Goal: Transaction & Acquisition: Purchase product/service

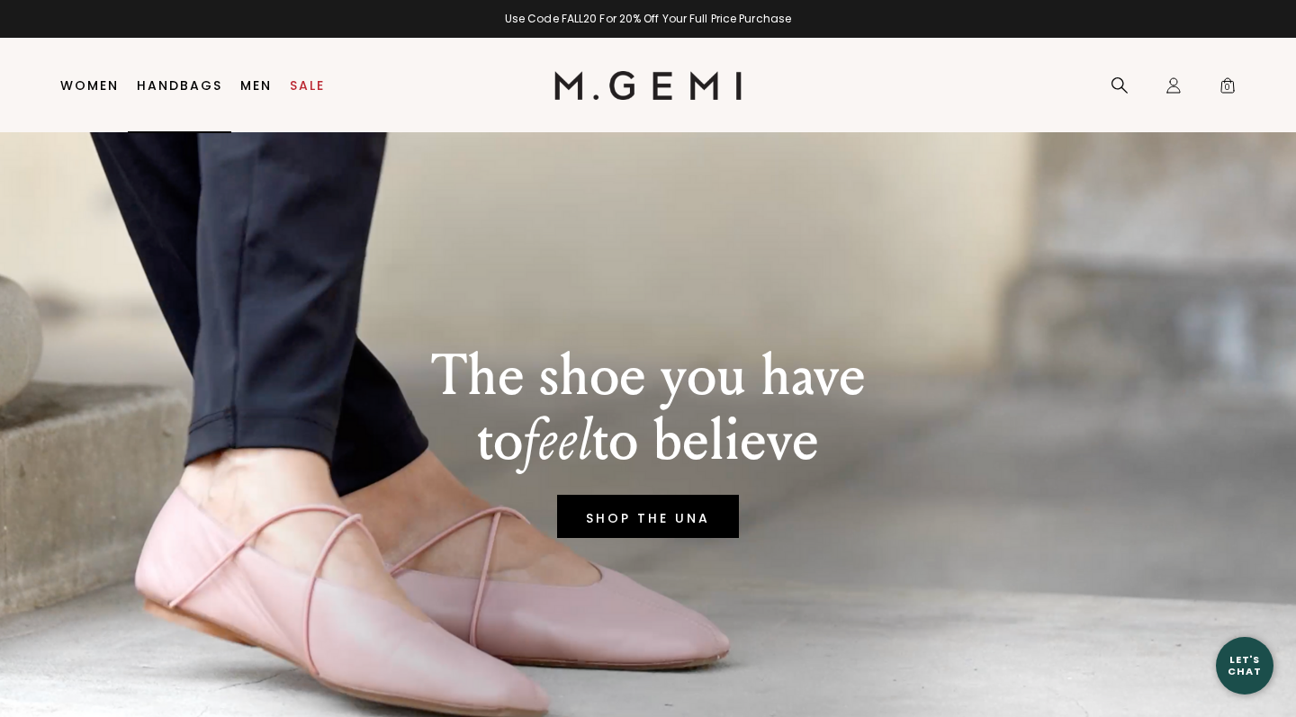
click at [199, 79] on link "Handbags" at bounding box center [179, 85] width 85 height 14
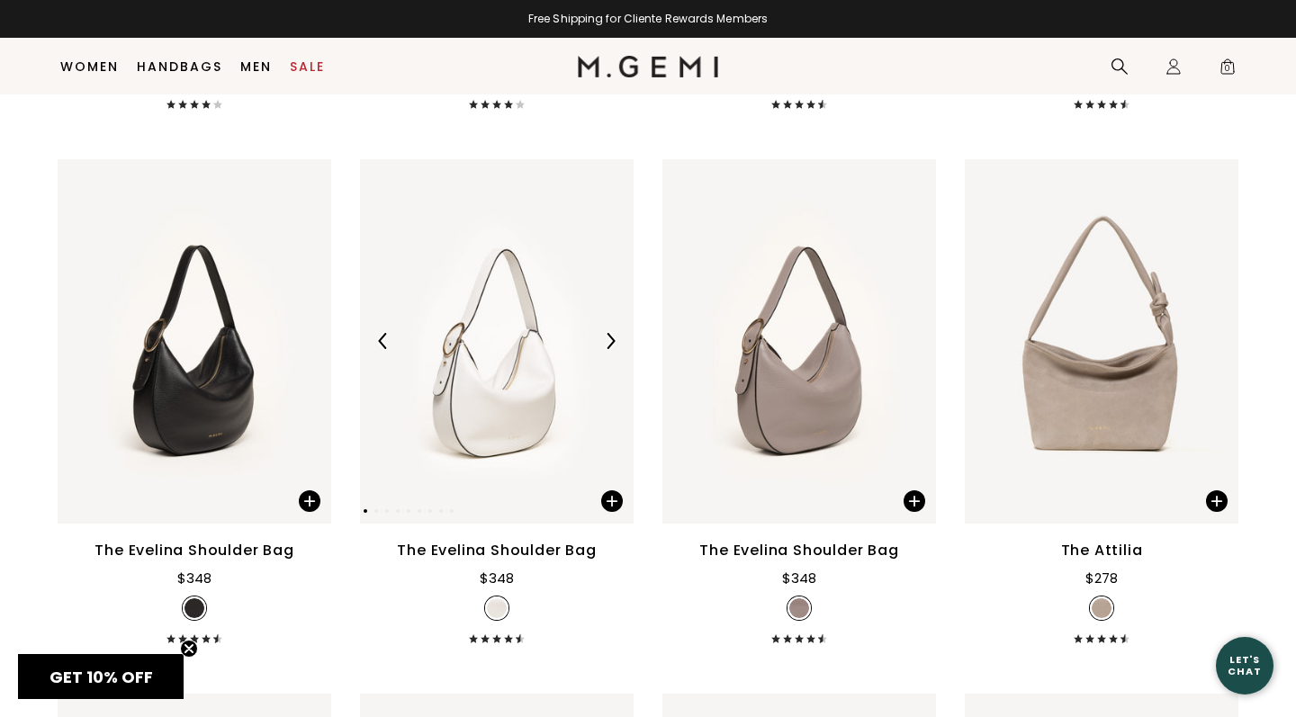
scroll to position [2903, 0]
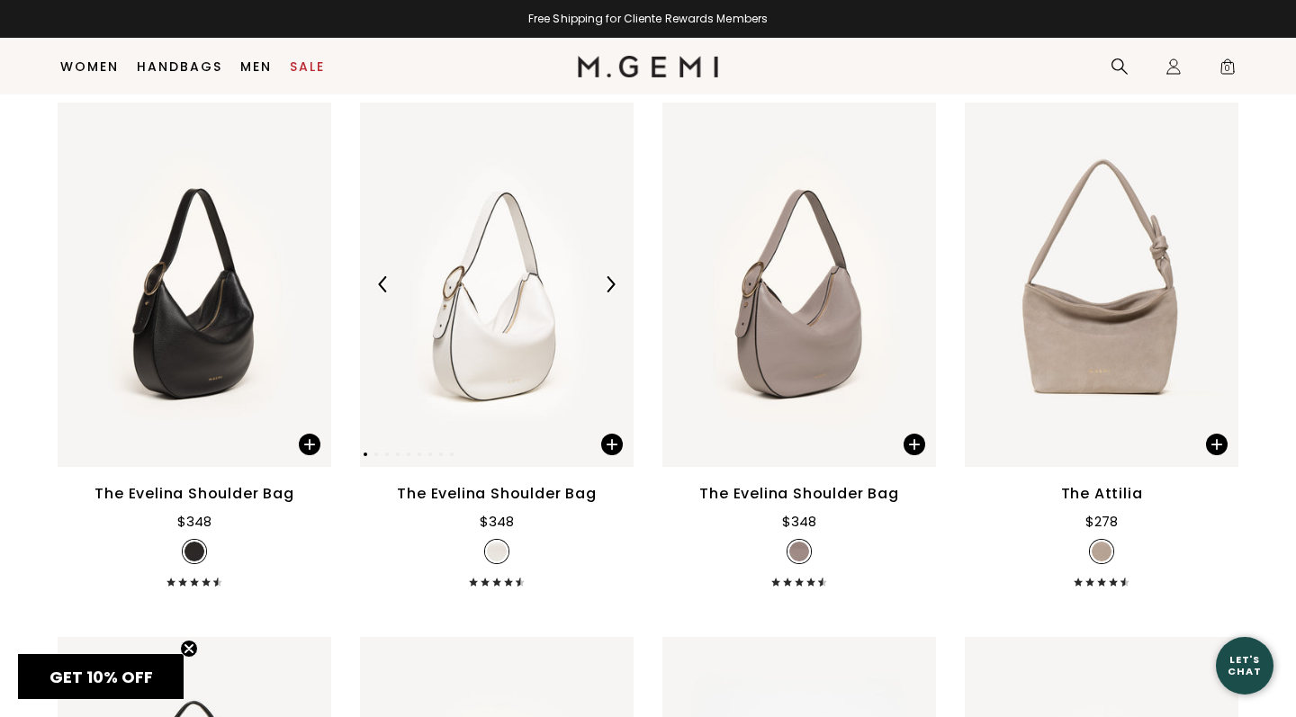
click at [616, 292] on img at bounding box center [610, 284] width 16 height 16
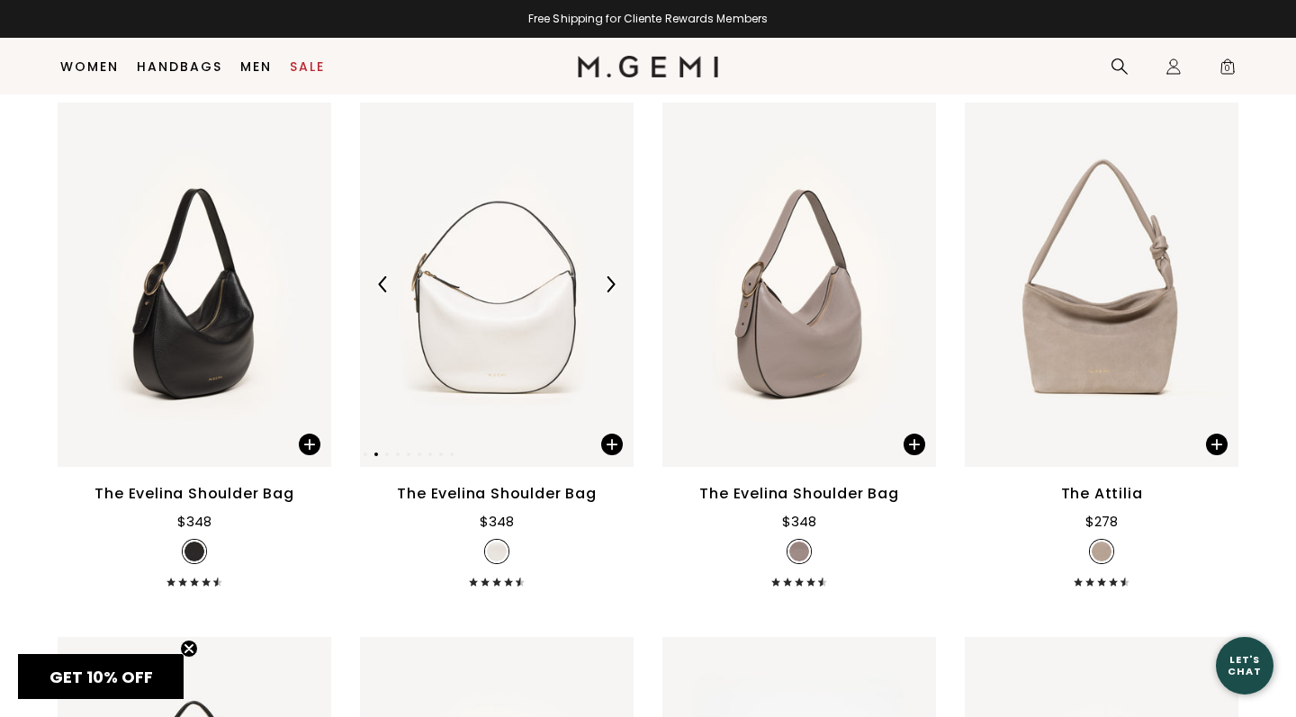
click at [616, 292] on img at bounding box center [610, 284] width 16 height 16
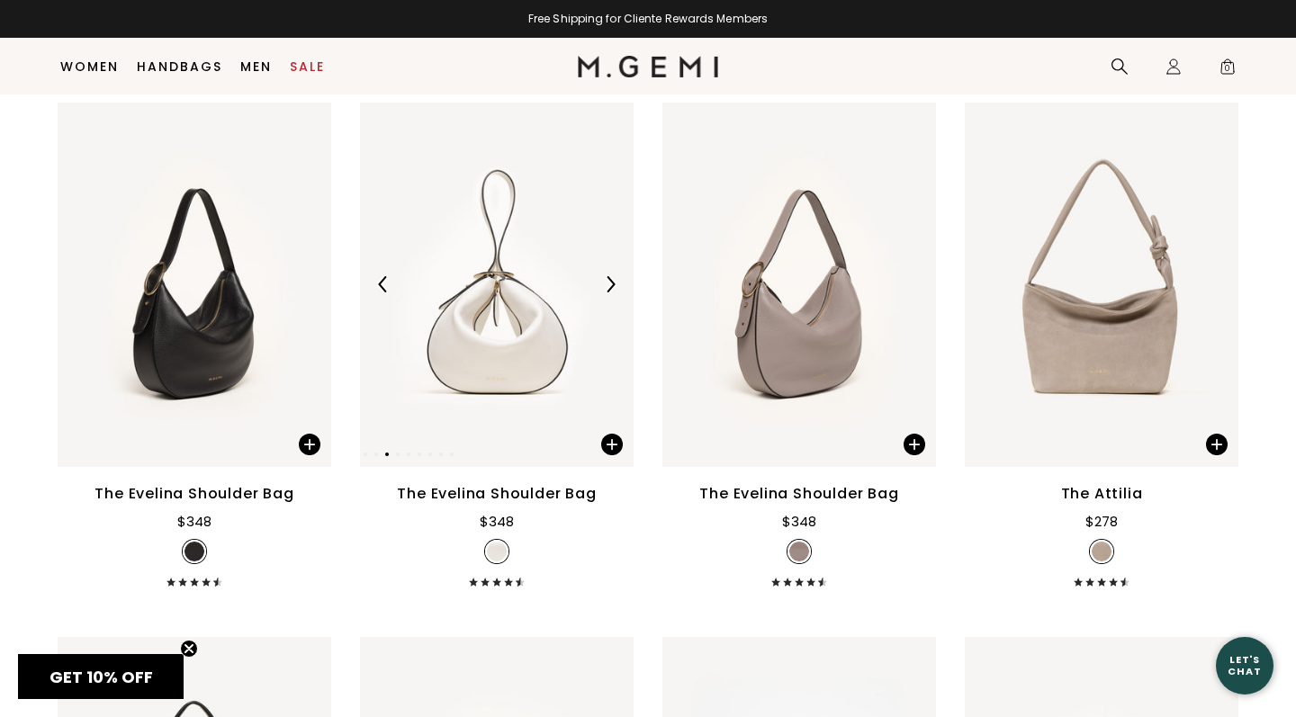
click at [616, 292] on img at bounding box center [610, 284] width 16 height 16
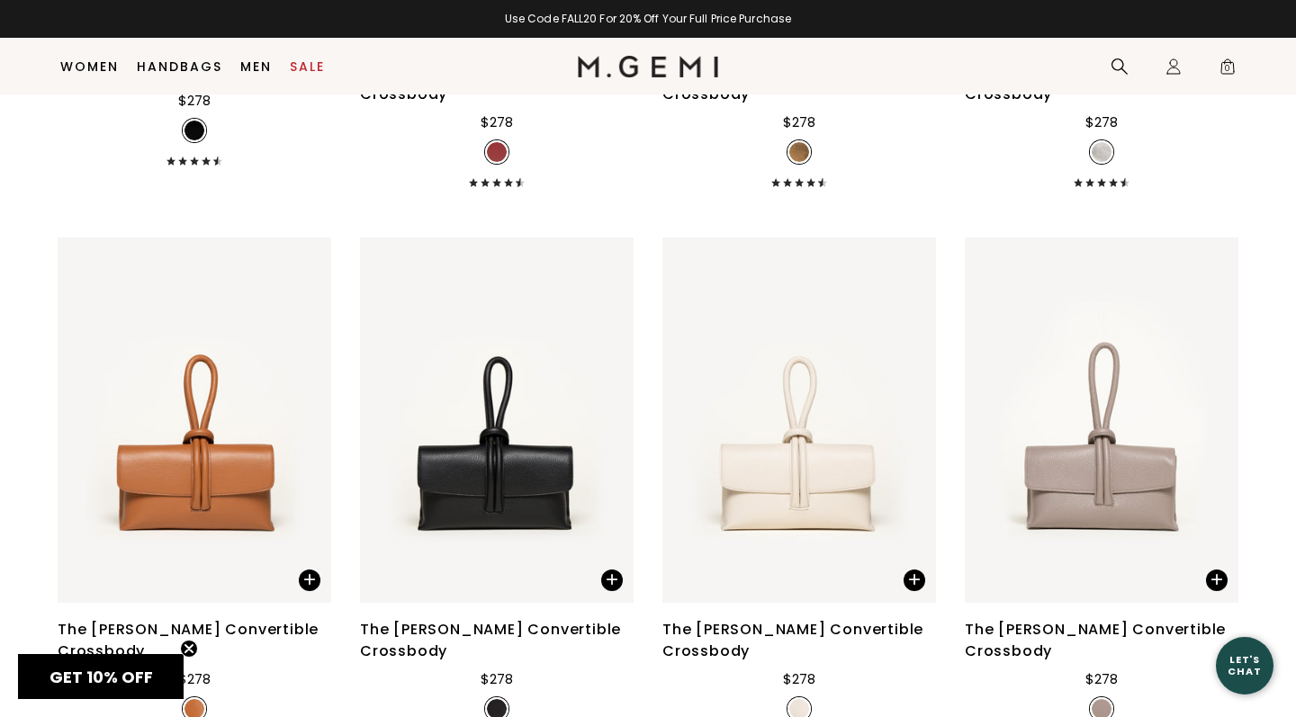
scroll to position [3698, 0]
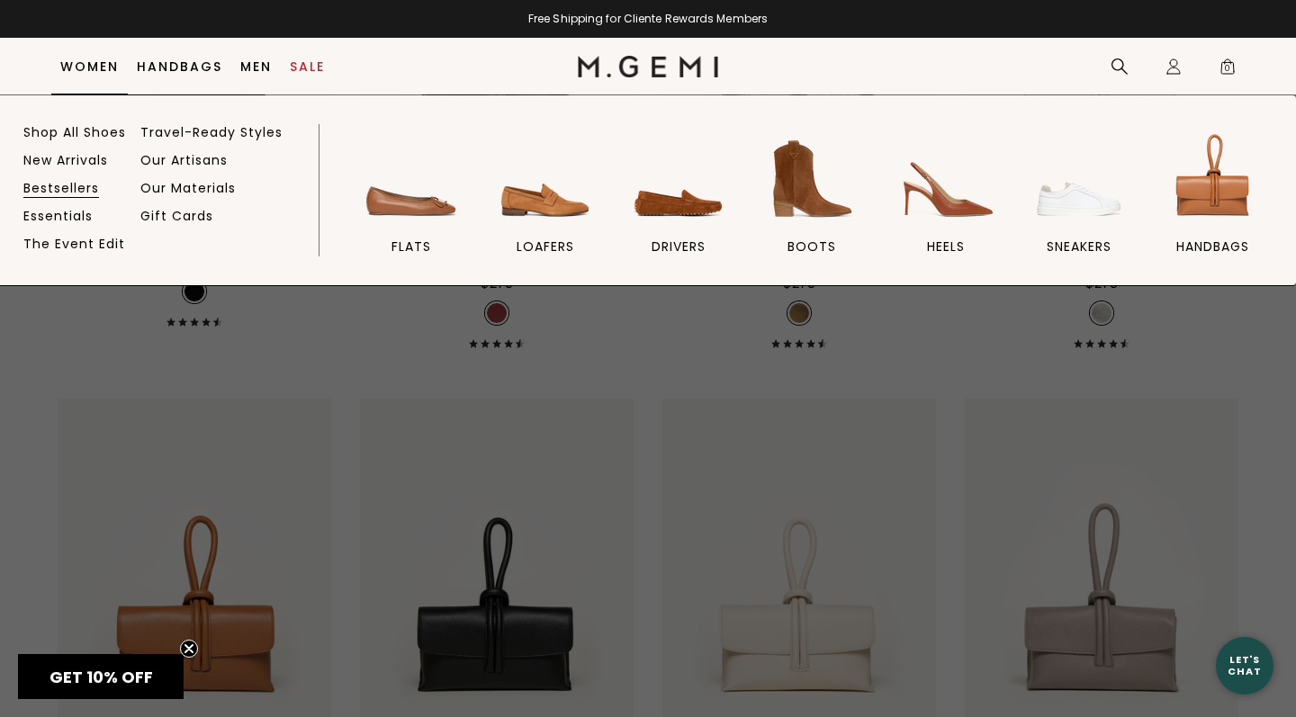
click at [64, 192] on link "Bestsellers" at bounding box center [61, 188] width 76 height 16
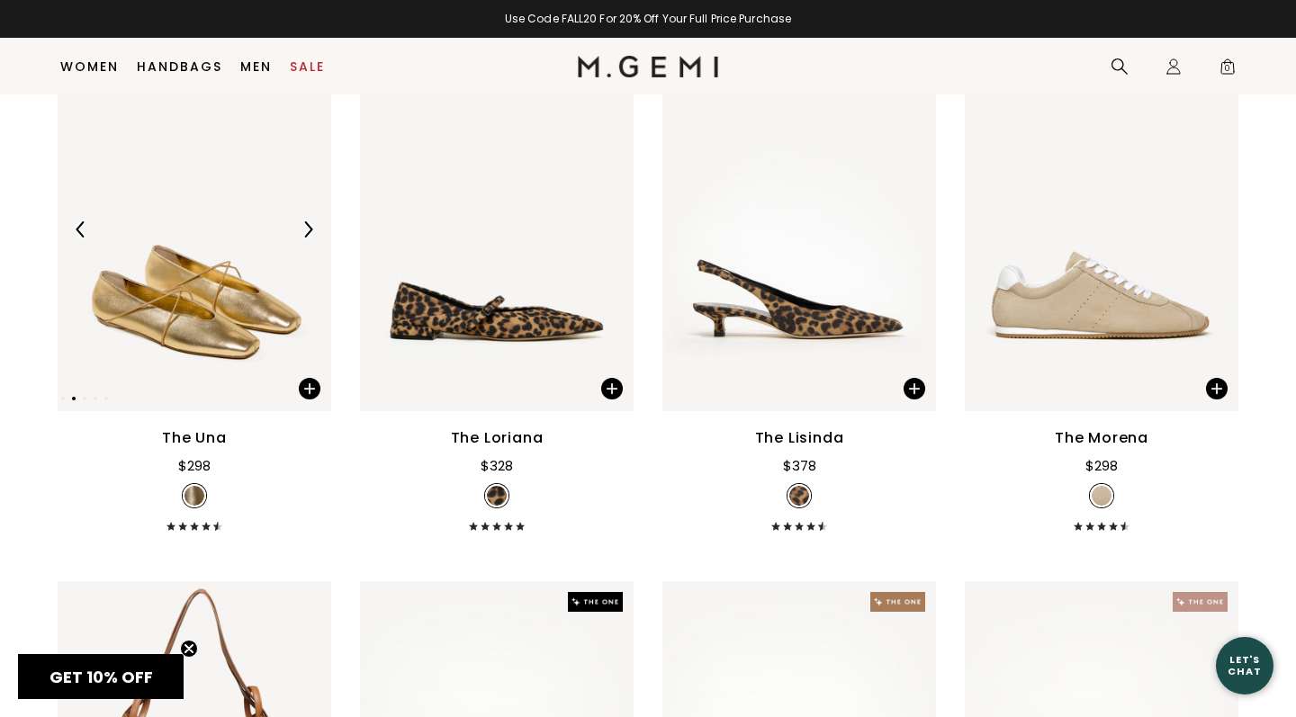
click at [312, 238] on img at bounding box center [308, 229] width 16 height 16
click at [612, 238] on img at bounding box center [610, 229] width 16 height 16
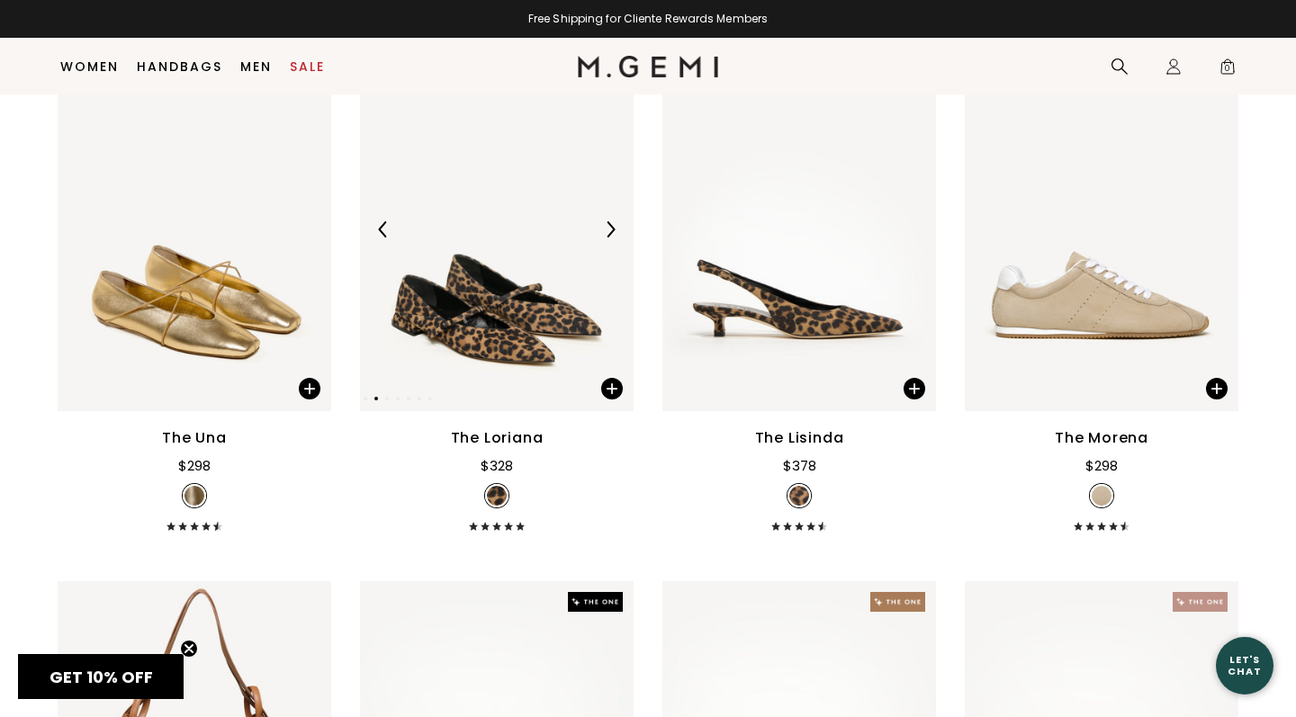
click at [612, 238] on img at bounding box center [610, 229] width 16 height 16
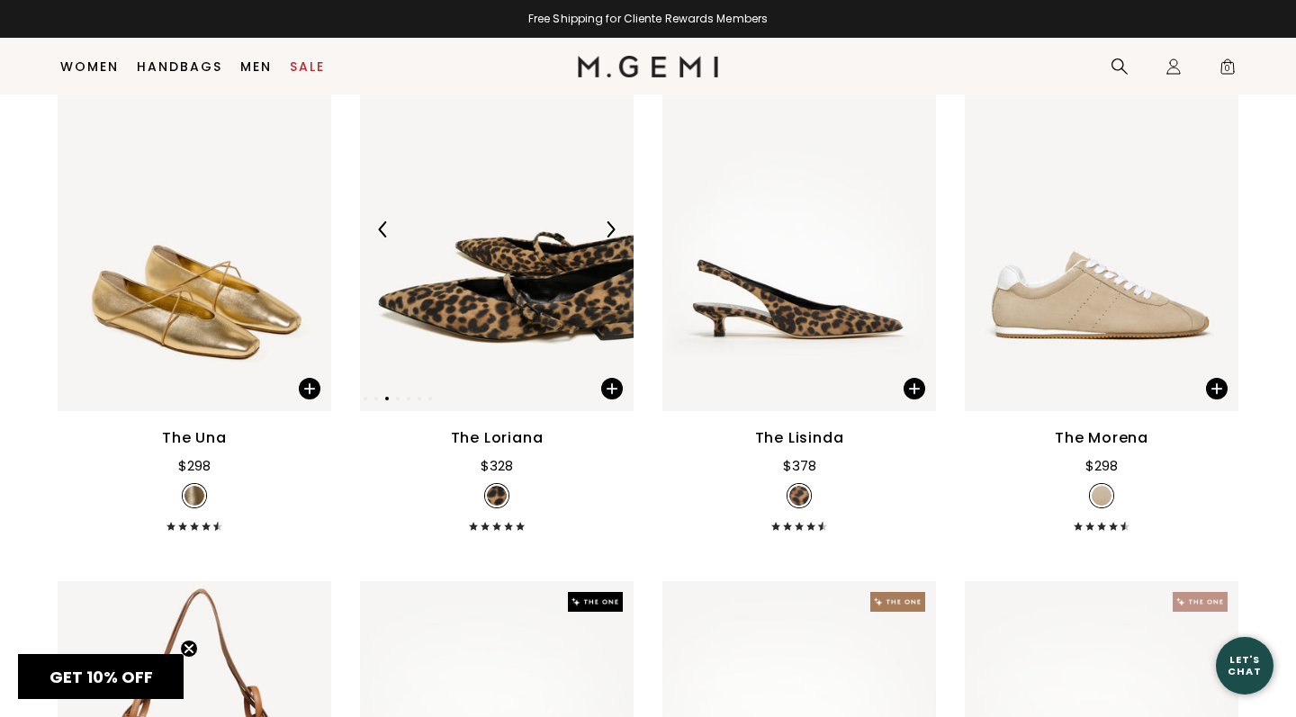
click at [612, 238] on img at bounding box center [610, 229] width 16 height 16
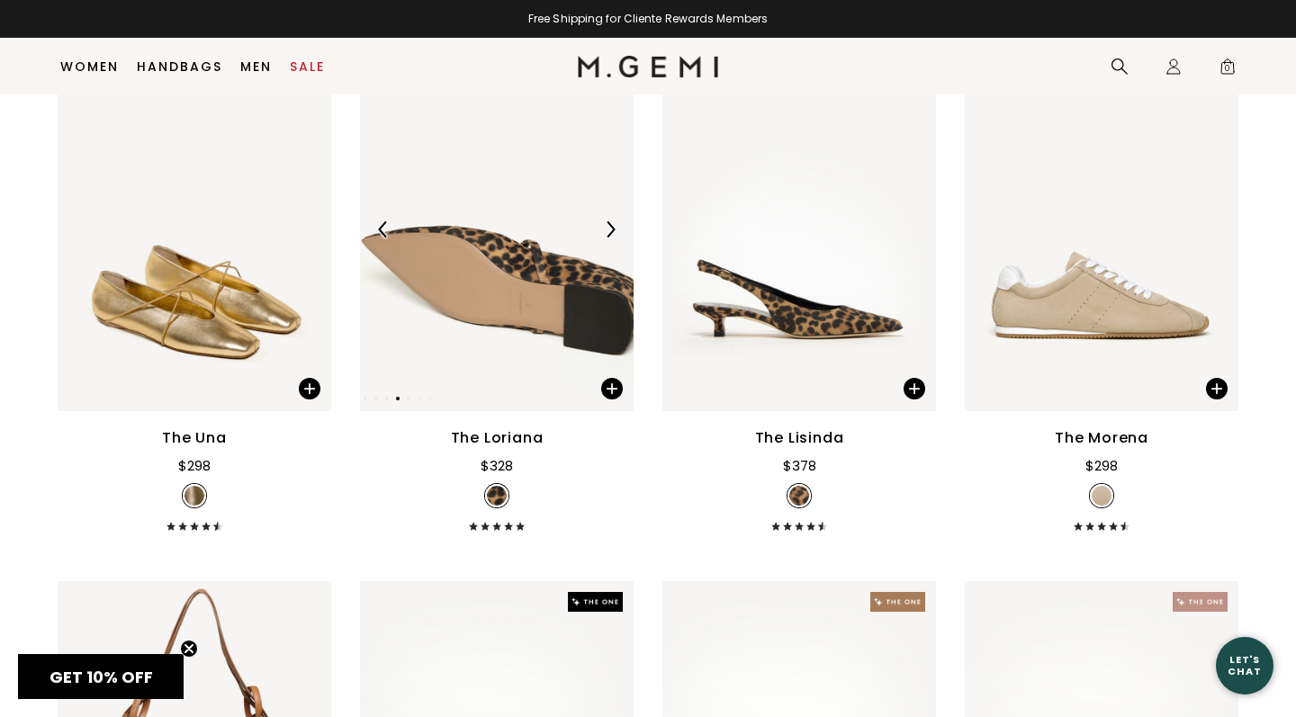
click at [612, 238] on img at bounding box center [610, 229] width 16 height 16
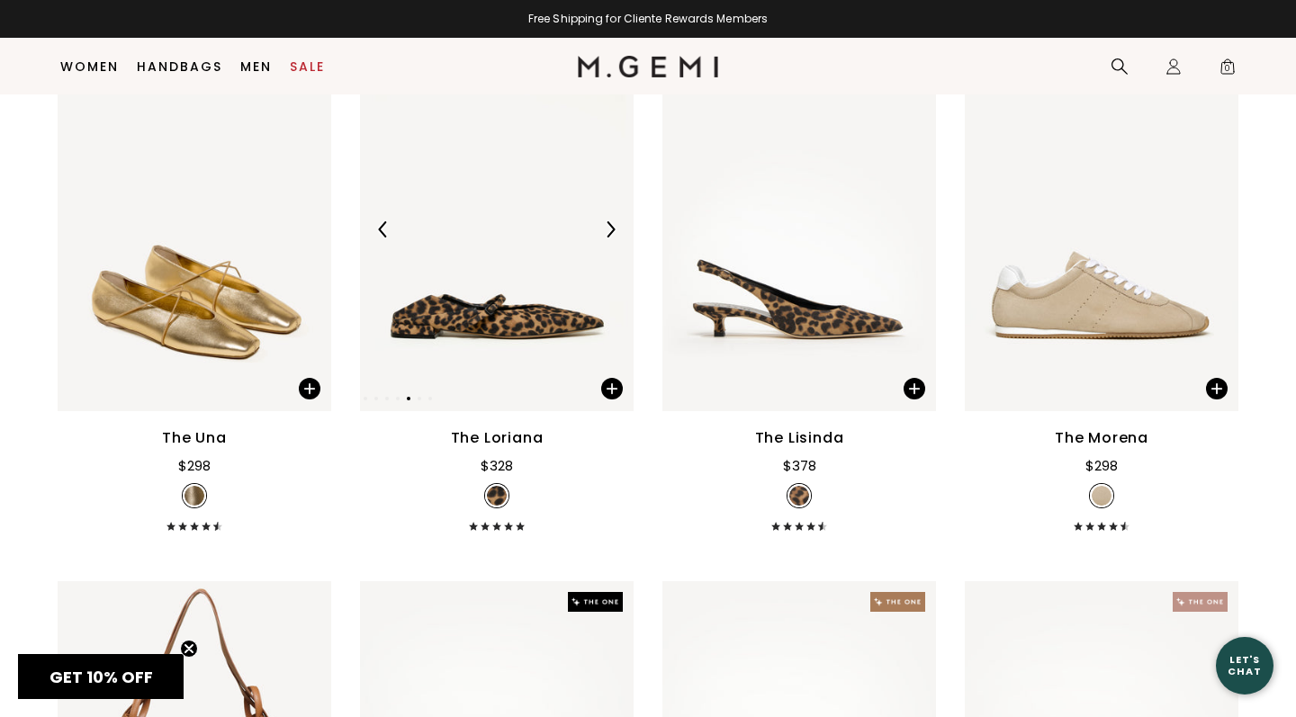
click at [612, 238] on img at bounding box center [610, 229] width 16 height 16
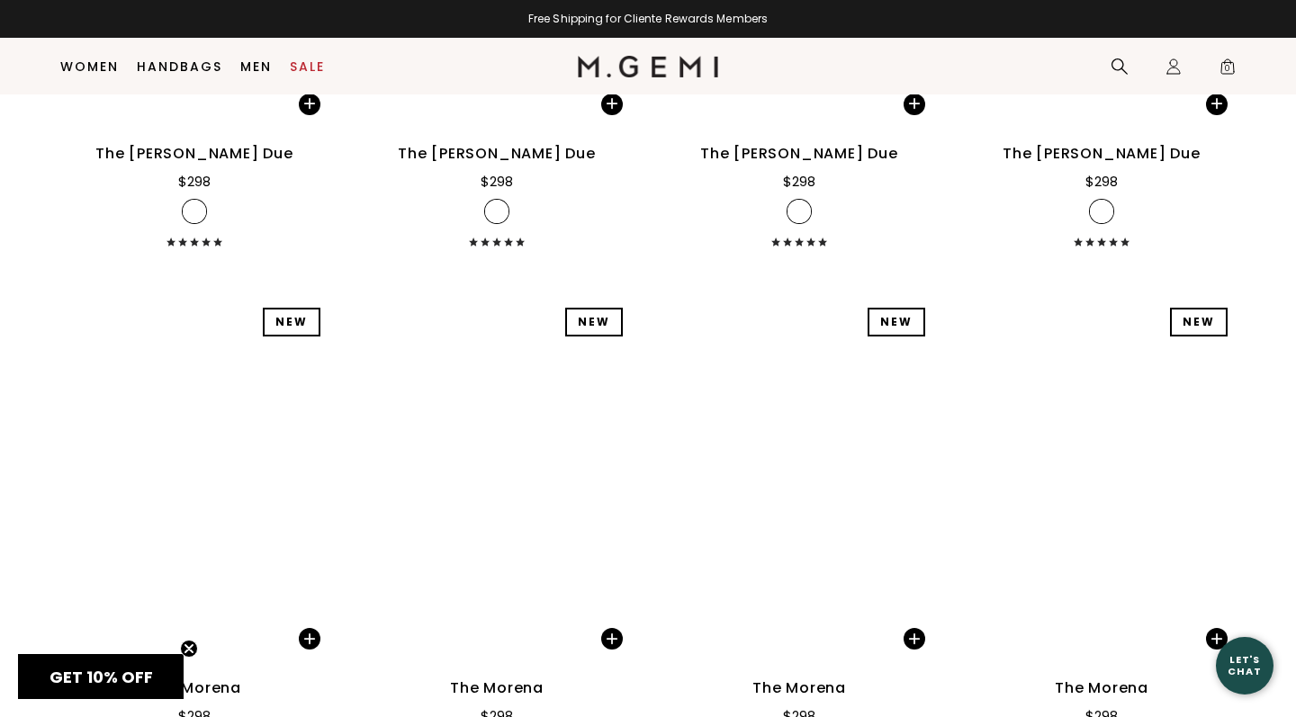
scroll to position [9399, 0]
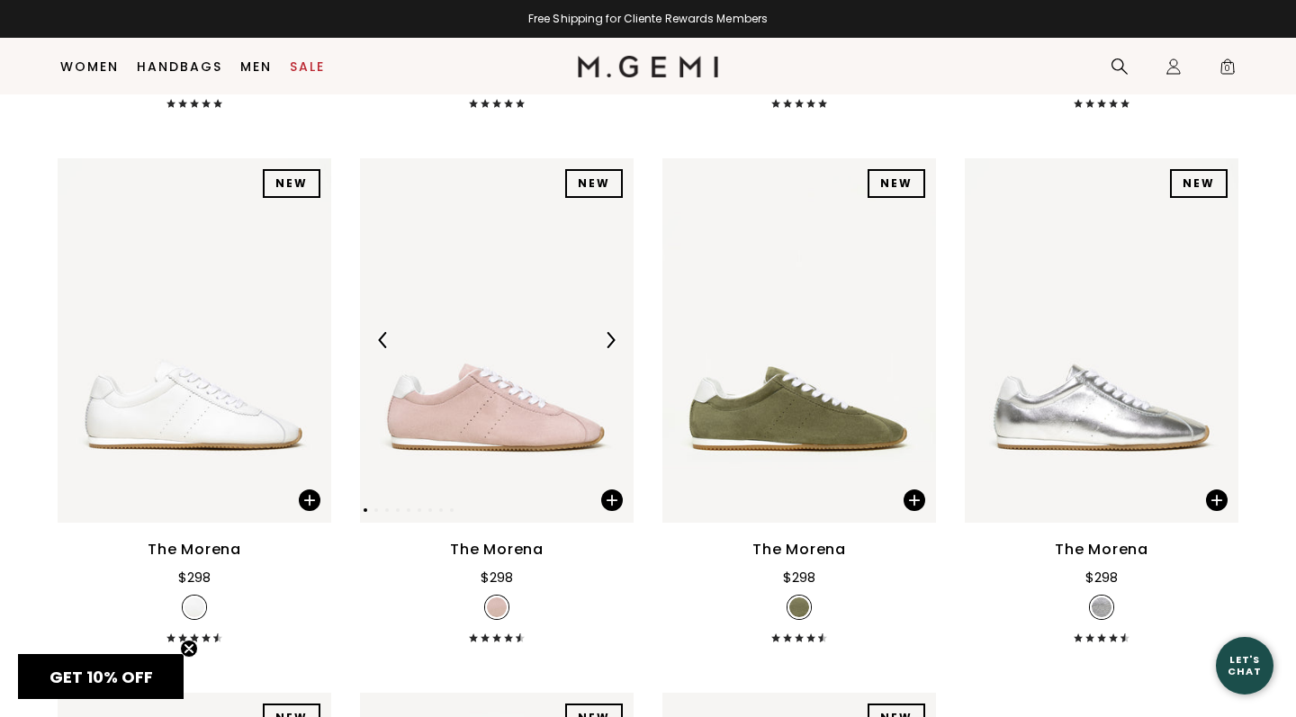
click at [609, 332] on img at bounding box center [610, 340] width 16 height 16
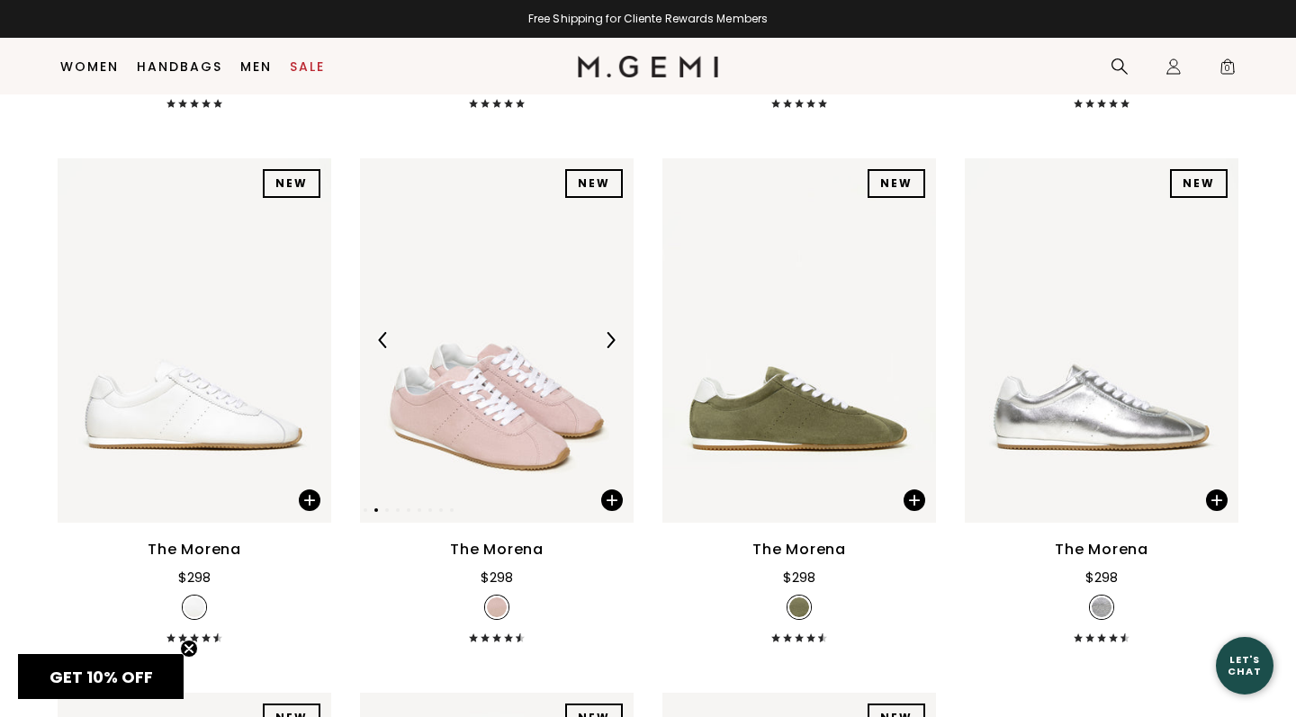
click at [609, 332] on img at bounding box center [610, 340] width 16 height 16
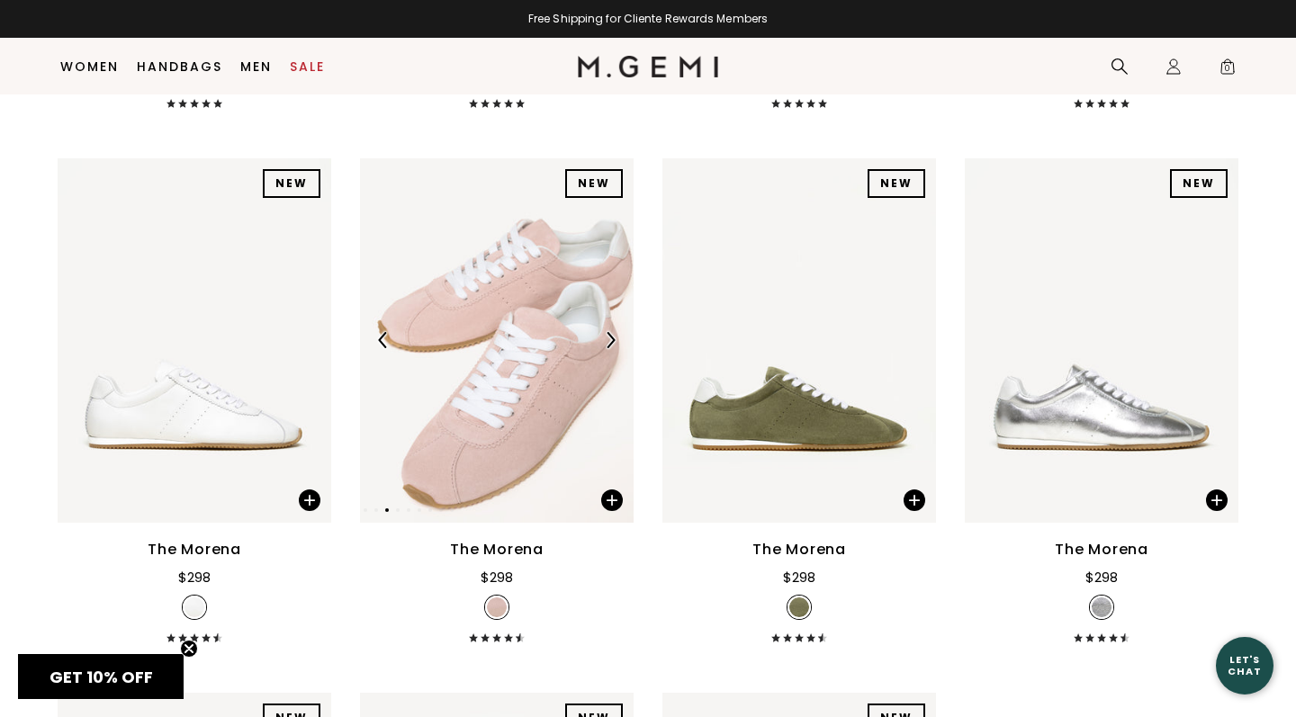
click at [609, 332] on img at bounding box center [610, 340] width 16 height 16
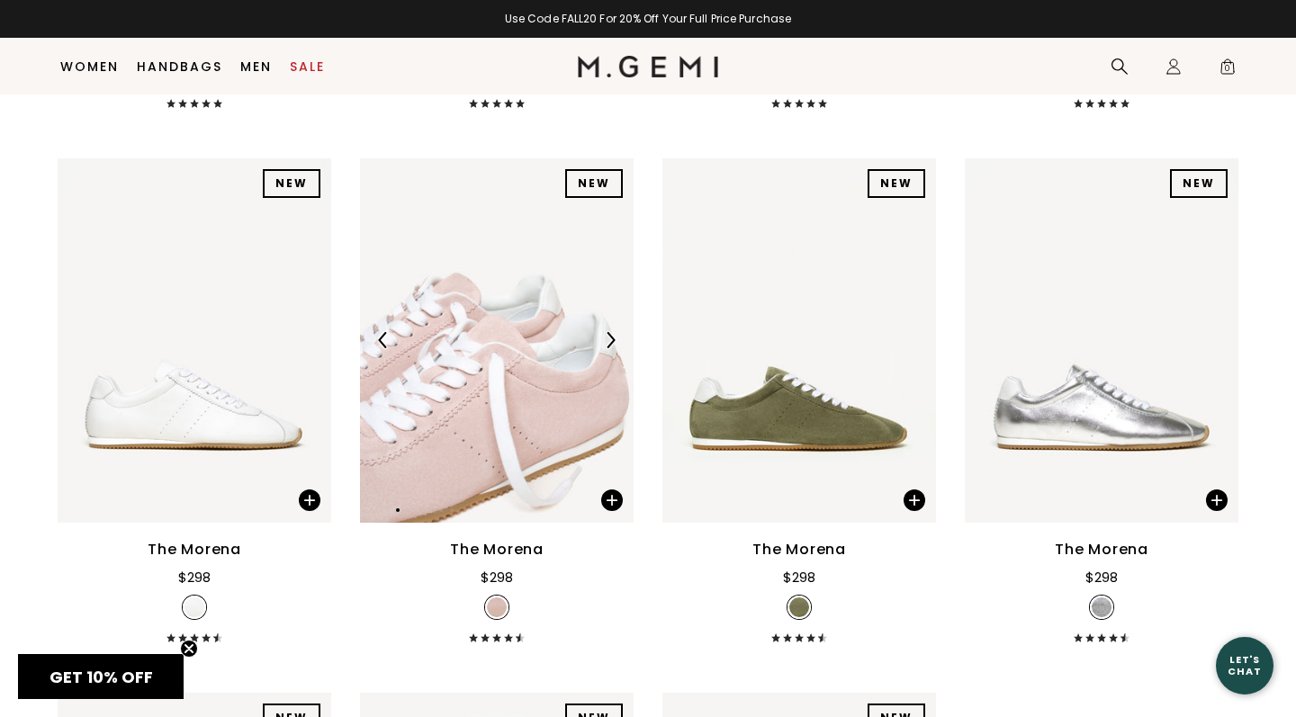
click at [609, 332] on img at bounding box center [610, 340] width 16 height 16
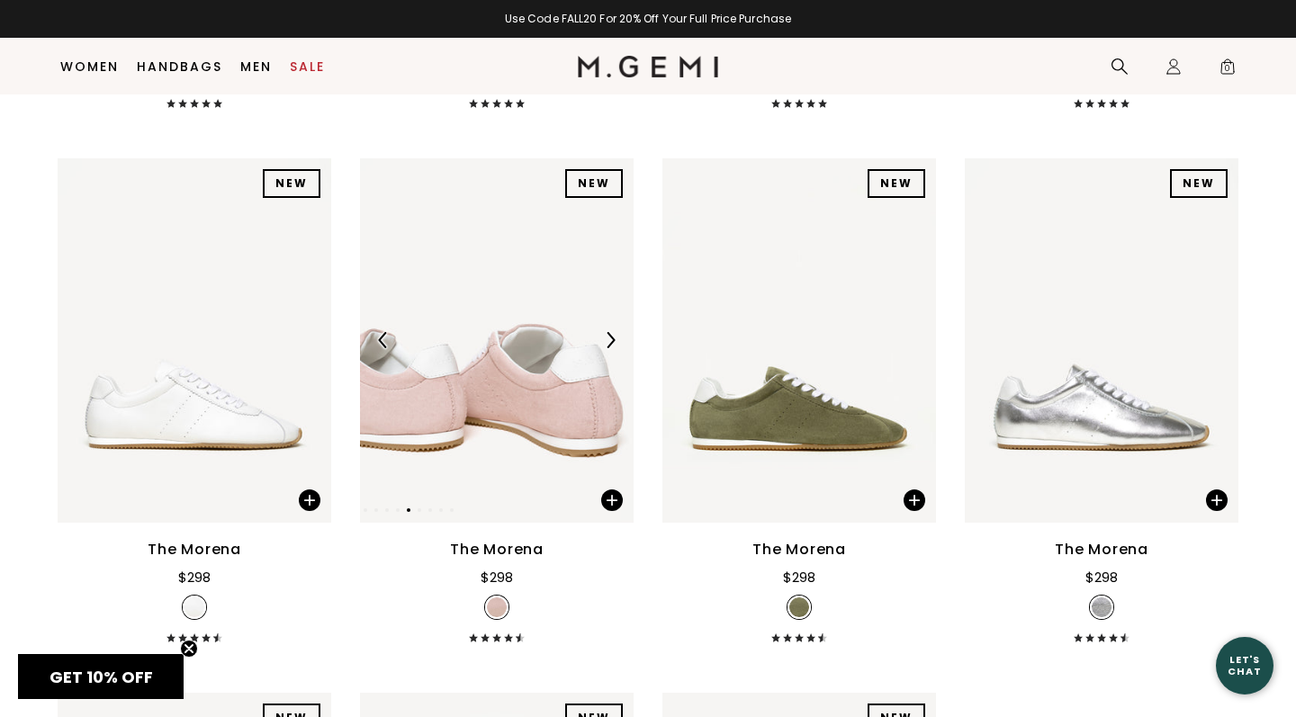
click at [609, 332] on img at bounding box center [610, 340] width 16 height 16
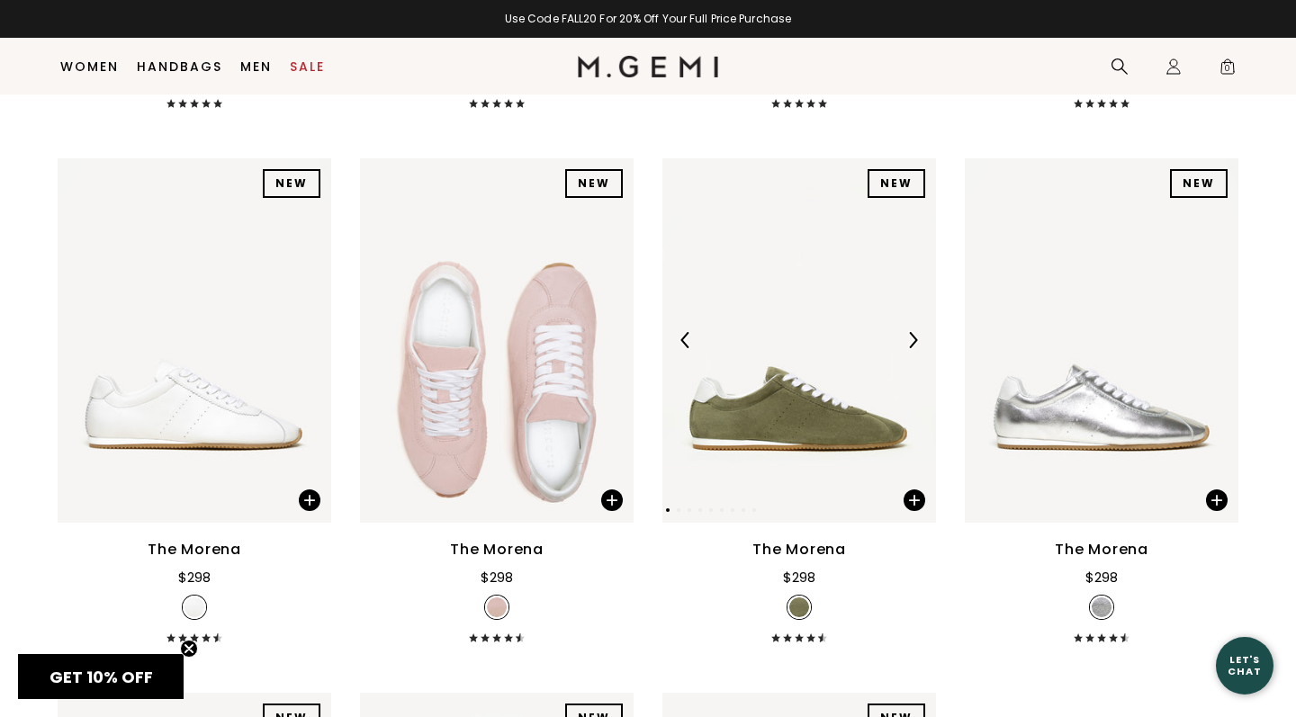
click at [910, 326] on div at bounding box center [912, 340] width 29 height 29
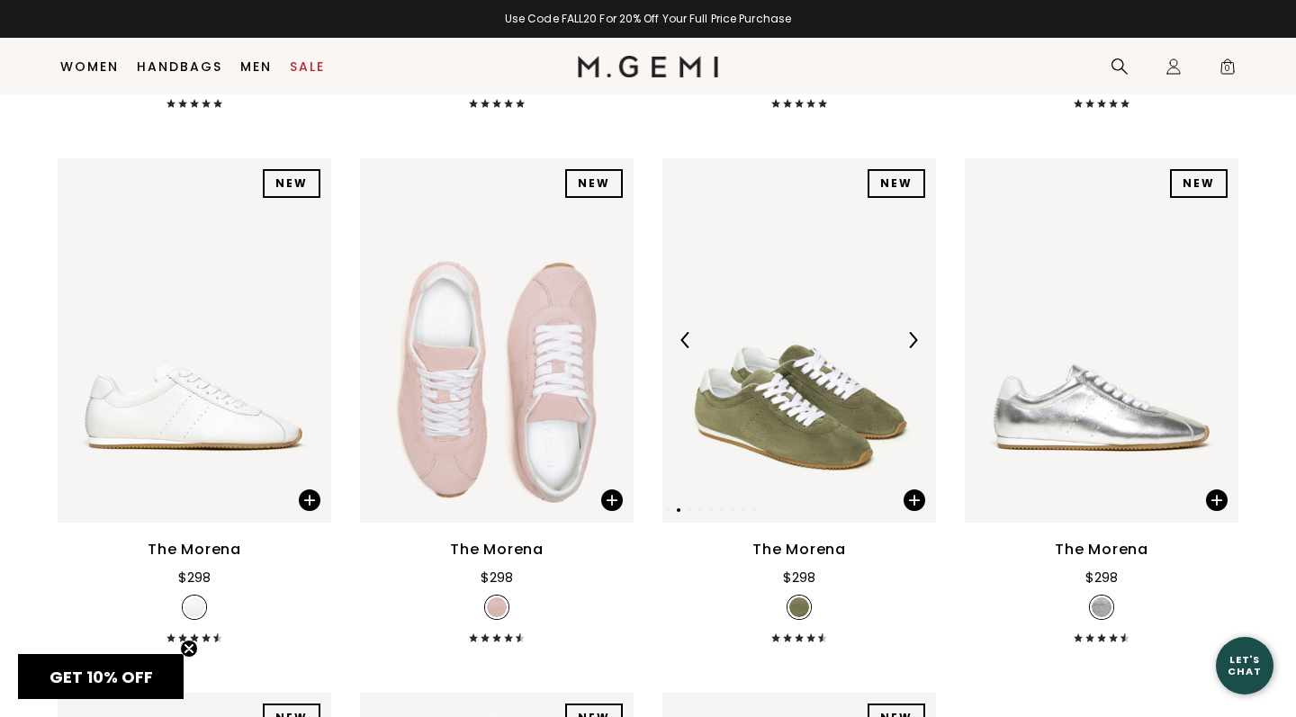
click at [910, 326] on div at bounding box center [912, 340] width 29 height 29
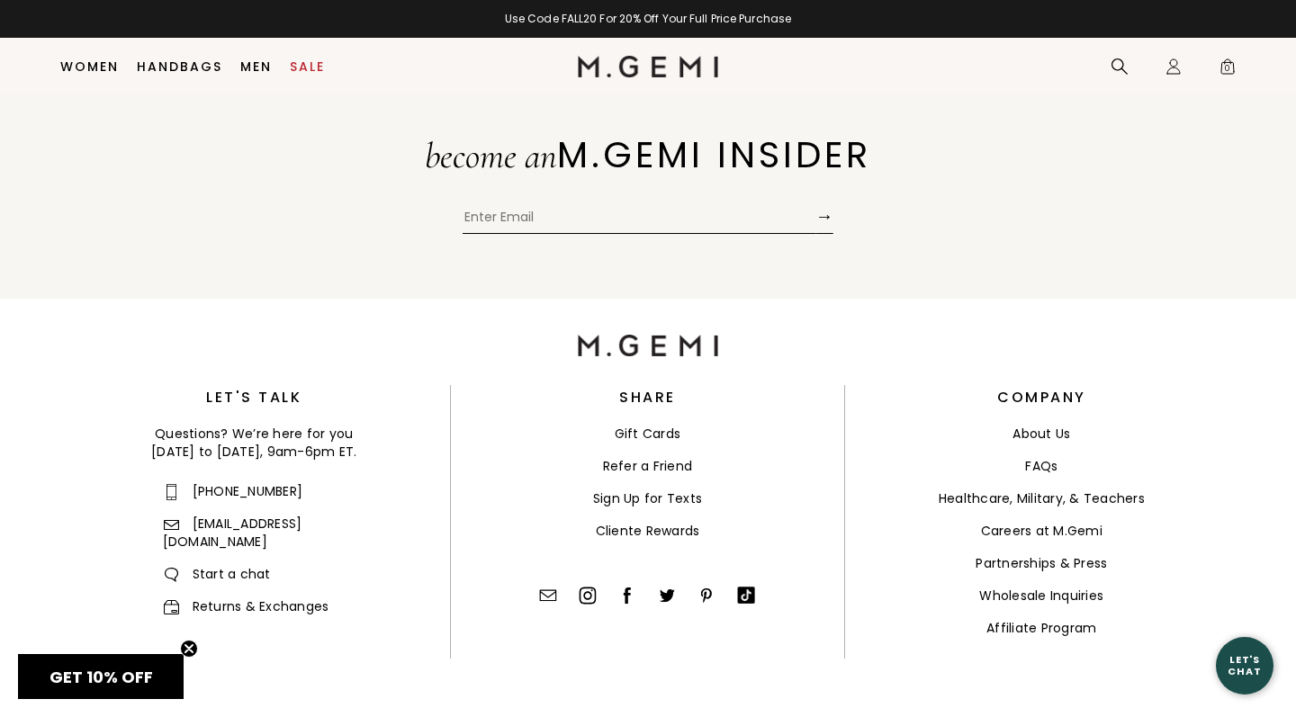
scroll to position [10997, 0]
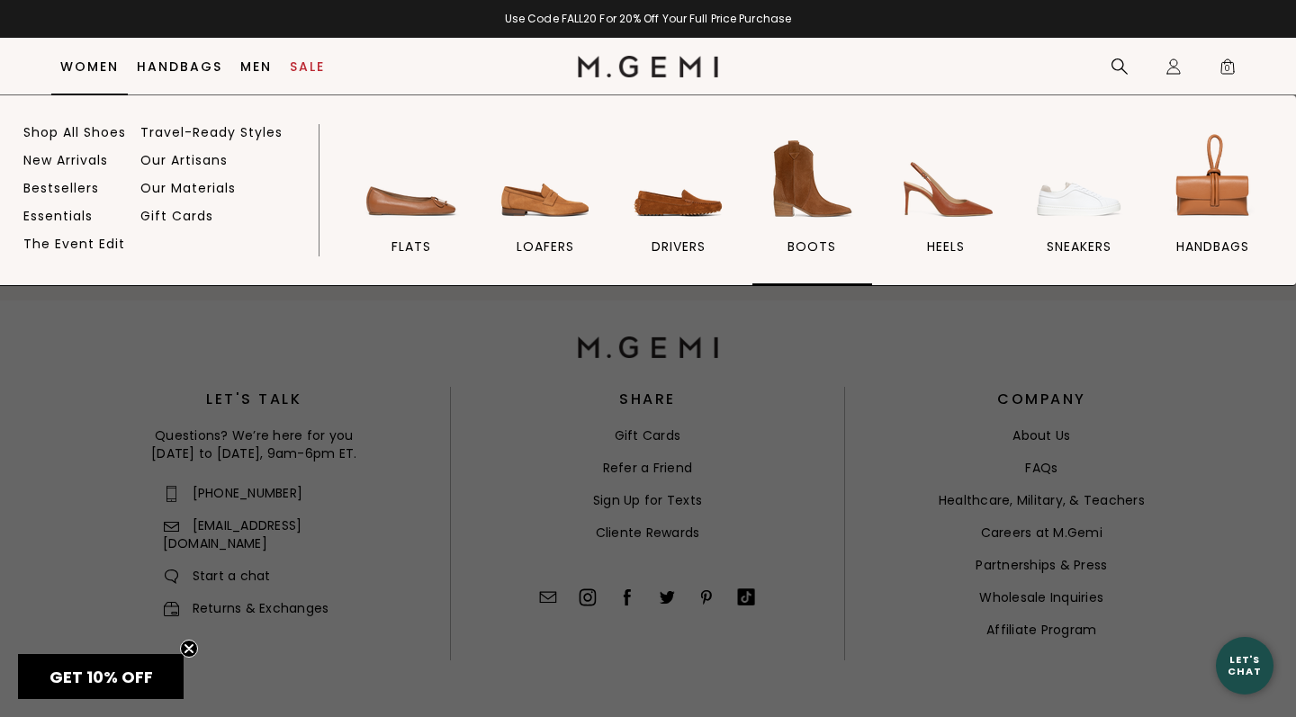
click at [831, 184] on img at bounding box center [811, 179] width 101 height 101
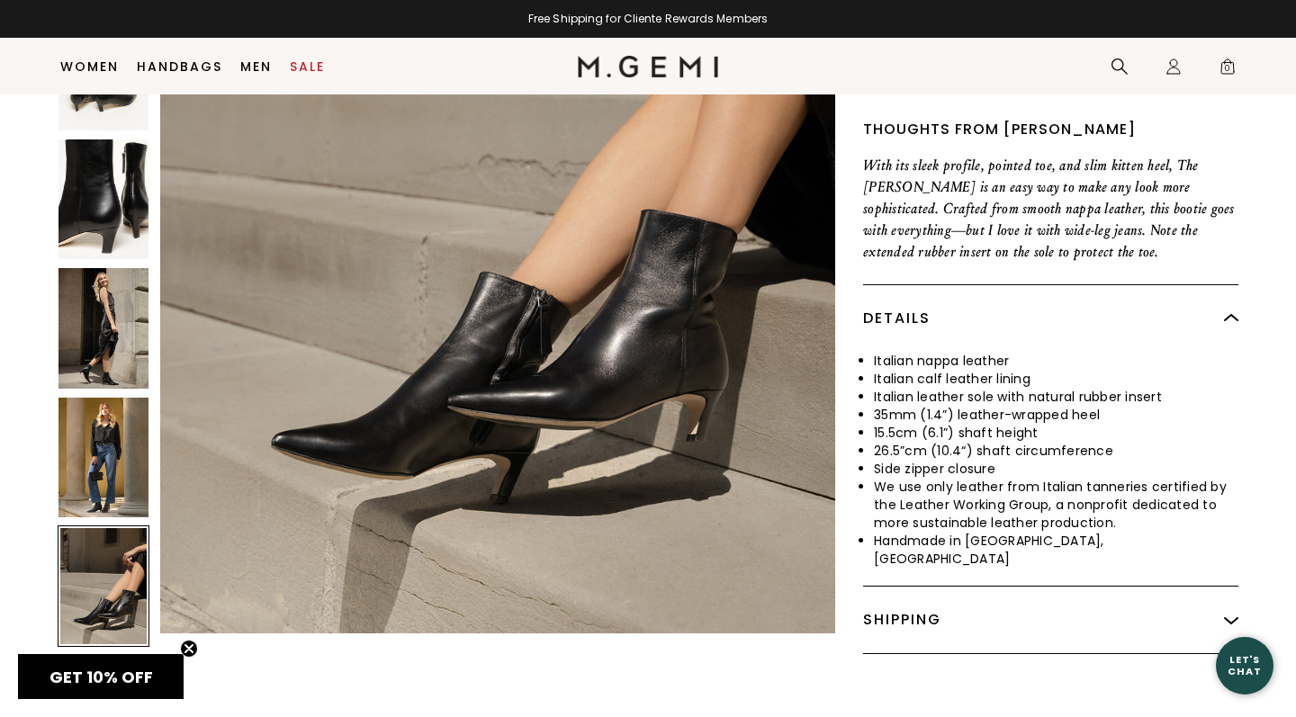
scroll to position [693, 0]
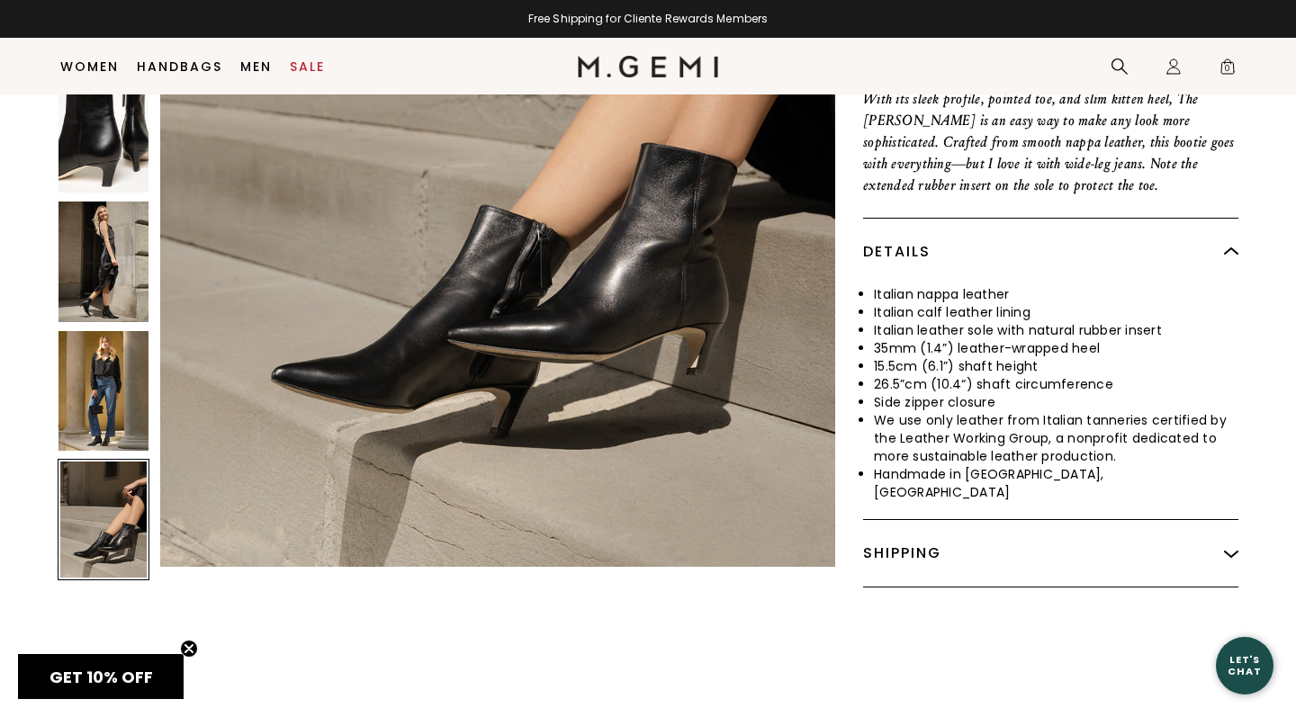
click at [500, 353] on img at bounding box center [497, 117] width 675 height 900
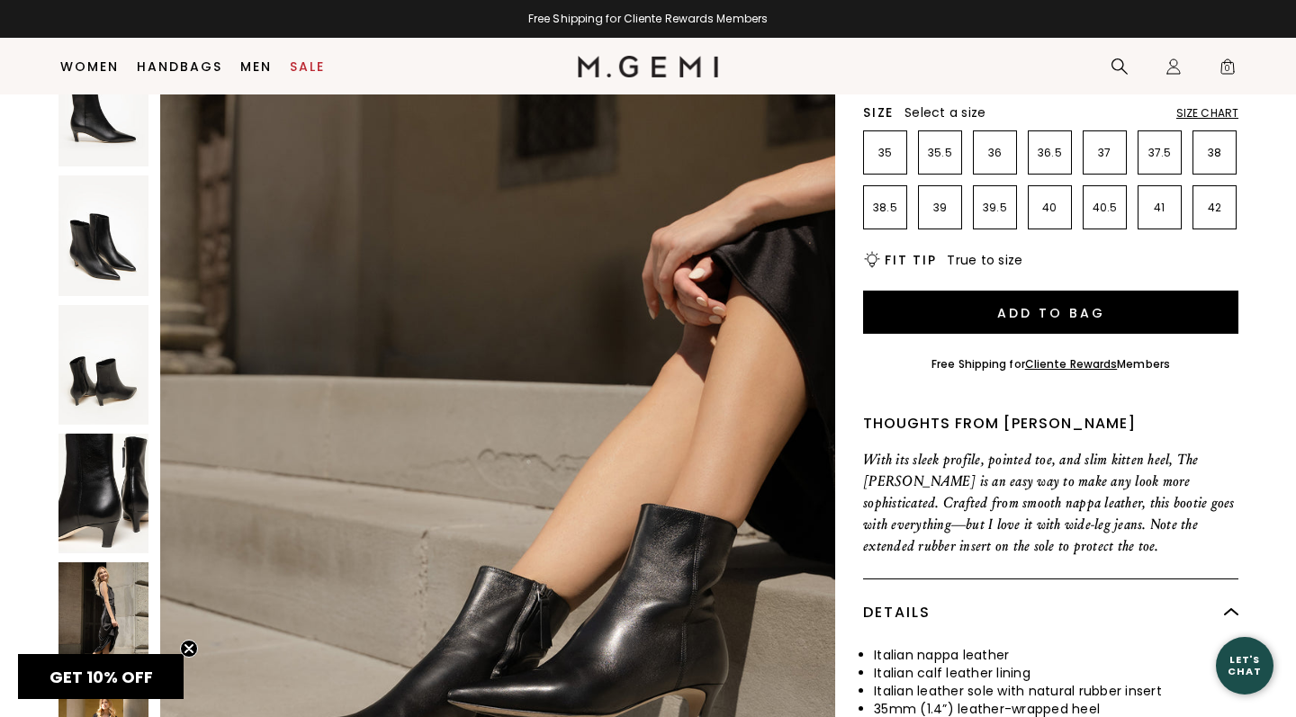
scroll to position [460, 0]
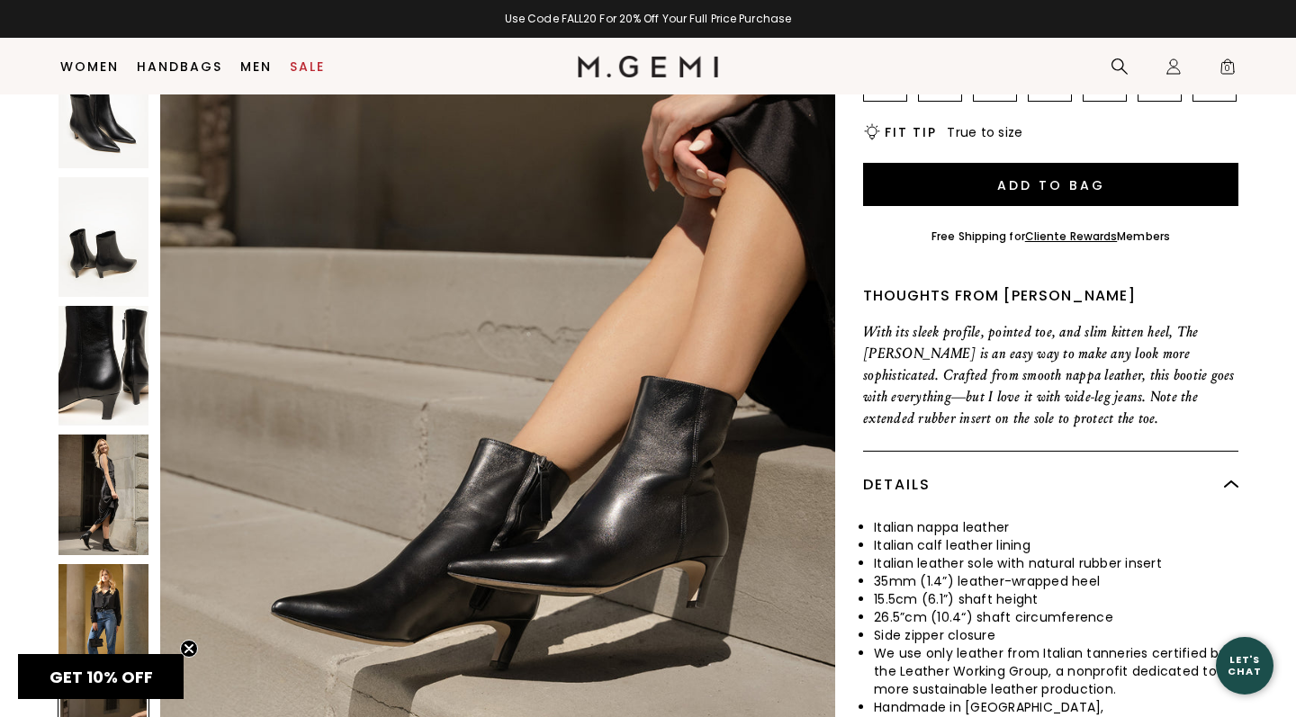
click at [80, 564] on img at bounding box center [103, 624] width 90 height 120
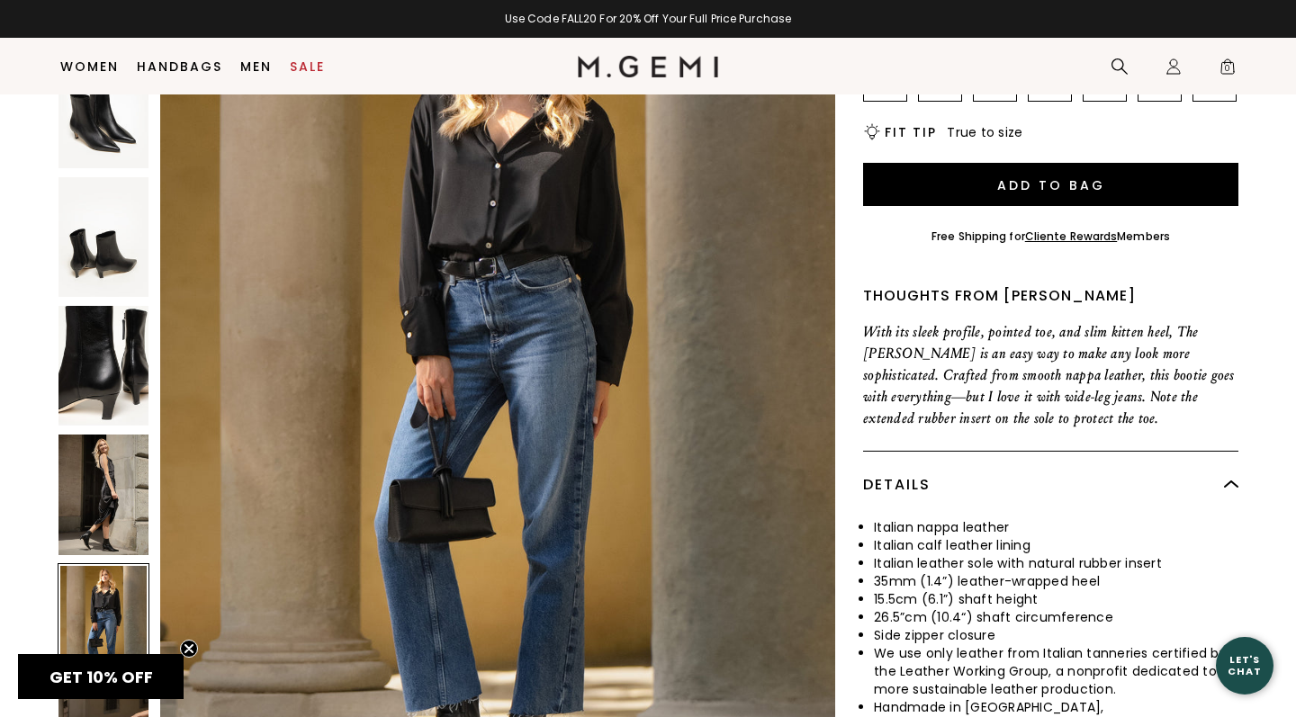
click at [108, 435] on img at bounding box center [103, 495] width 90 height 120
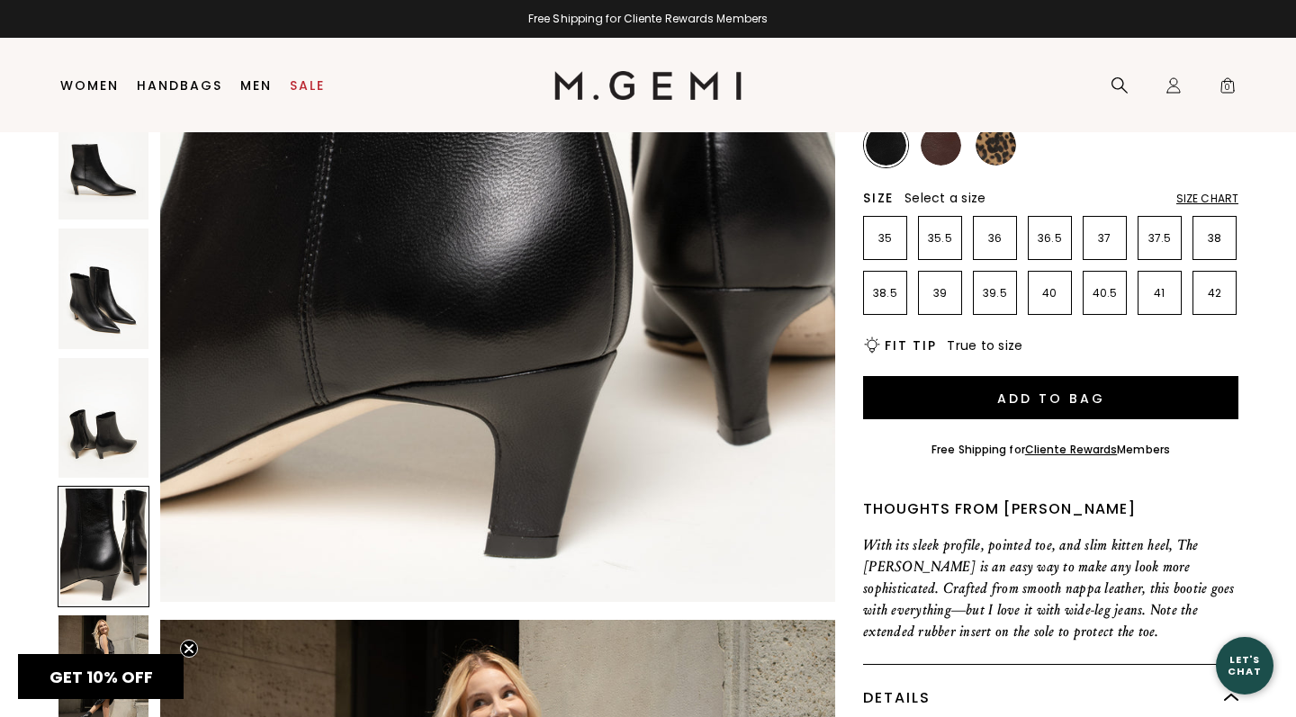
scroll to position [0, 0]
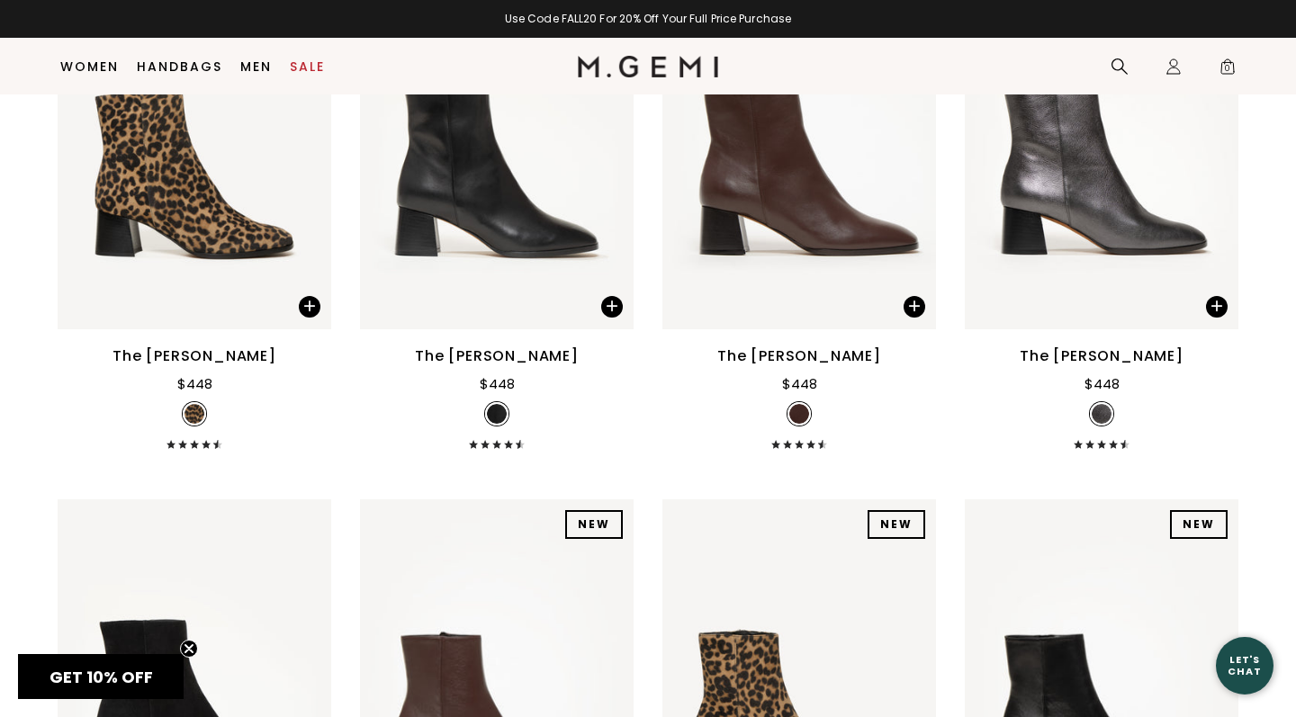
scroll to position [827, 0]
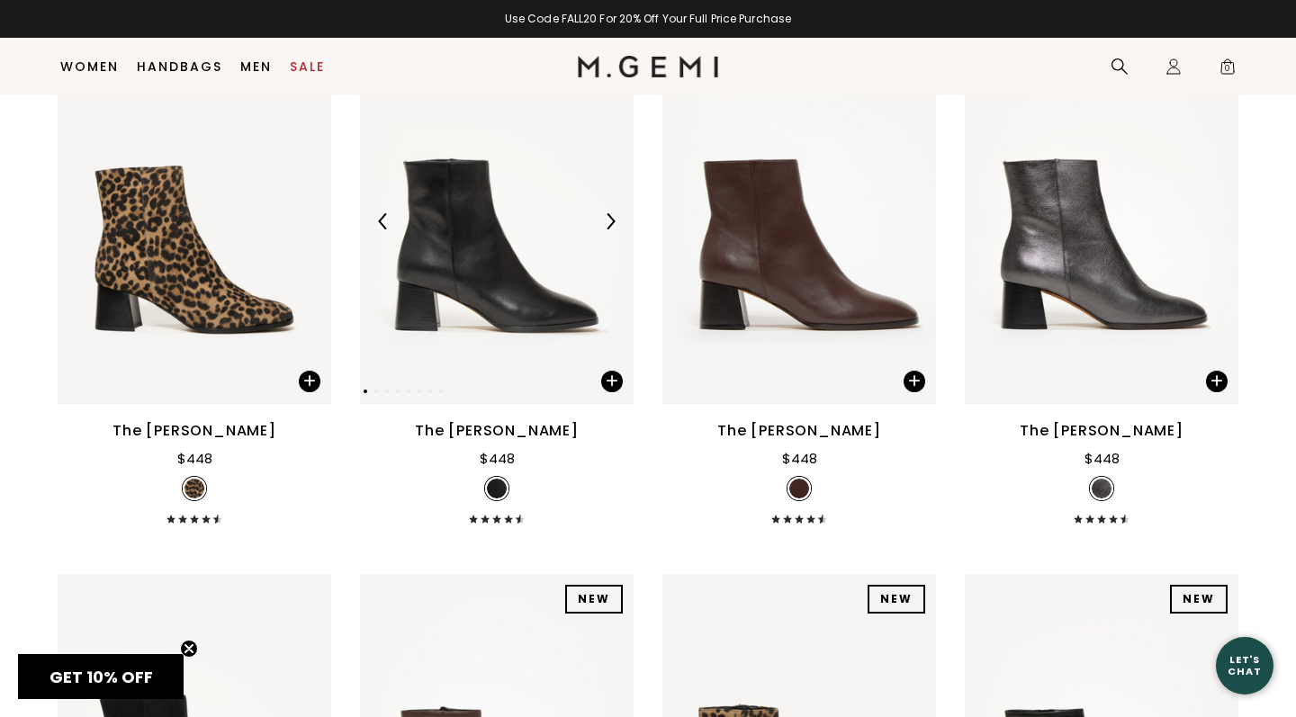
click at [610, 229] on img at bounding box center [610, 221] width 16 height 16
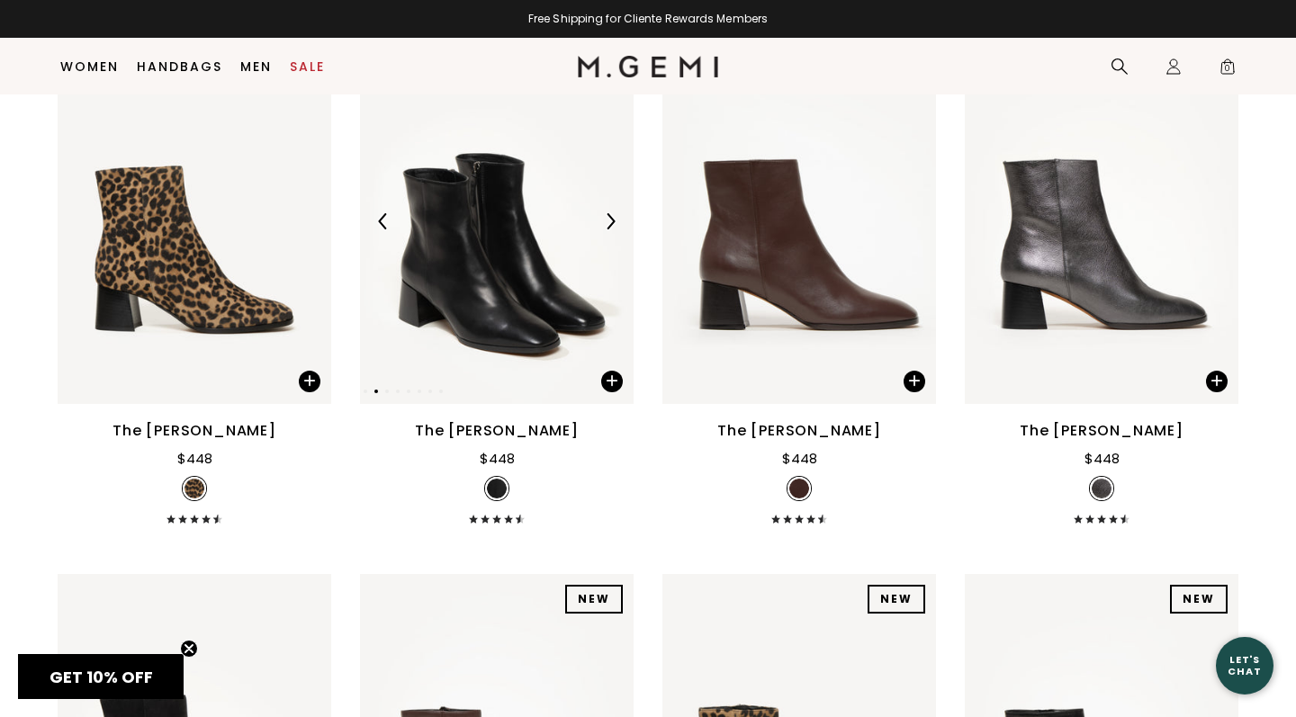
click at [610, 229] on img at bounding box center [610, 221] width 16 height 16
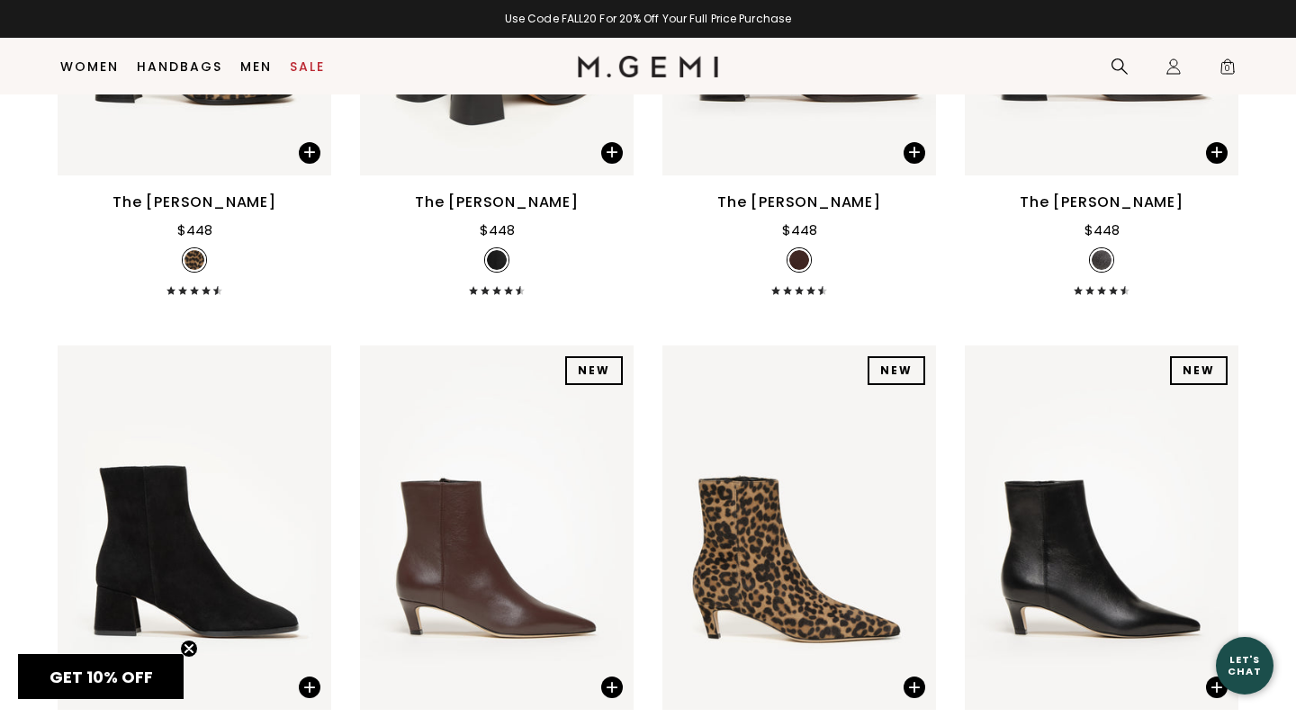
scroll to position [883, 0]
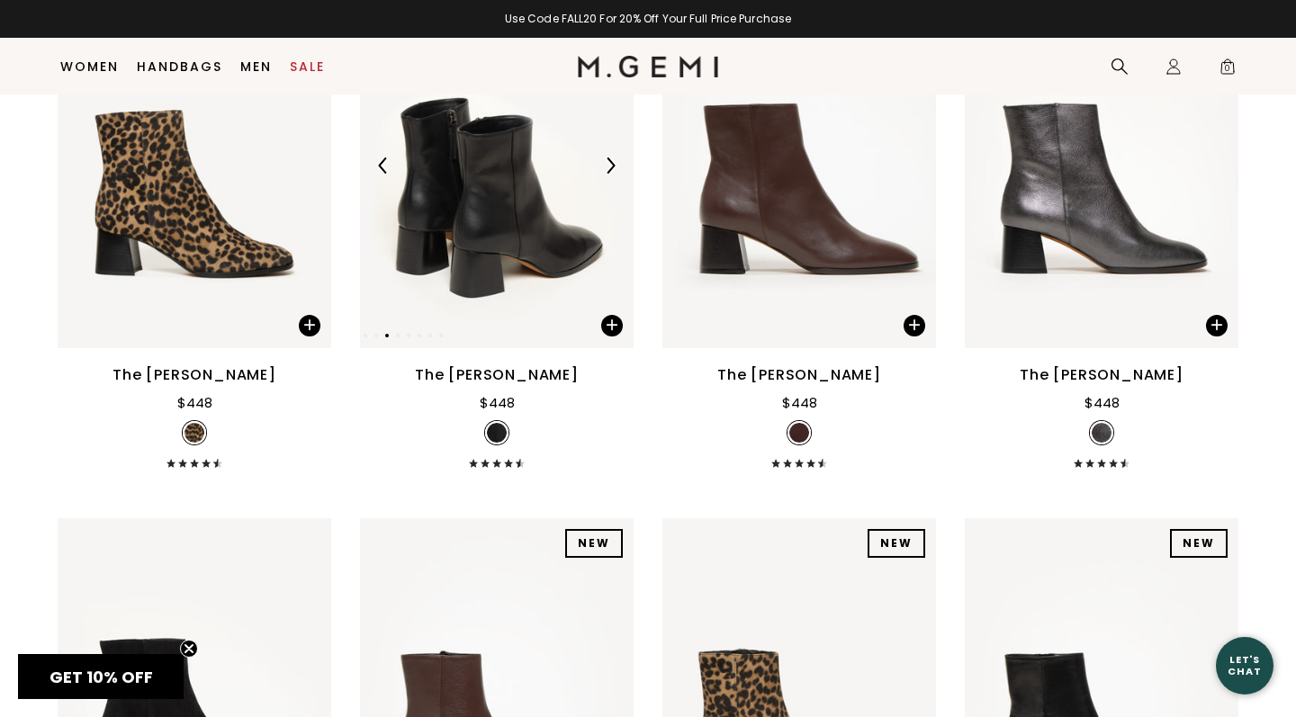
click at [611, 174] on img at bounding box center [610, 165] width 16 height 16
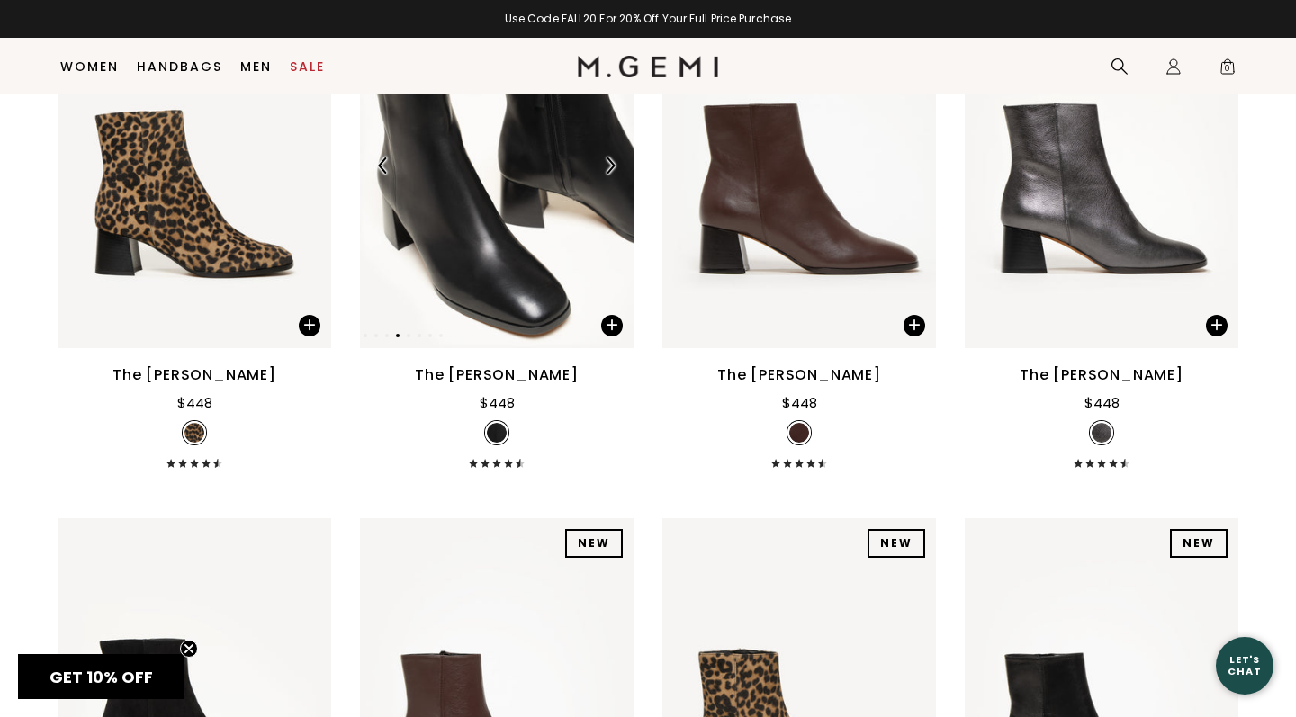
click at [611, 174] on img at bounding box center [610, 165] width 16 height 16
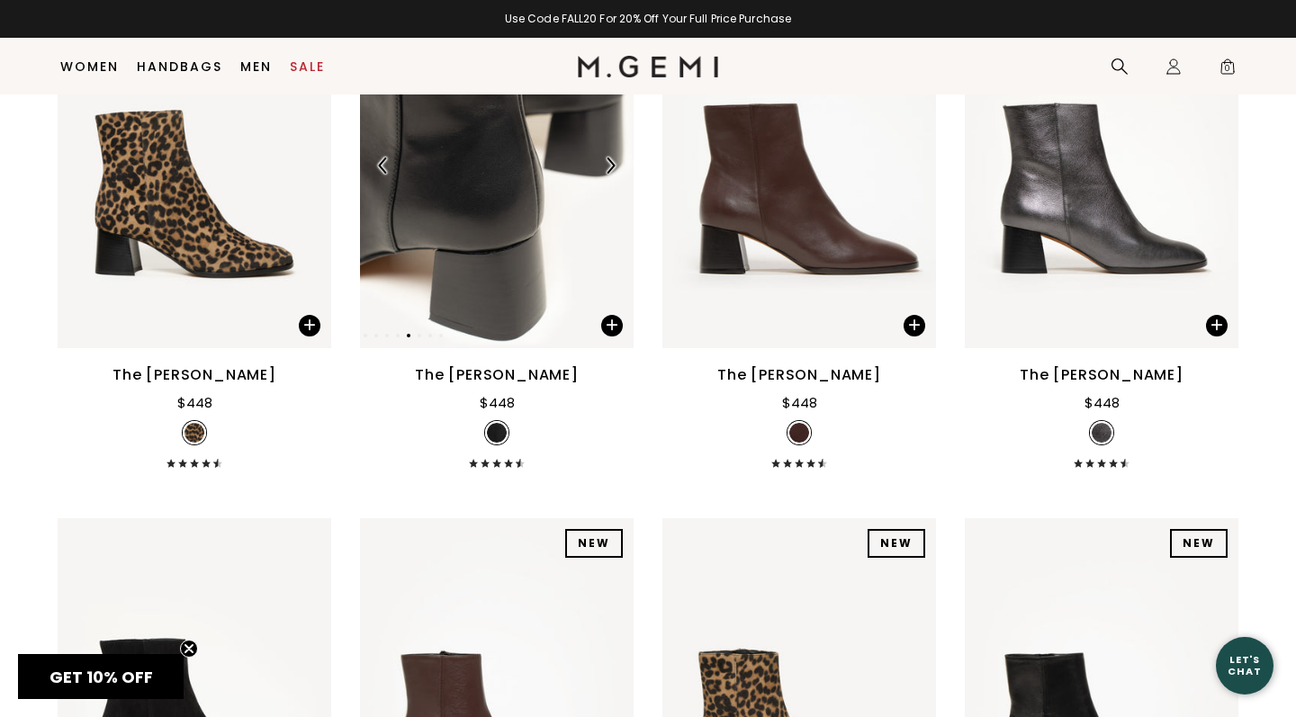
click at [611, 174] on img at bounding box center [610, 165] width 16 height 16
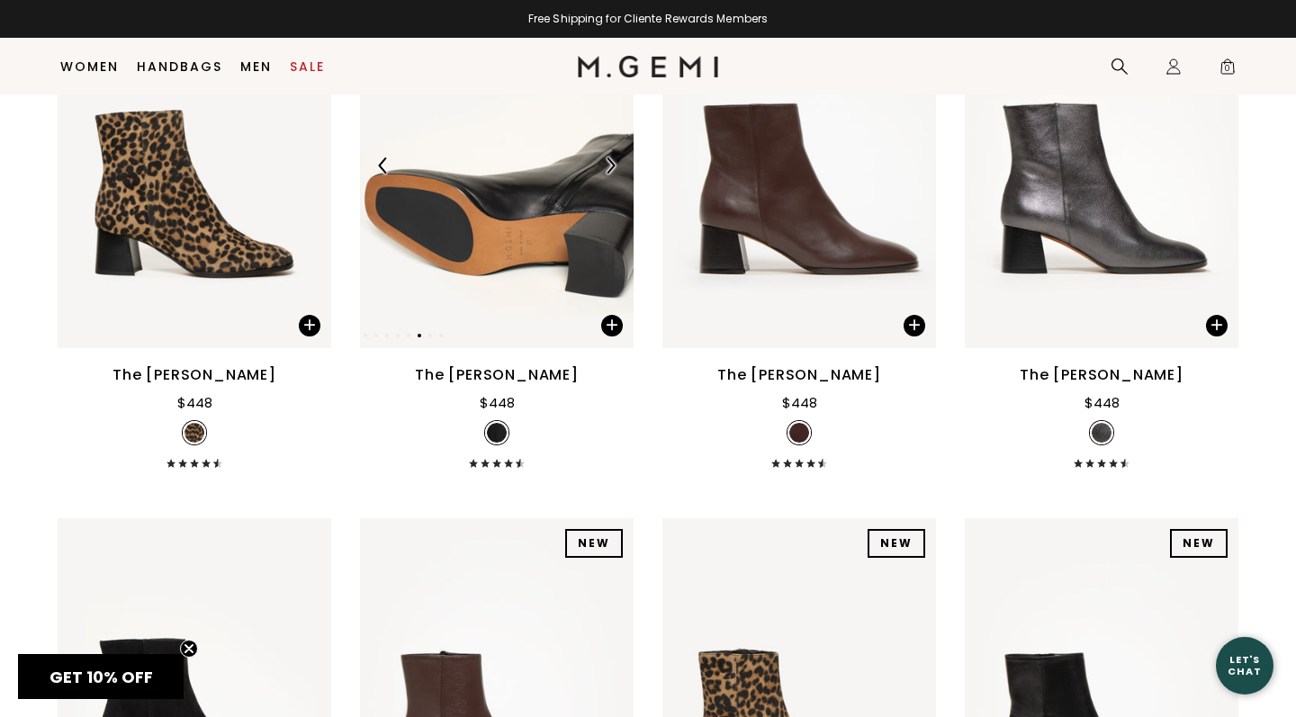
click at [611, 174] on img at bounding box center [610, 165] width 16 height 16
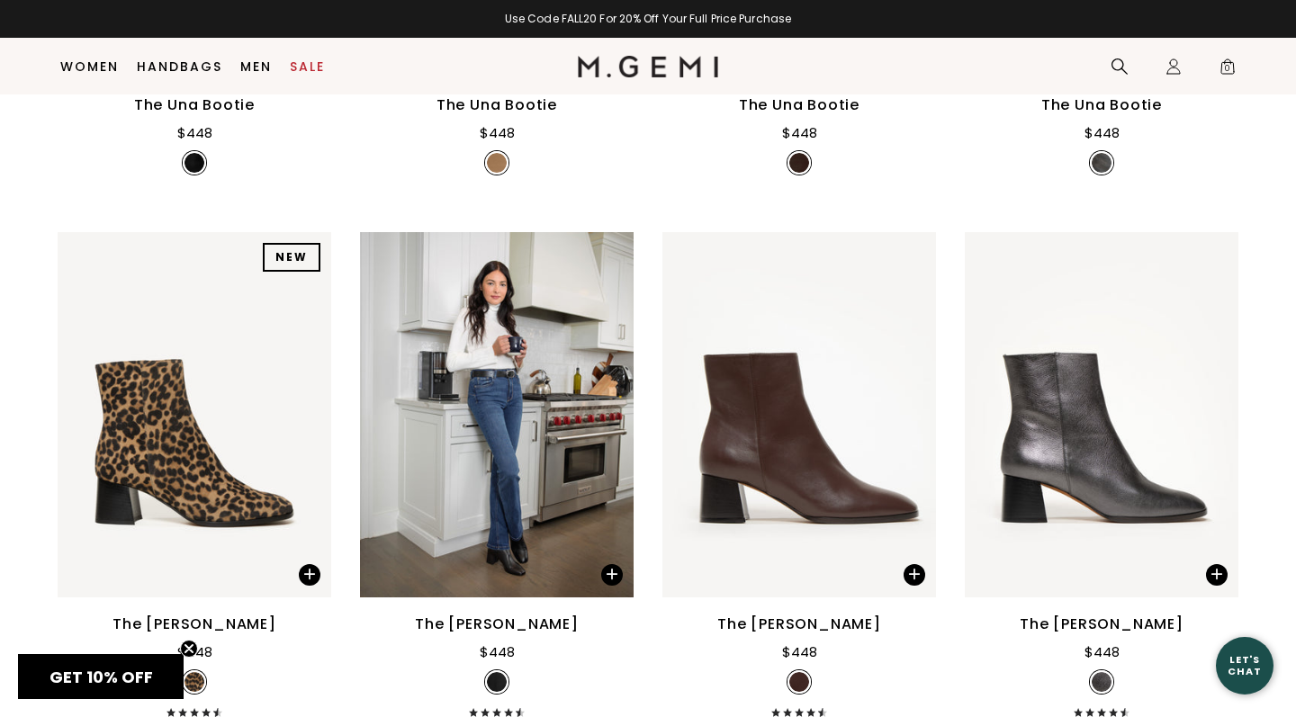
scroll to position [598, 0]
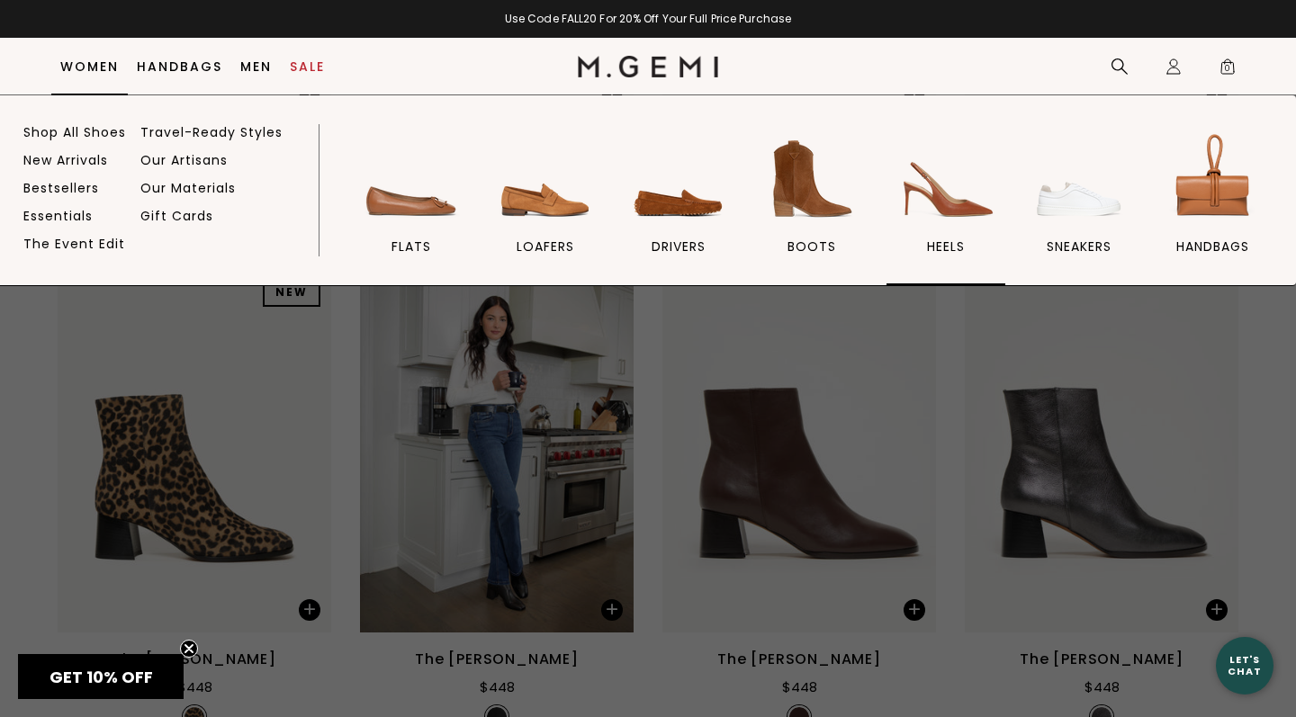
click at [949, 194] on img at bounding box center [945, 179] width 101 height 101
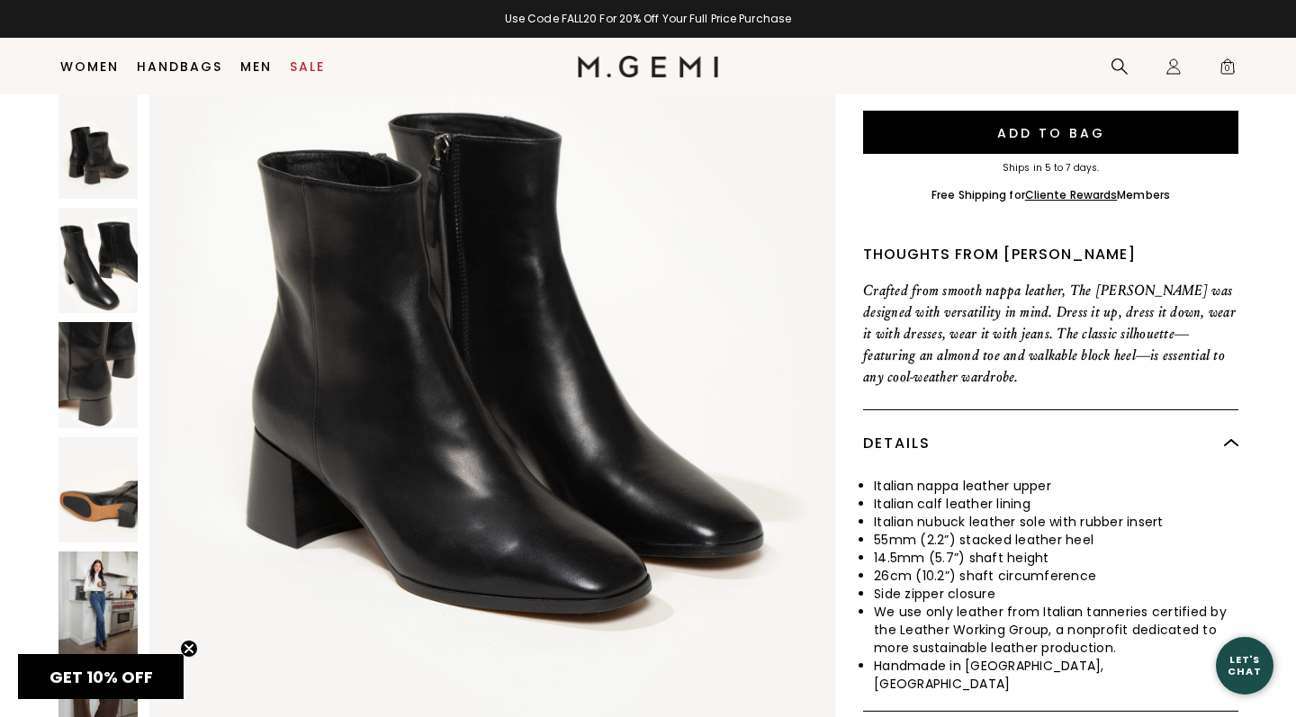
scroll to position [604, 0]
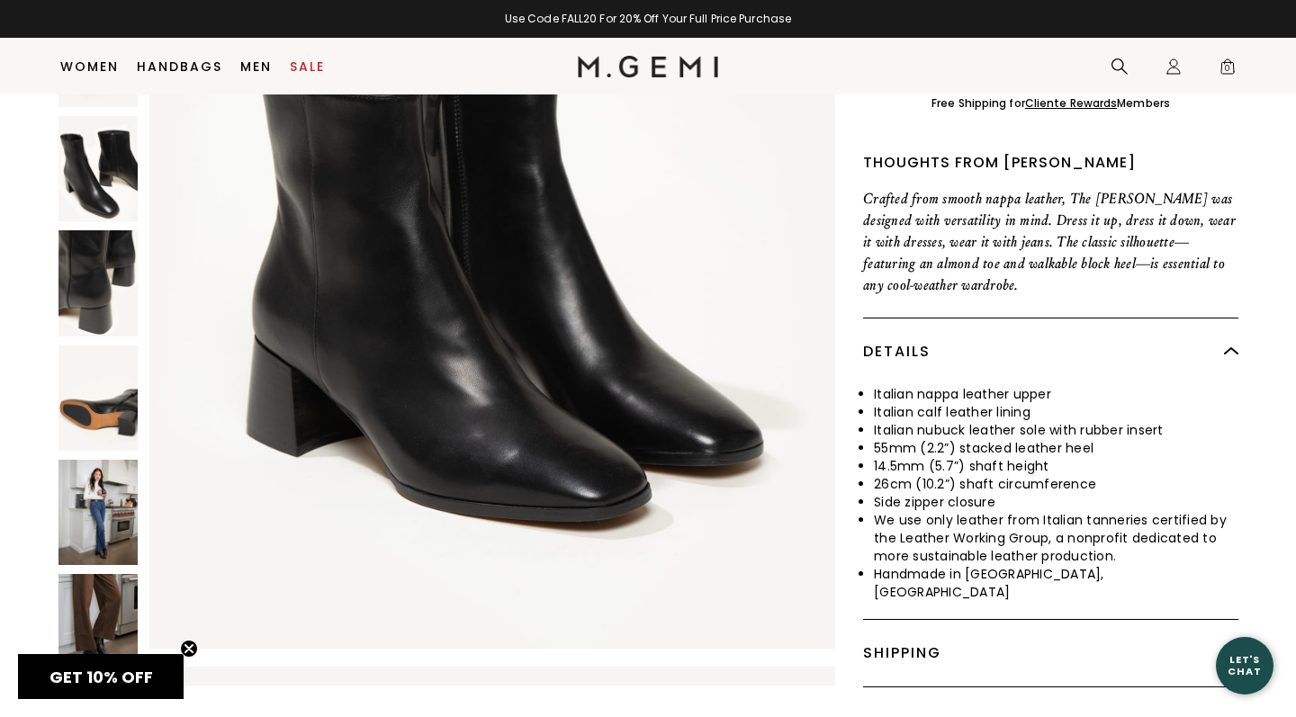
click at [97, 460] on img at bounding box center [97, 512] width 79 height 105
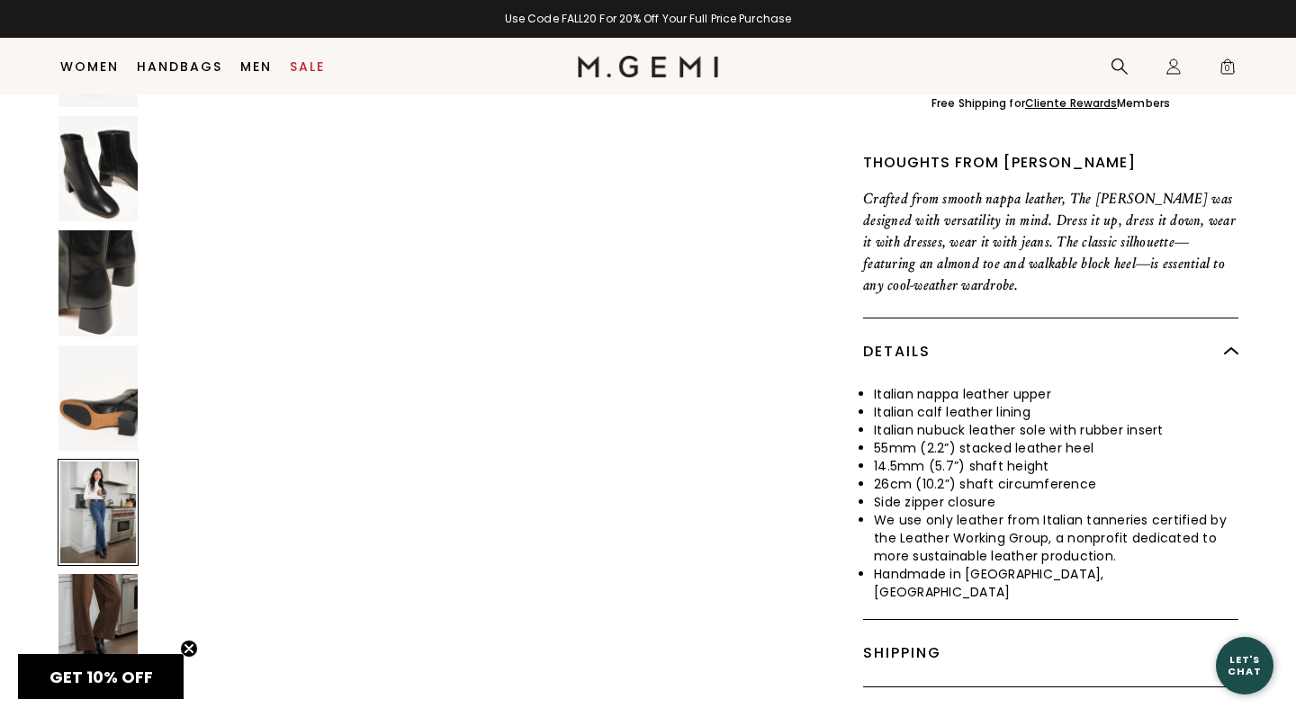
scroll to position [5594, 0]
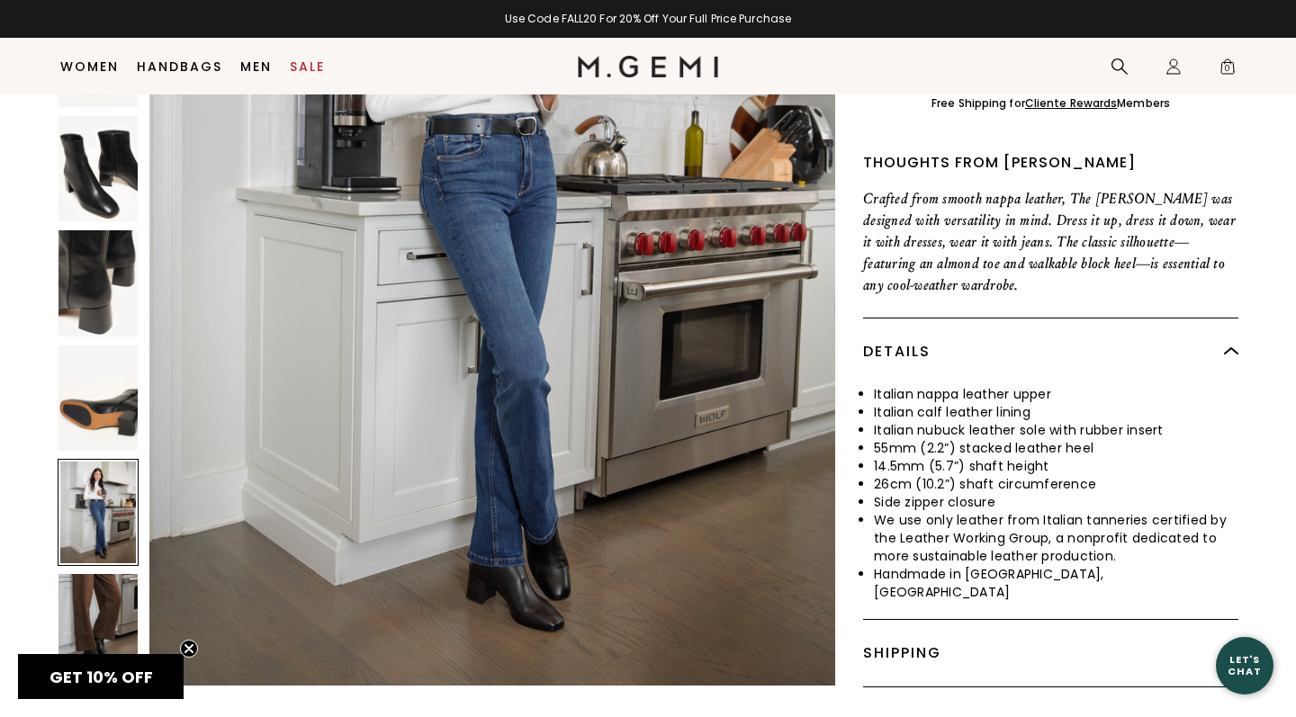
click at [94, 574] on img at bounding box center [97, 626] width 79 height 105
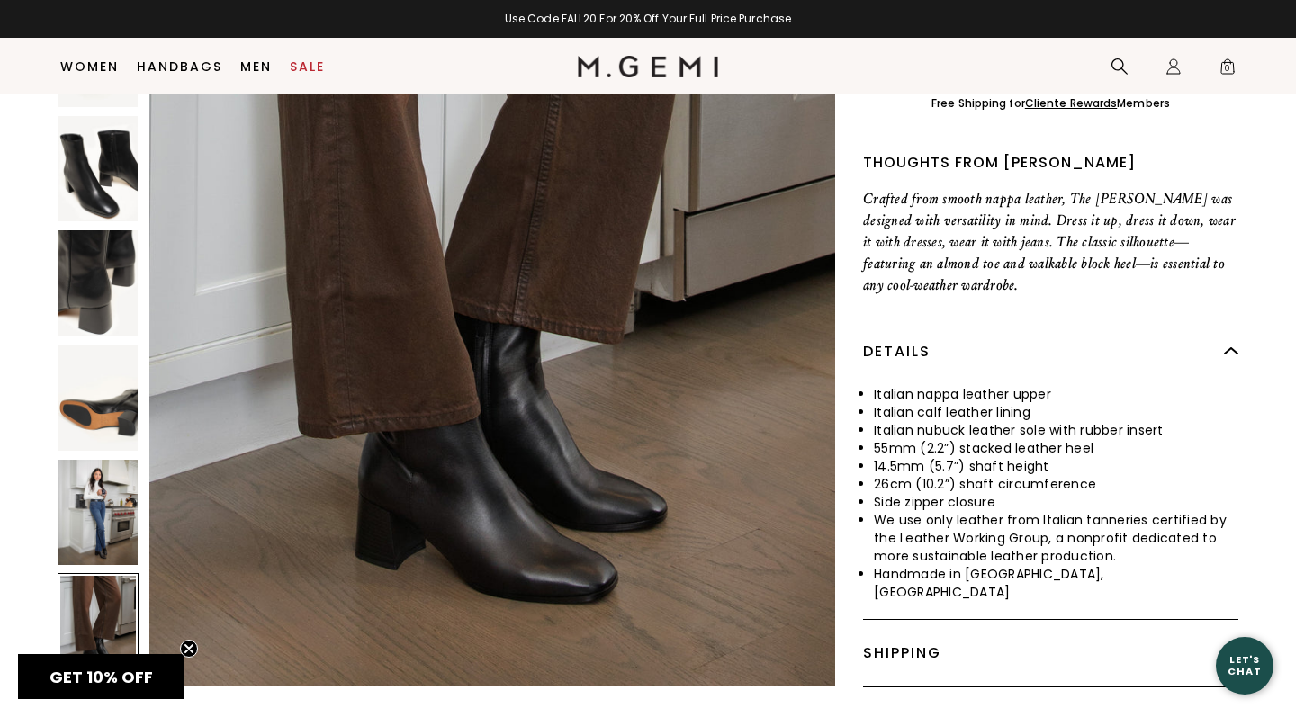
scroll to position [6526, 0]
click at [612, 511] on img at bounding box center [492, 228] width 686 height 914
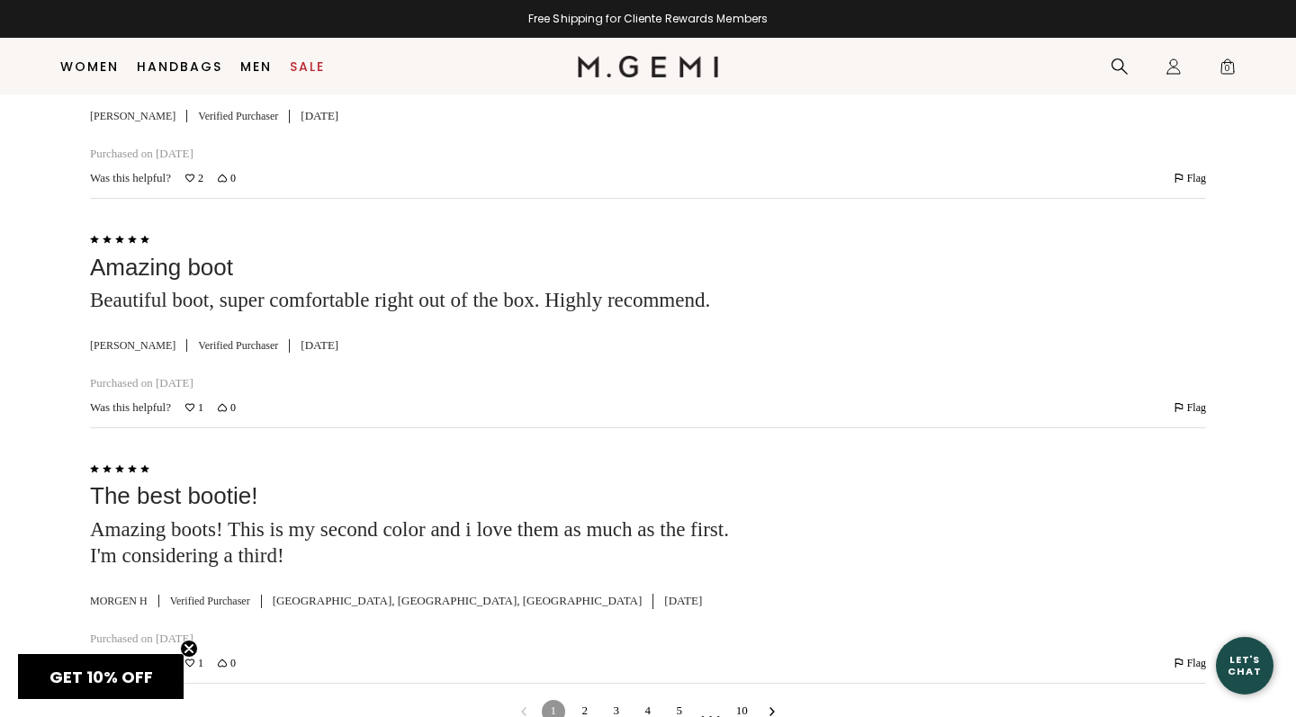
scroll to position [5948, 0]
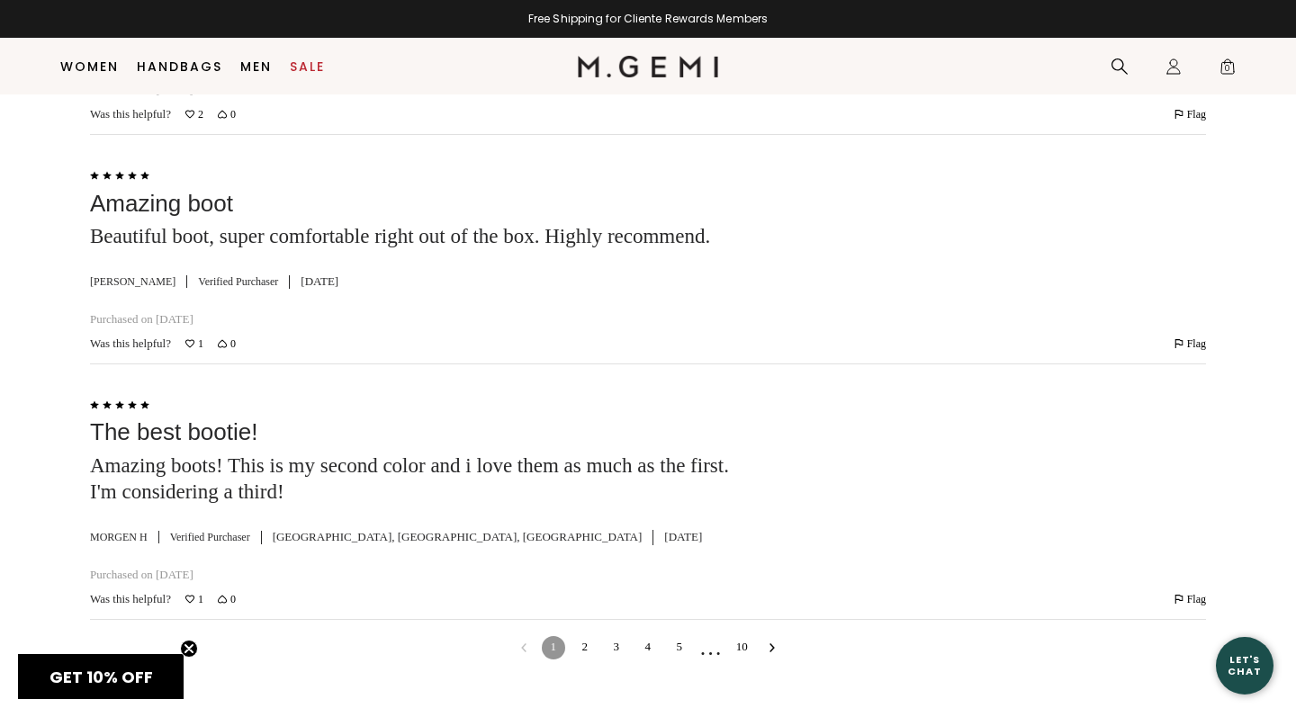
click at [583, 636] on link "2" at bounding box center [584, 647] width 23 height 23
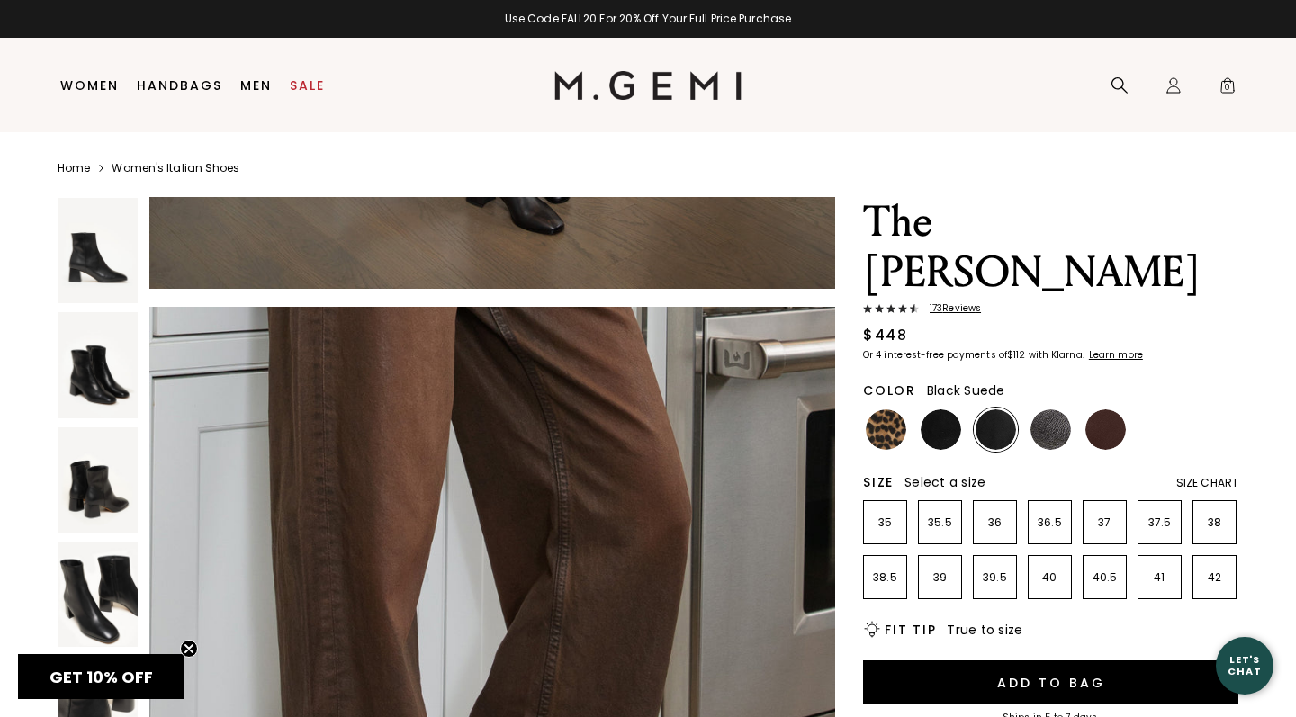
scroll to position [0, 0]
click at [887, 409] on img at bounding box center [886, 429] width 40 height 40
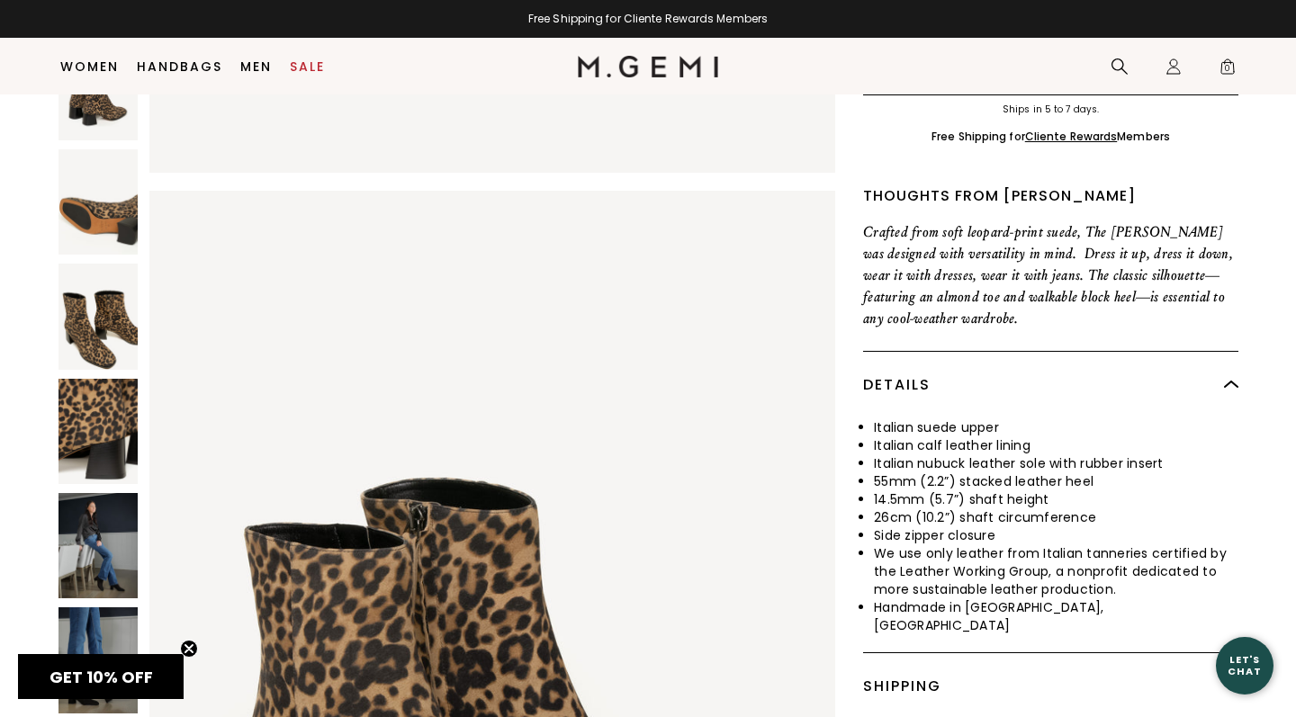
scroll to position [735, 0]
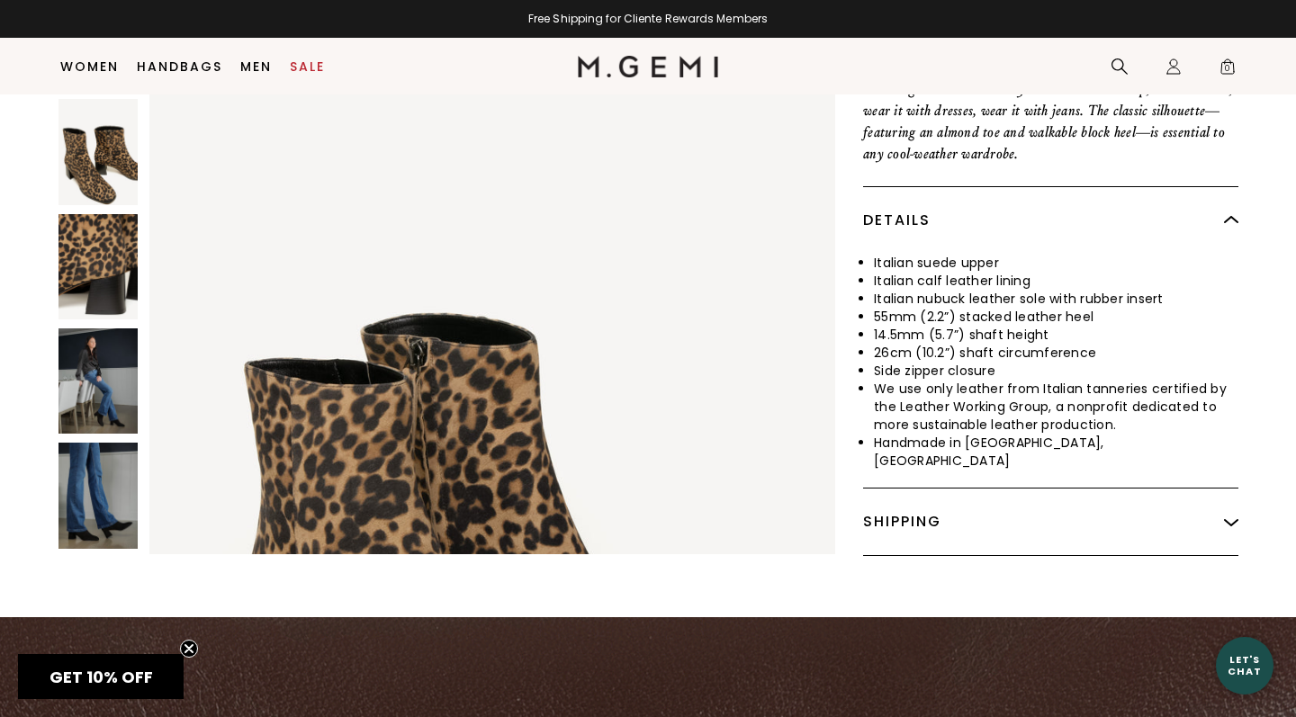
click at [101, 328] on img at bounding box center [97, 380] width 79 height 105
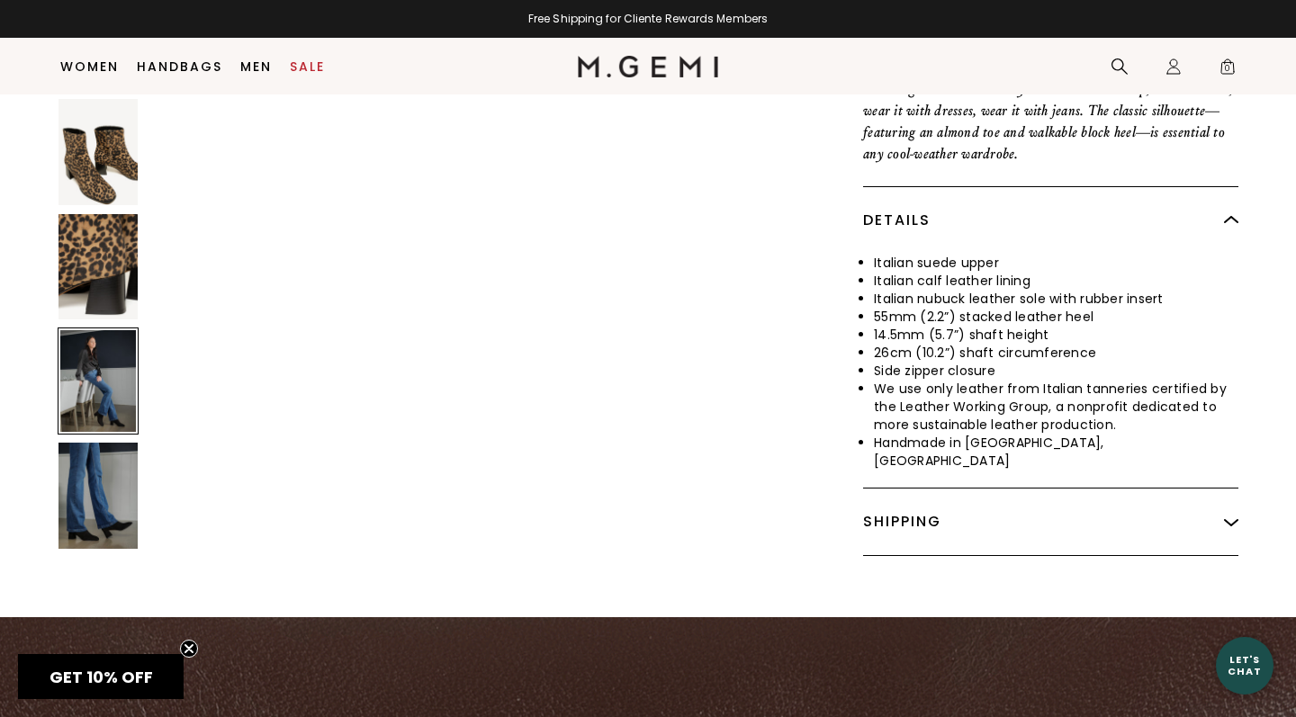
scroll to position [5594, 0]
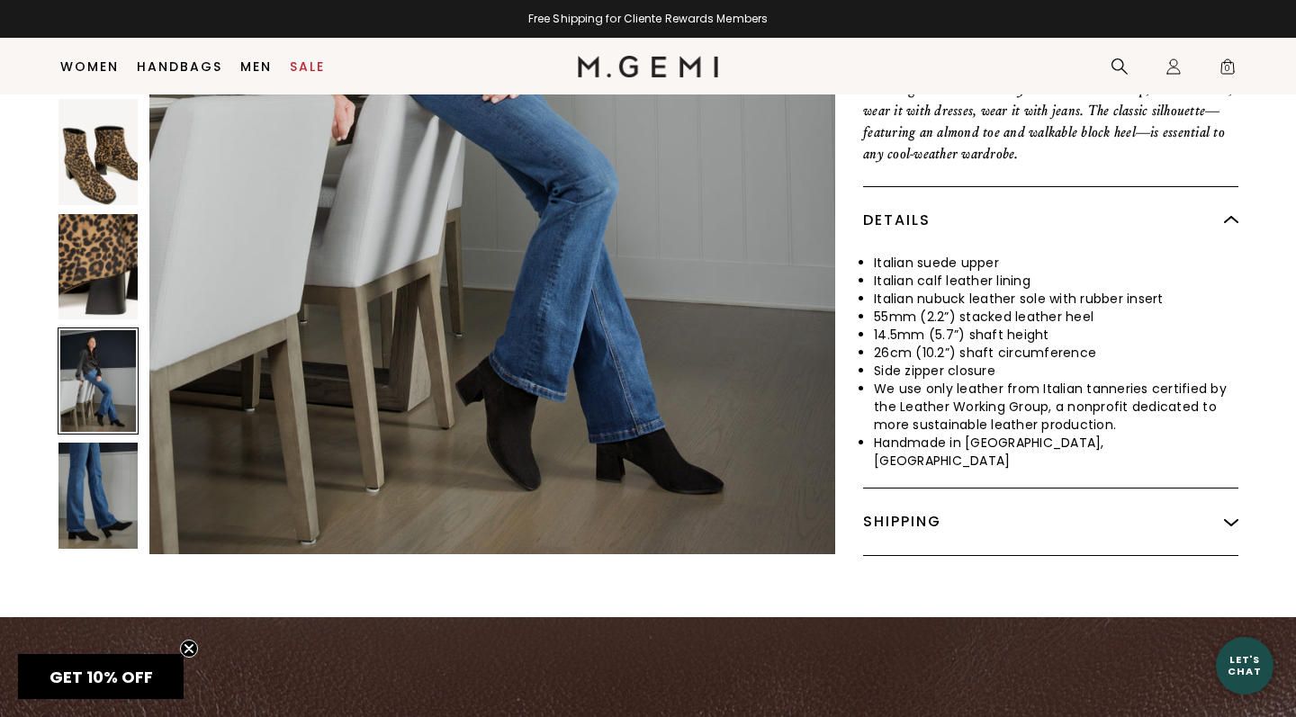
click at [109, 443] on img at bounding box center [97, 495] width 79 height 105
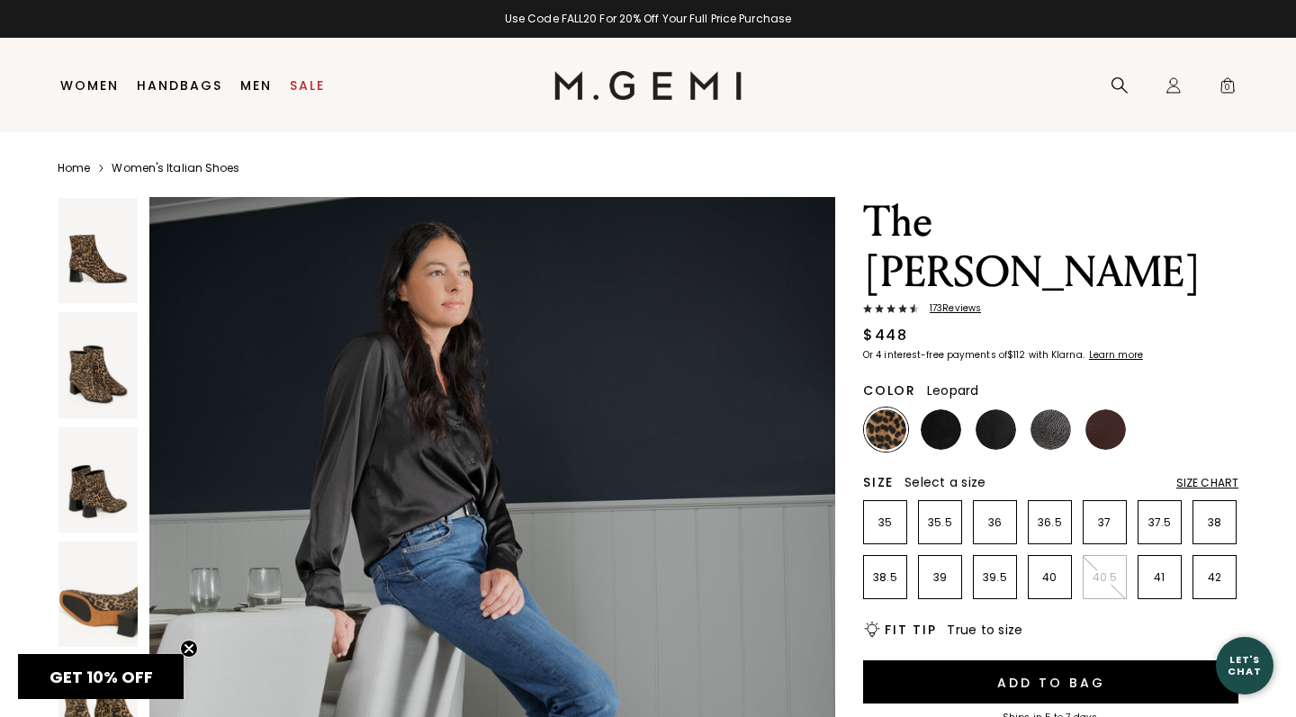
scroll to position [0, 0]
click at [1093, 409] on img at bounding box center [1105, 429] width 40 height 40
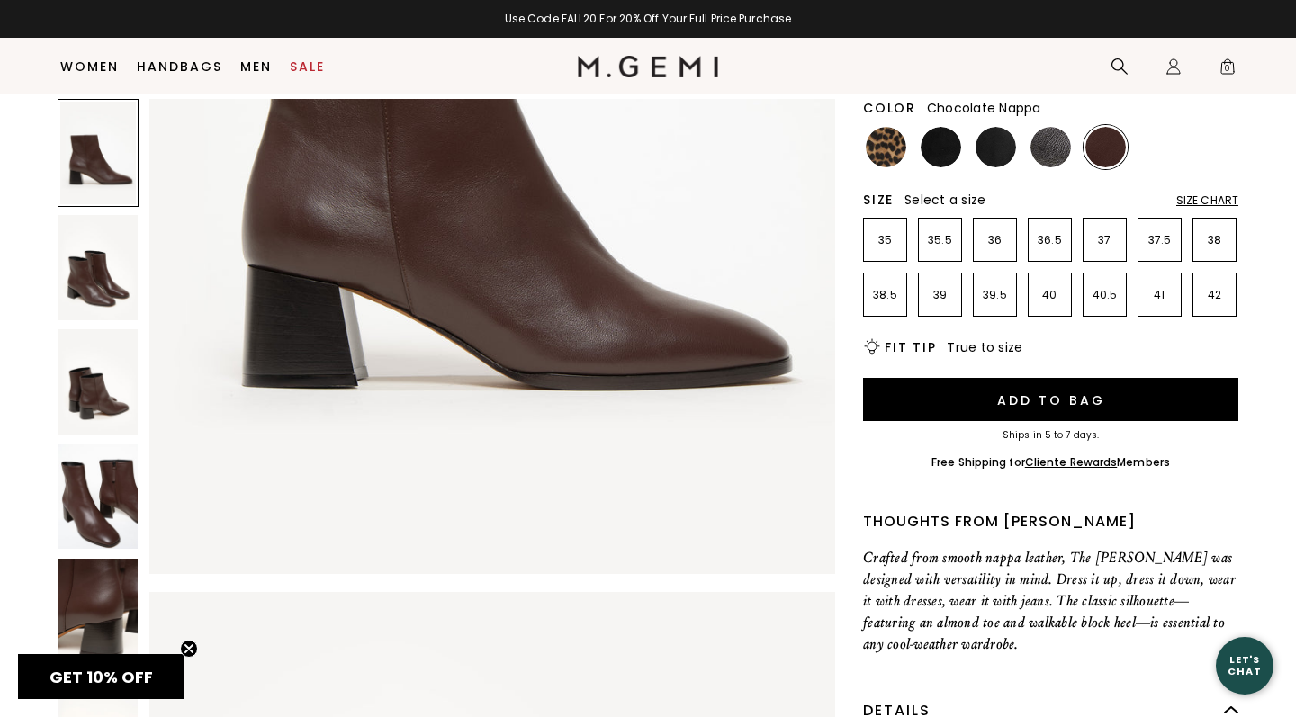
click at [86, 458] on img at bounding box center [97, 496] width 79 height 105
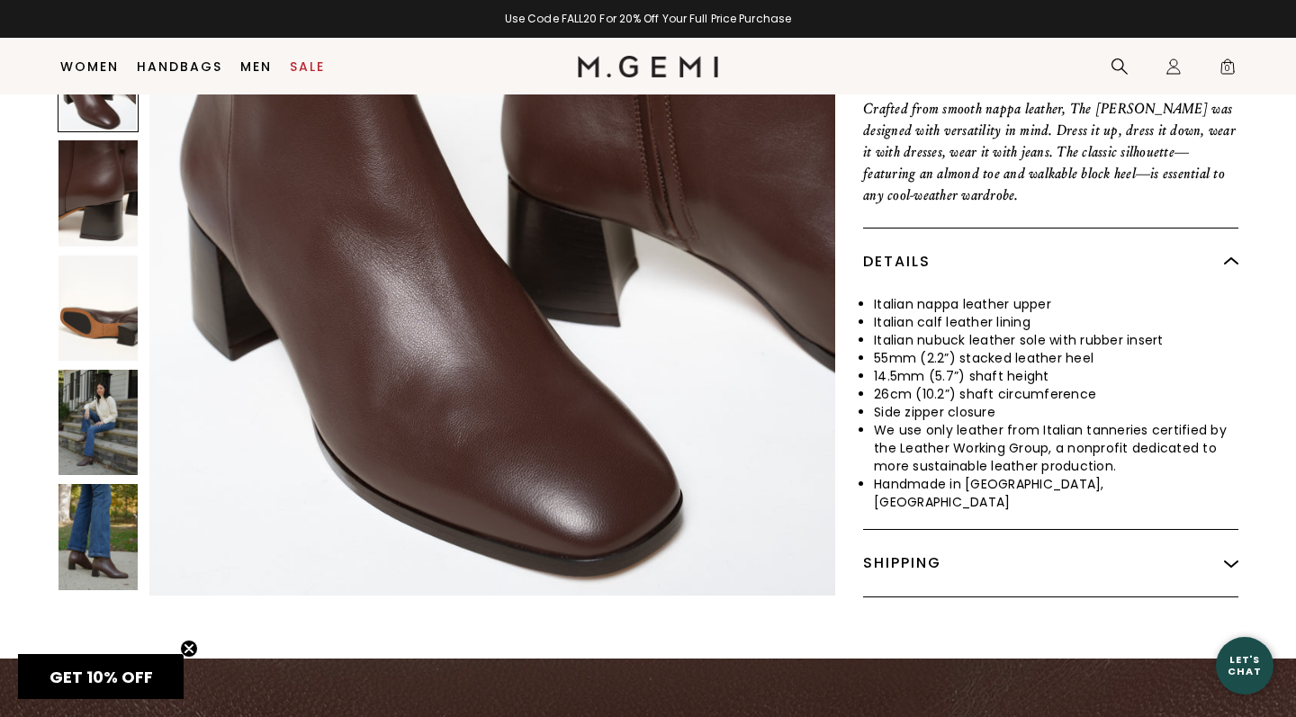
click at [94, 484] on img at bounding box center [97, 536] width 79 height 105
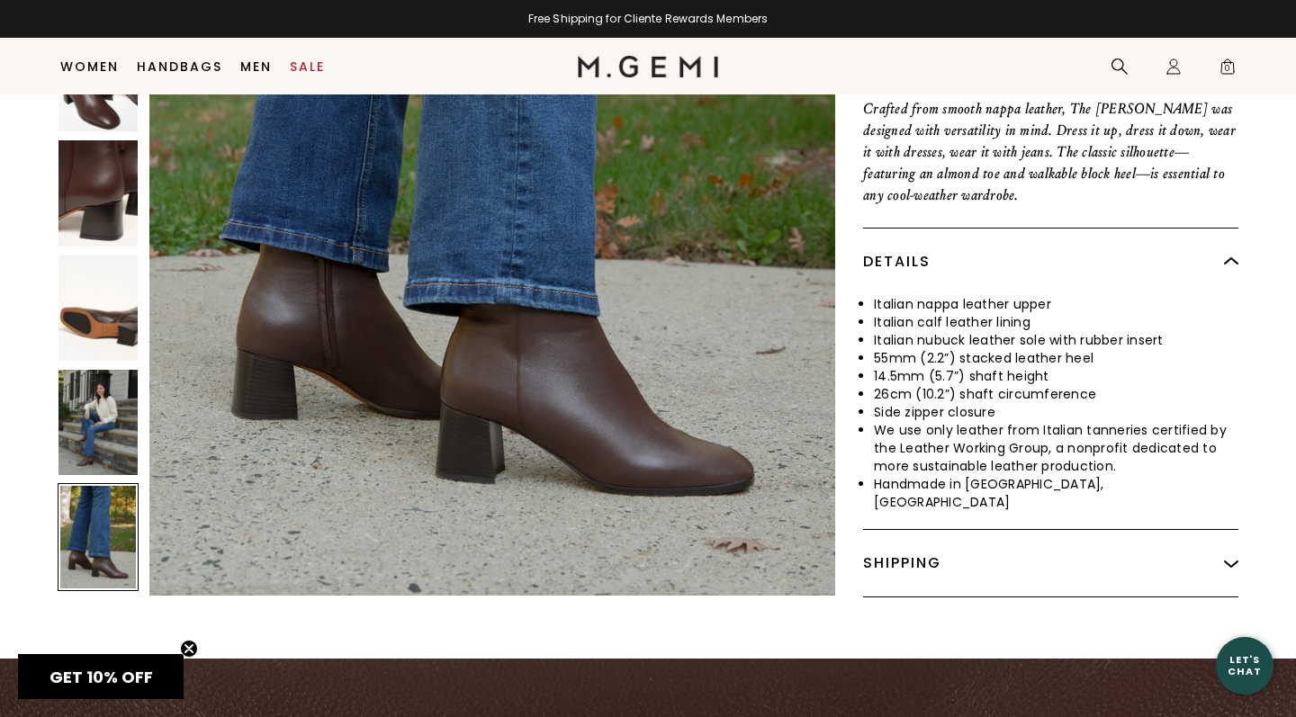
click at [106, 381] on img at bounding box center [97, 422] width 79 height 105
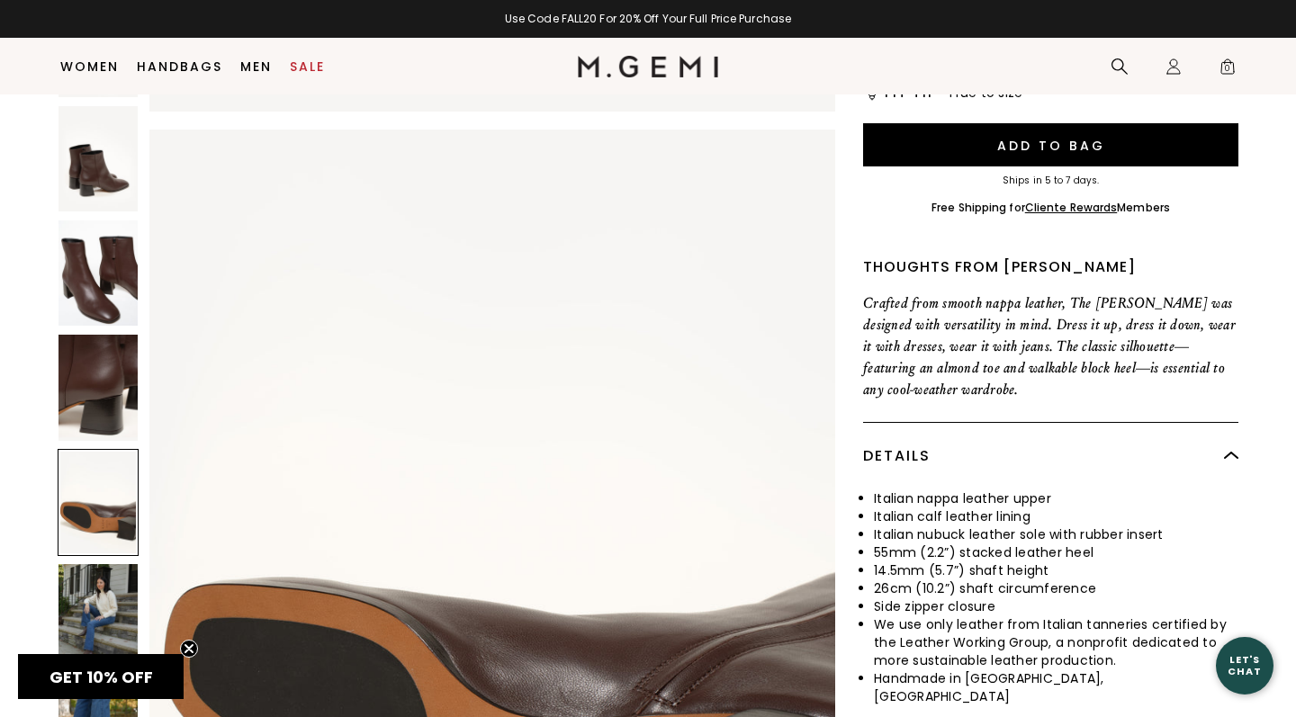
scroll to position [481, 0]
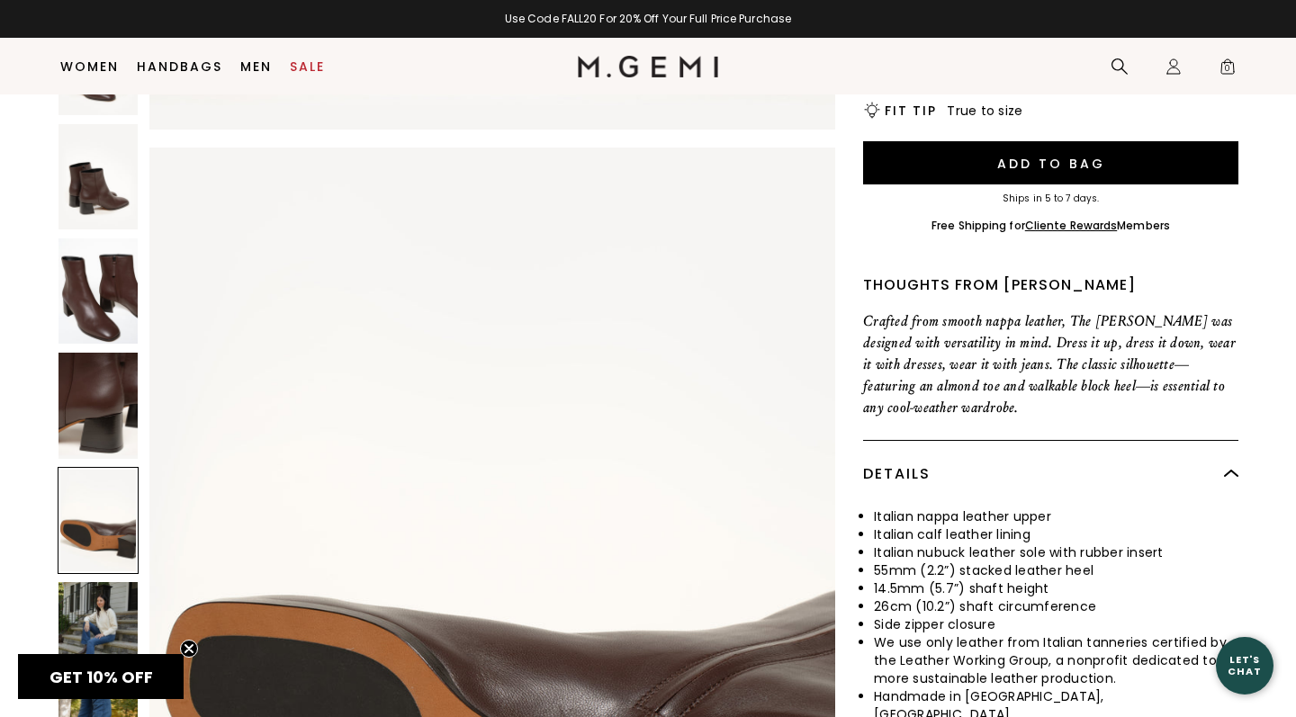
click at [100, 582] on img at bounding box center [97, 634] width 79 height 105
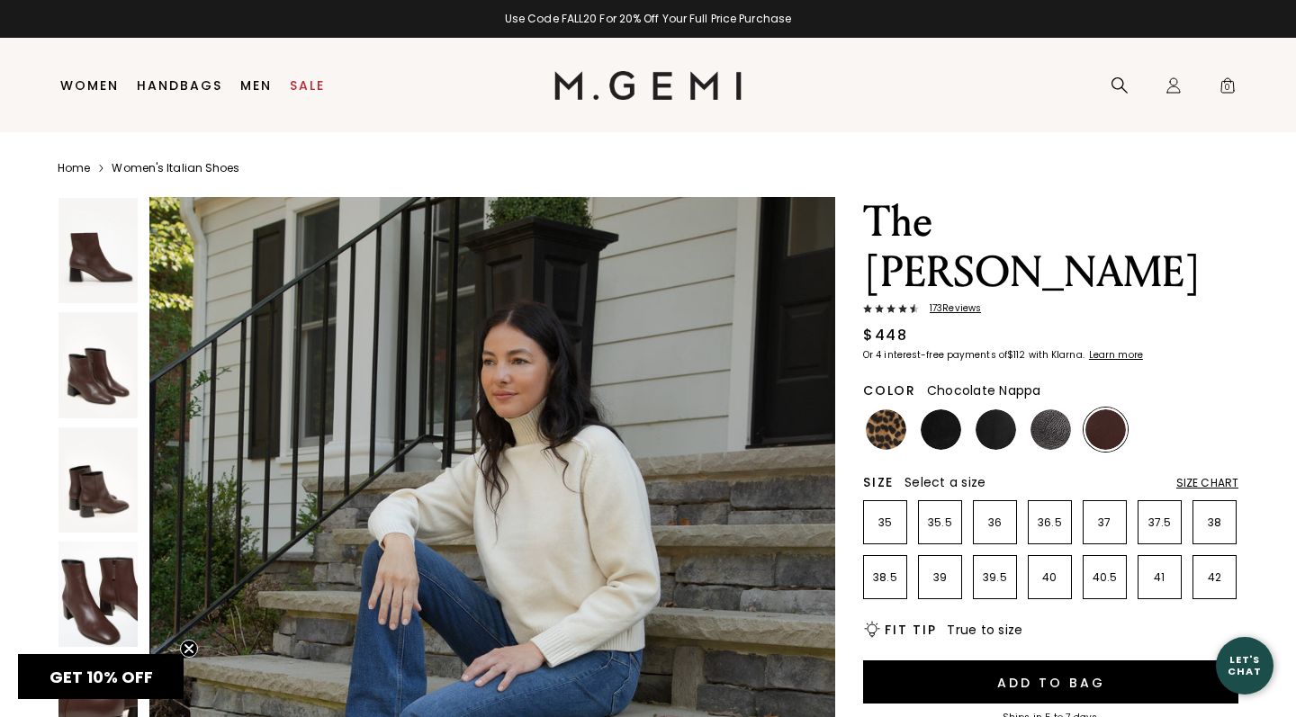
scroll to position [0, 0]
click at [948, 409] on img at bounding box center [941, 429] width 40 height 40
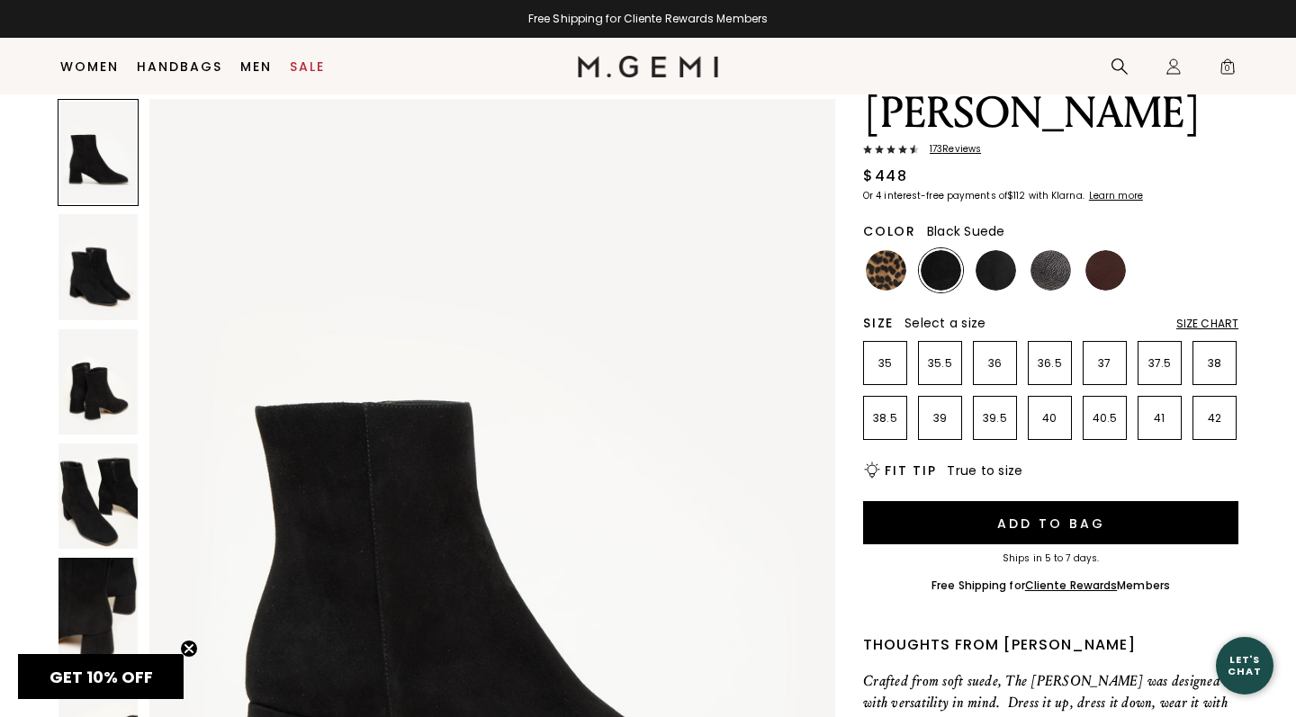
scroll to position [105, 0]
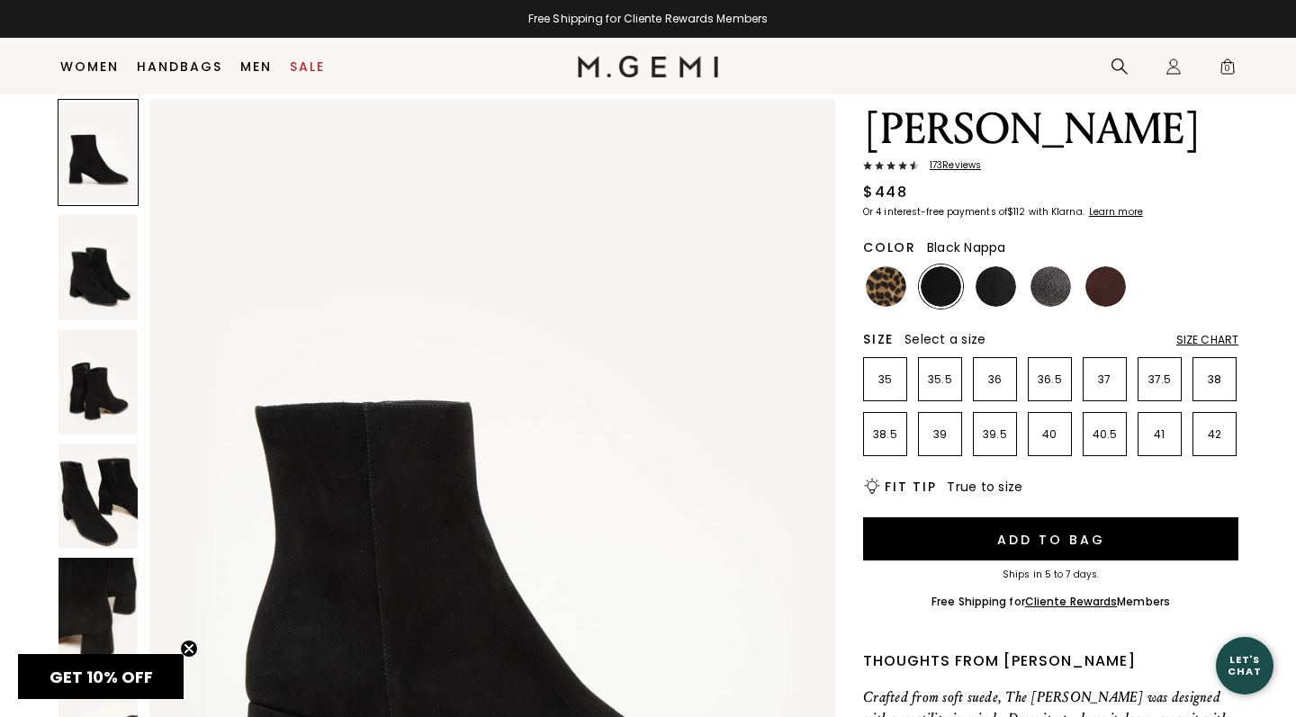
click at [1003, 266] on img at bounding box center [996, 286] width 40 height 40
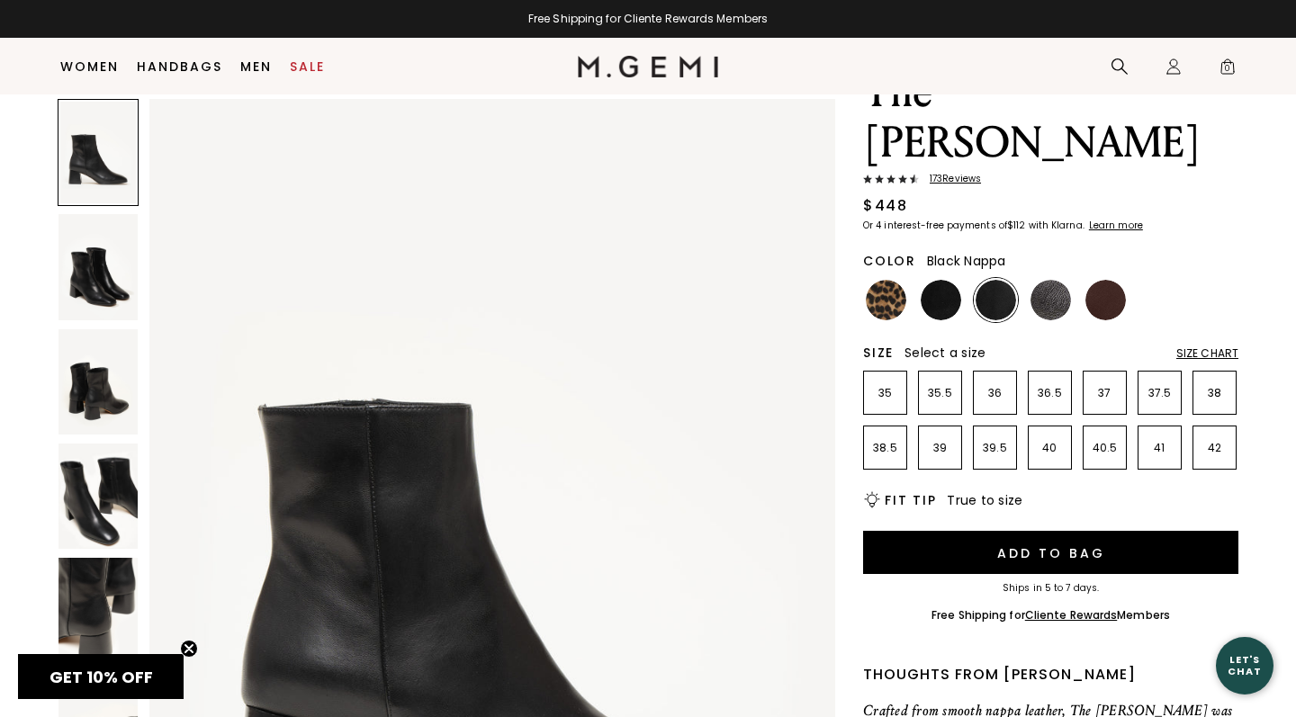
scroll to position [57, 0]
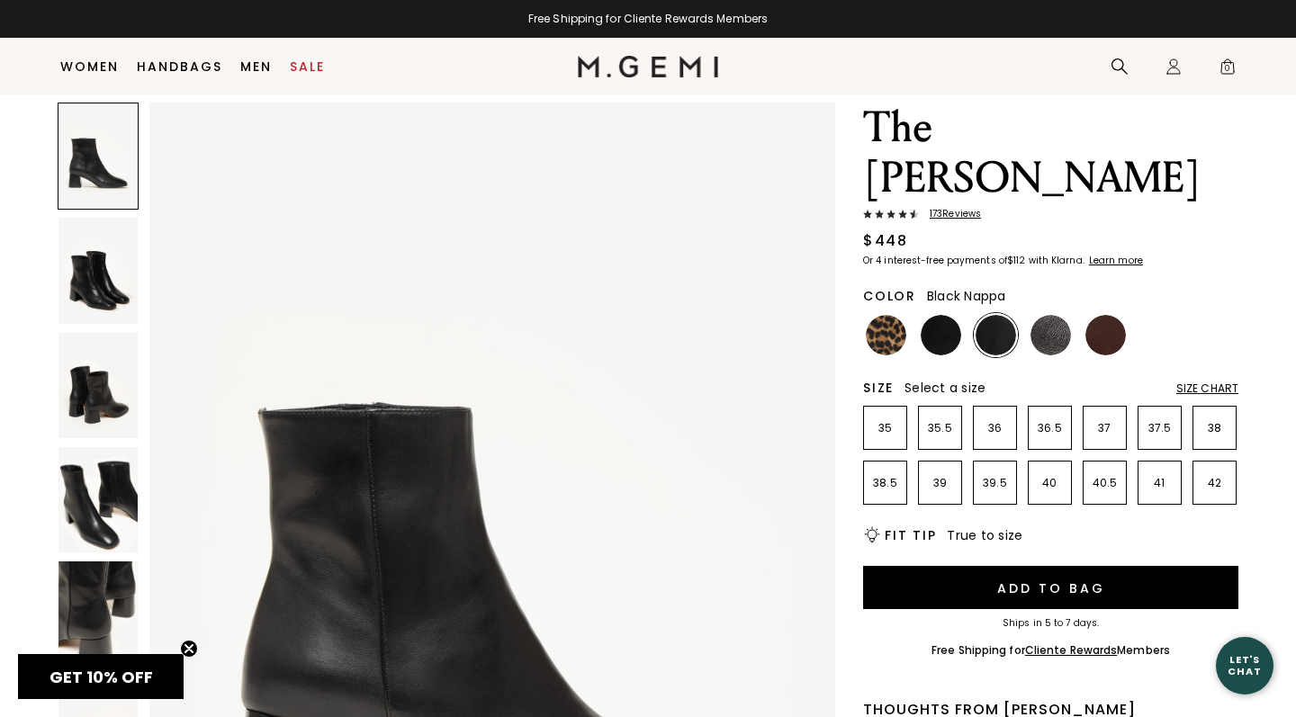
click at [1213, 382] on div "Size Chart" at bounding box center [1207, 389] width 62 height 14
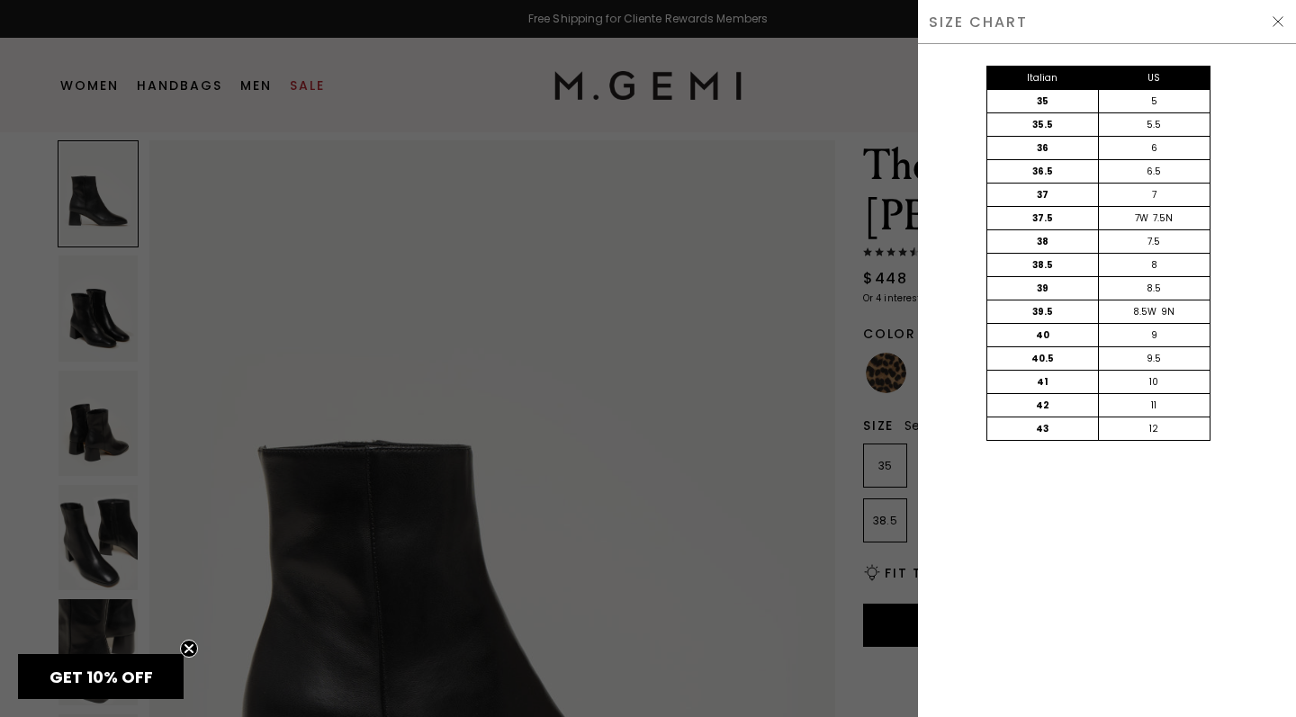
scroll to position [0, 0]
click at [1237, 365] on div "Italian US 35 5 35.5 5.5 36 6 36.5 6.5 37 7 37.5 7W 7.5N 38 7.5 38.5 8 39 8.5 3…" at bounding box center [1098, 271] width 378 height 454
click at [1274, 27] on img at bounding box center [1278, 21] width 14 height 14
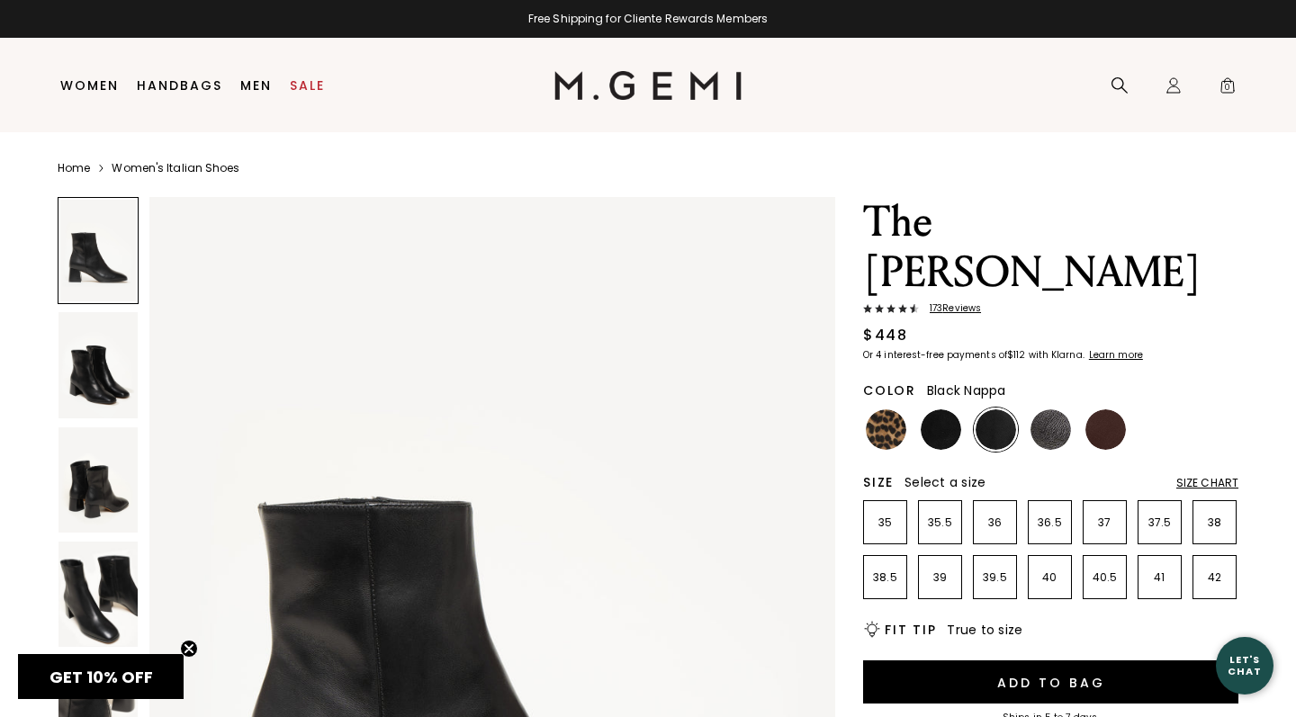
scroll to position [57, 0]
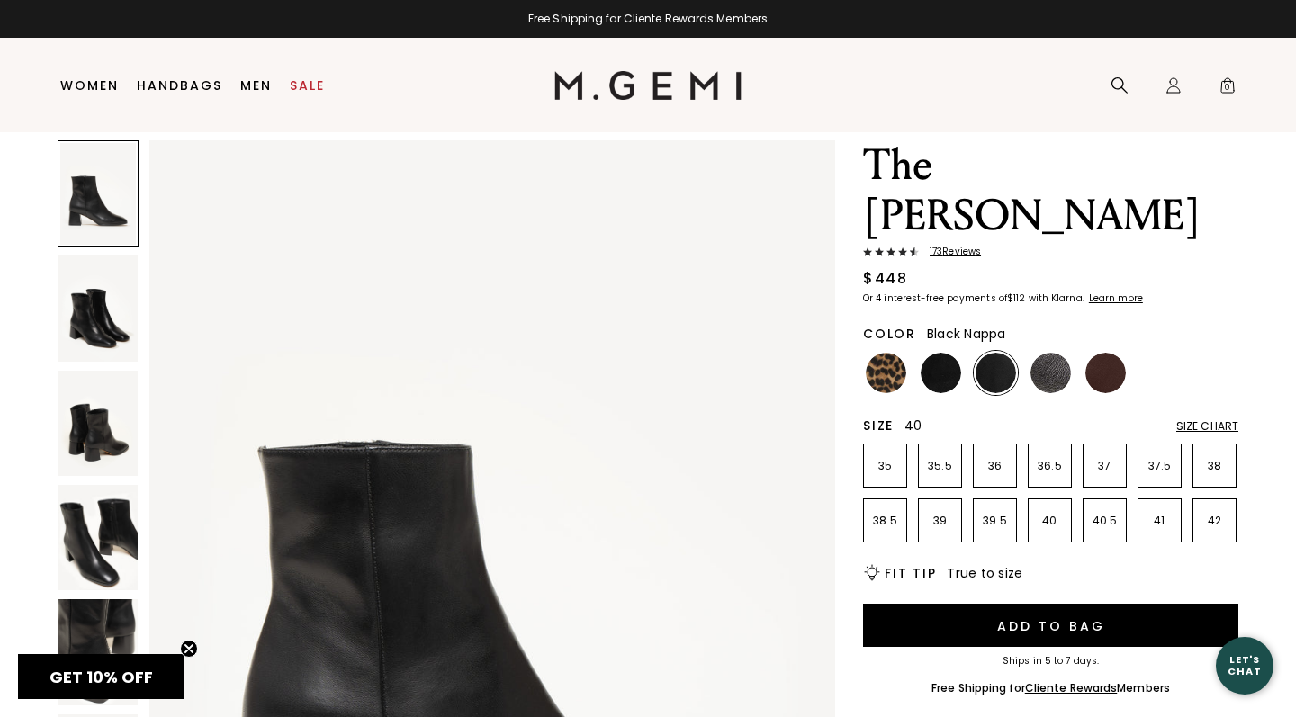
click at [1050, 514] on p "40" at bounding box center [1050, 521] width 42 height 14
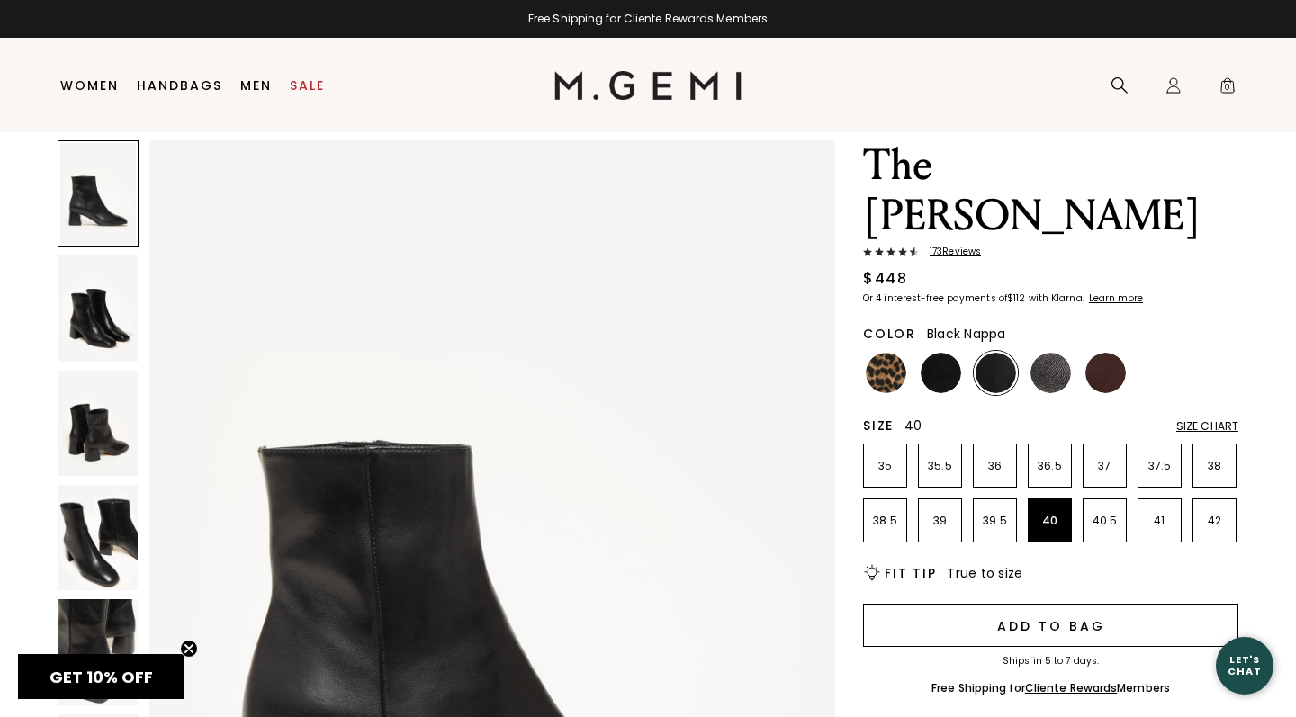
scroll to position [0, 0]
click at [996, 604] on button "Add to Bag" at bounding box center [1050, 625] width 375 height 43
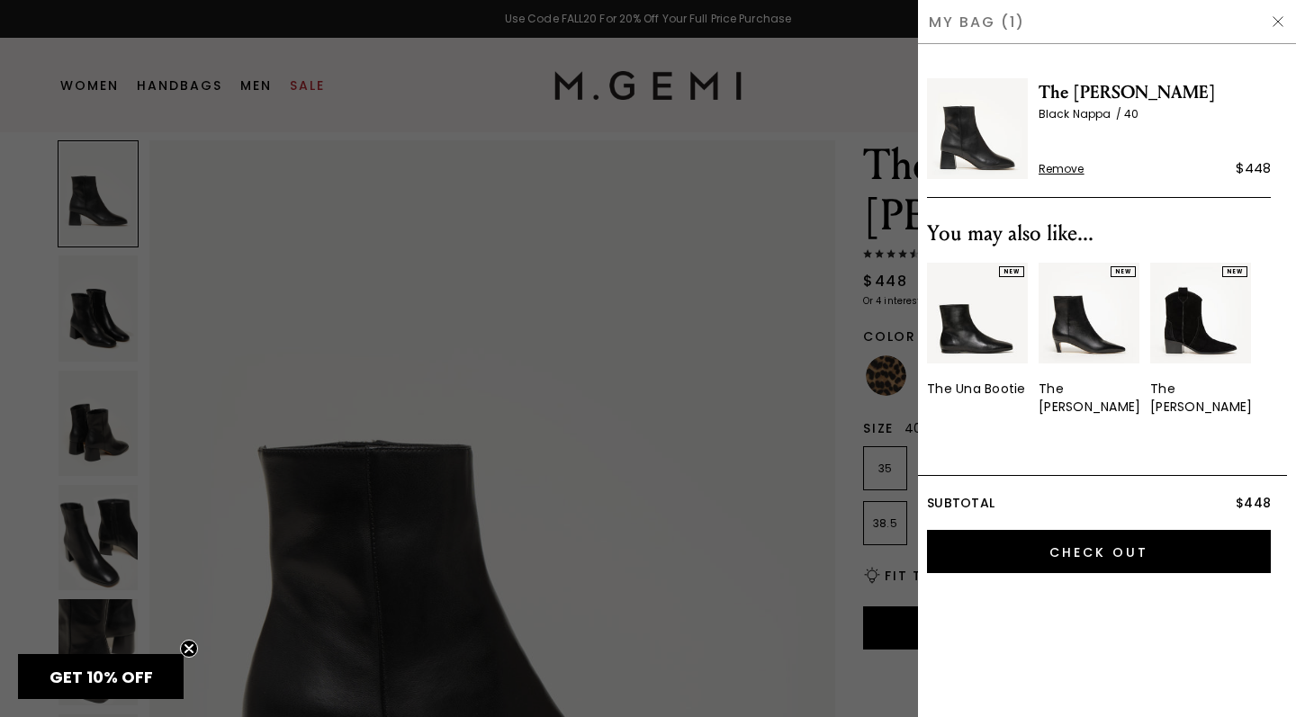
click at [833, 391] on div at bounding box center [648, 358] width 1296 height 717
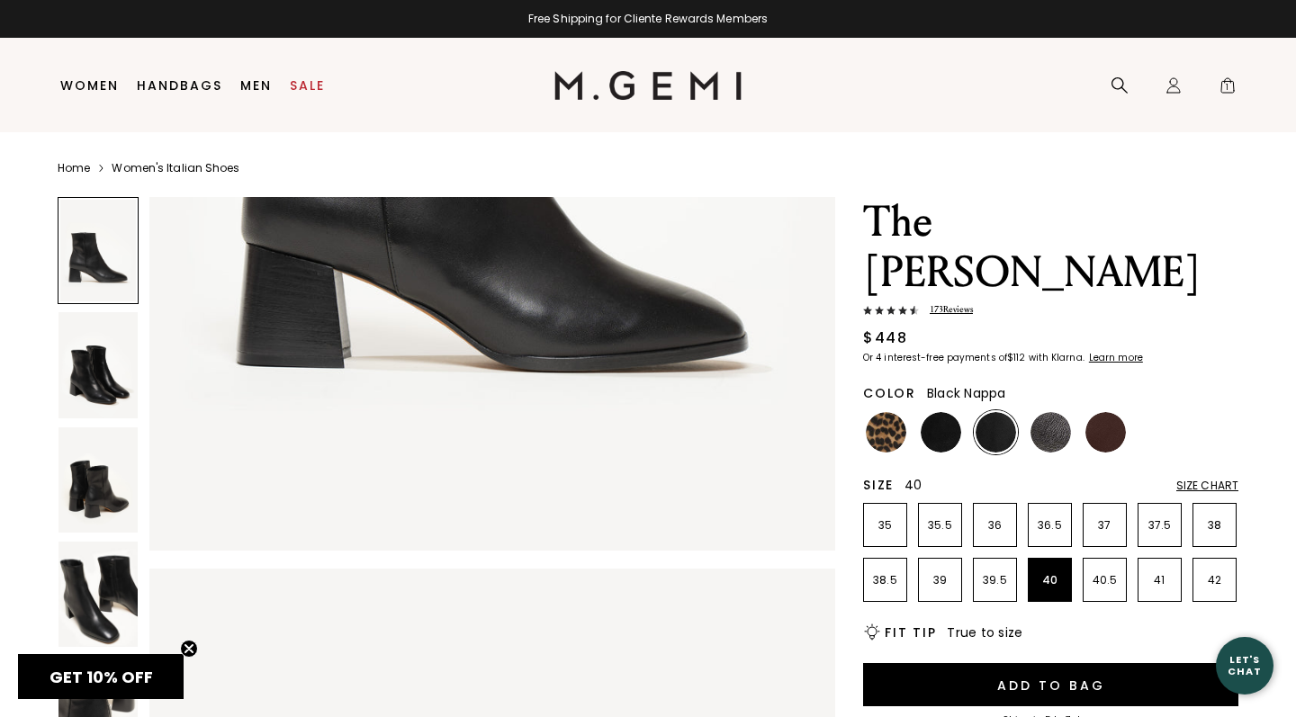
scroll to position [652, 0]
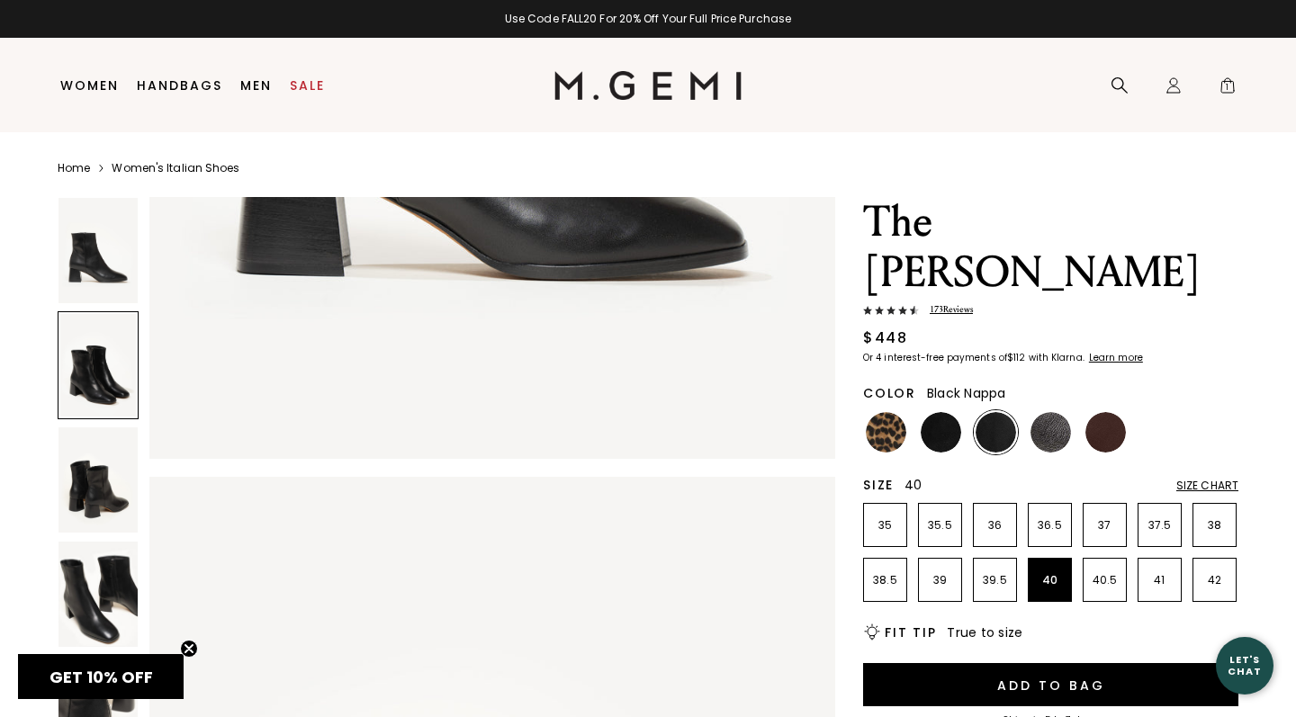
click at [122, 589] on img at bounding box center [97, 594] width 79 height 105
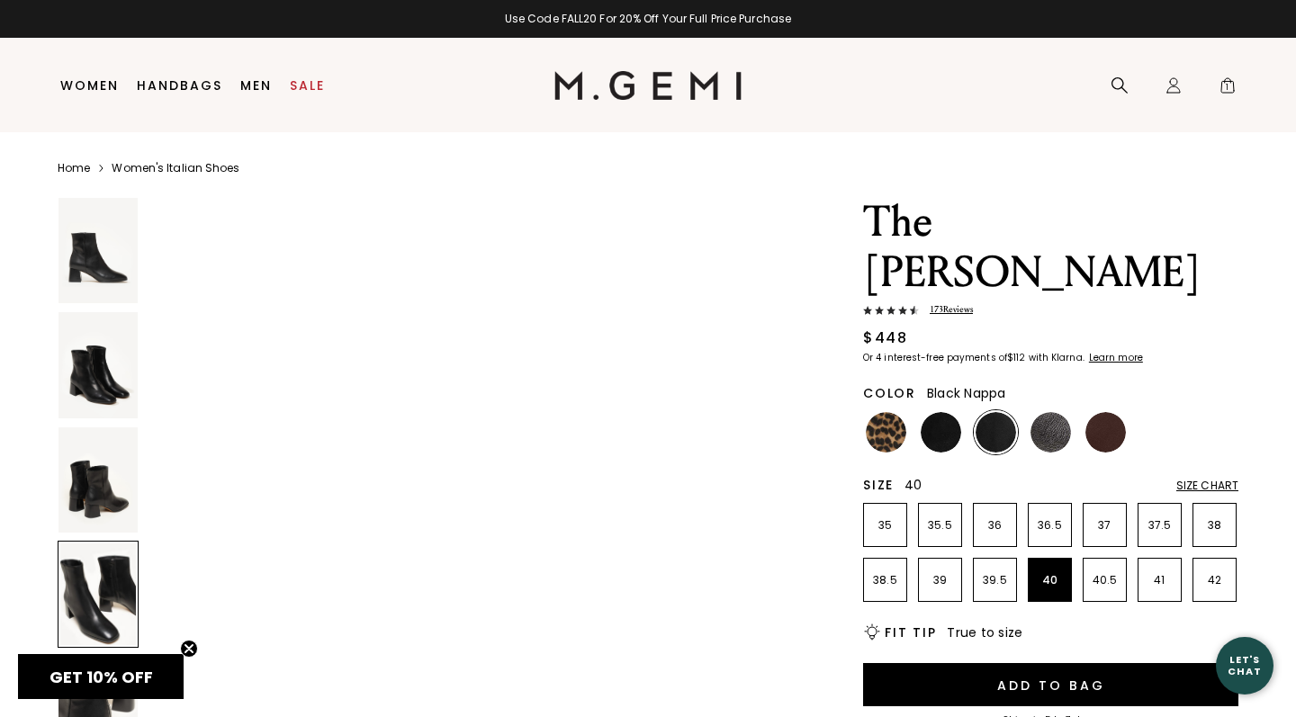
scroll to position [2692, 0]
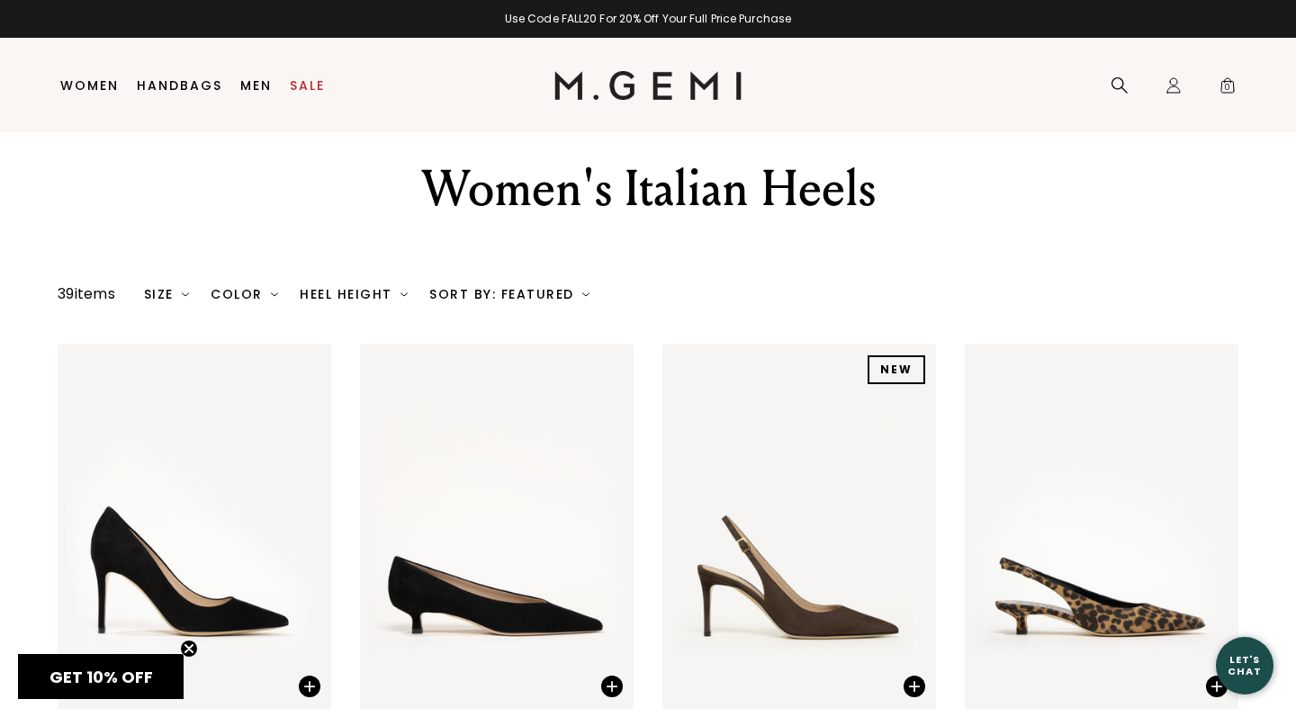
scroll to position [243, 0]
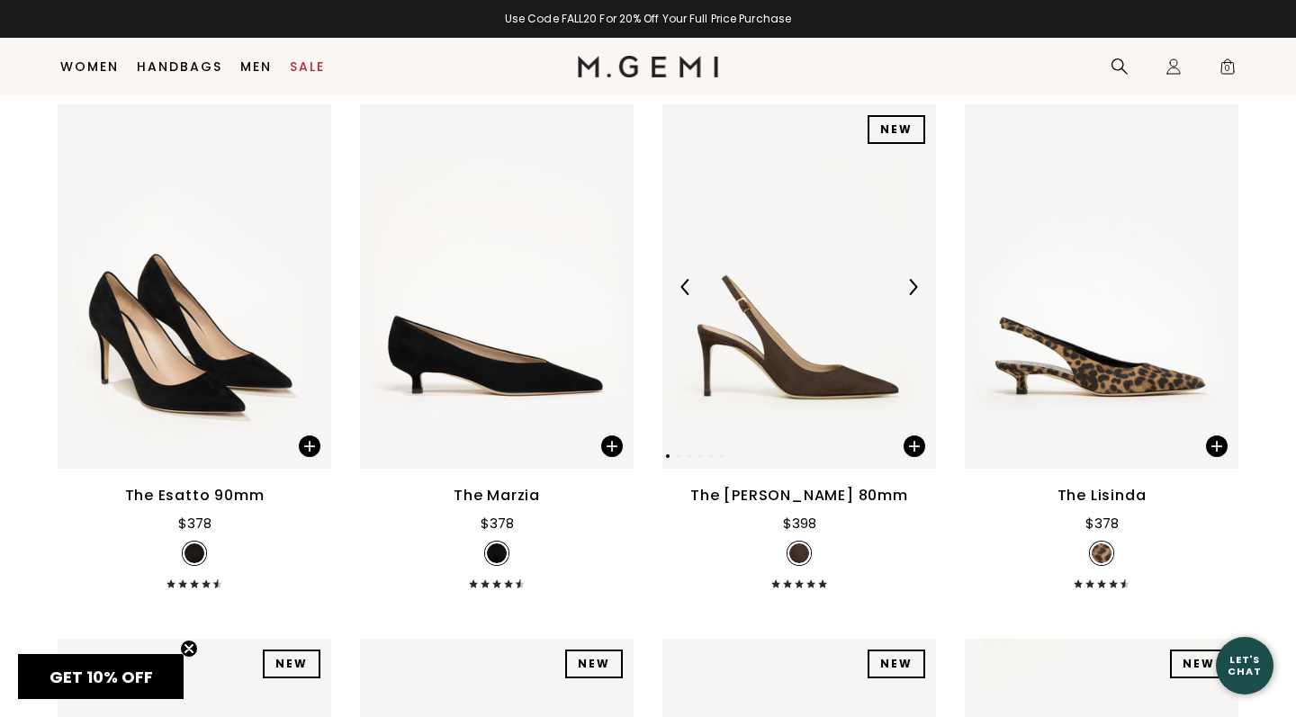
click at [914, 295] on img at bounding box center [912, 287] width 16 height 16
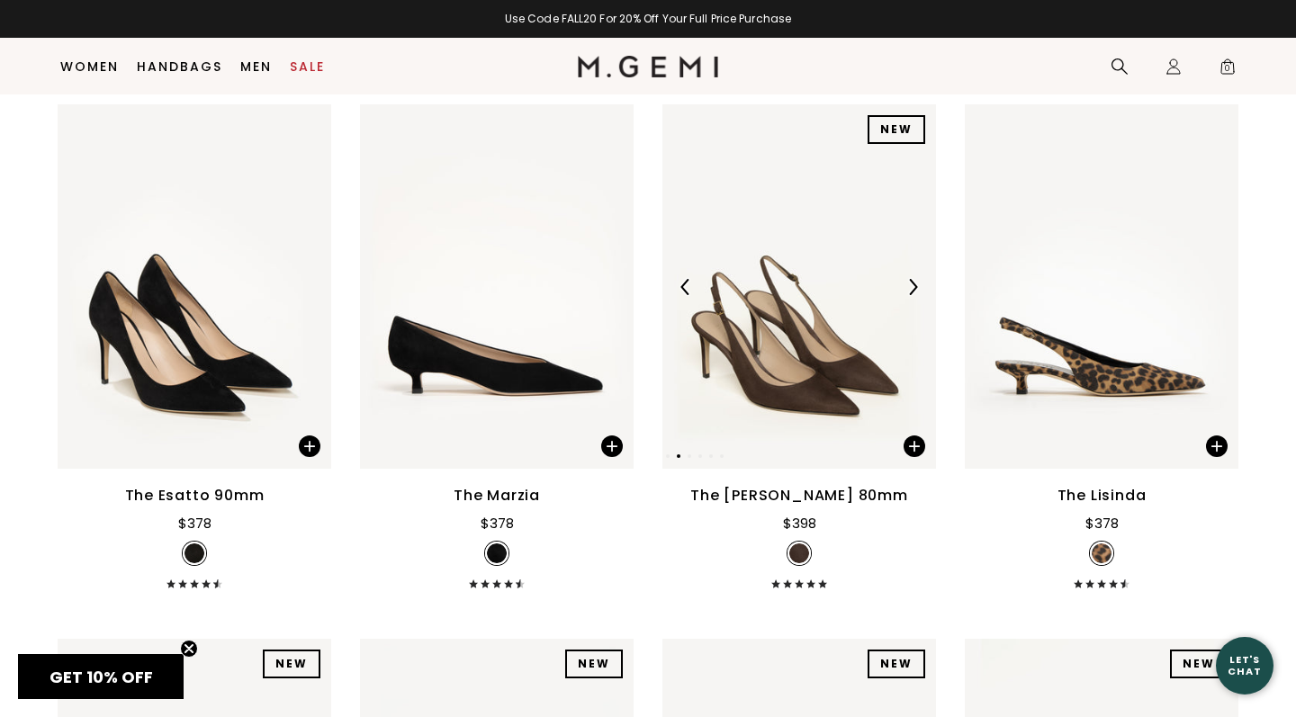
click at [914, 295] on img at bounding box center [912, 287] width 16 height 16
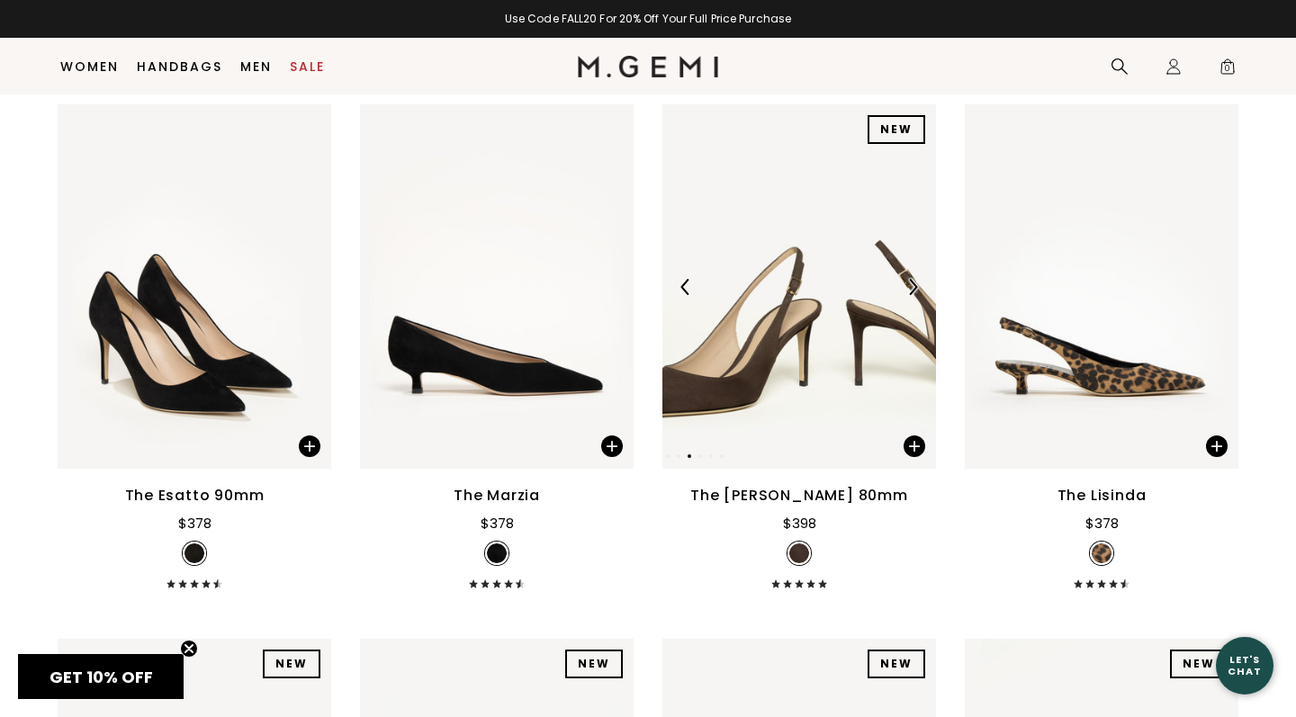
click at [914, 295] on img at bounding box center [912, 287] width 16 height 16
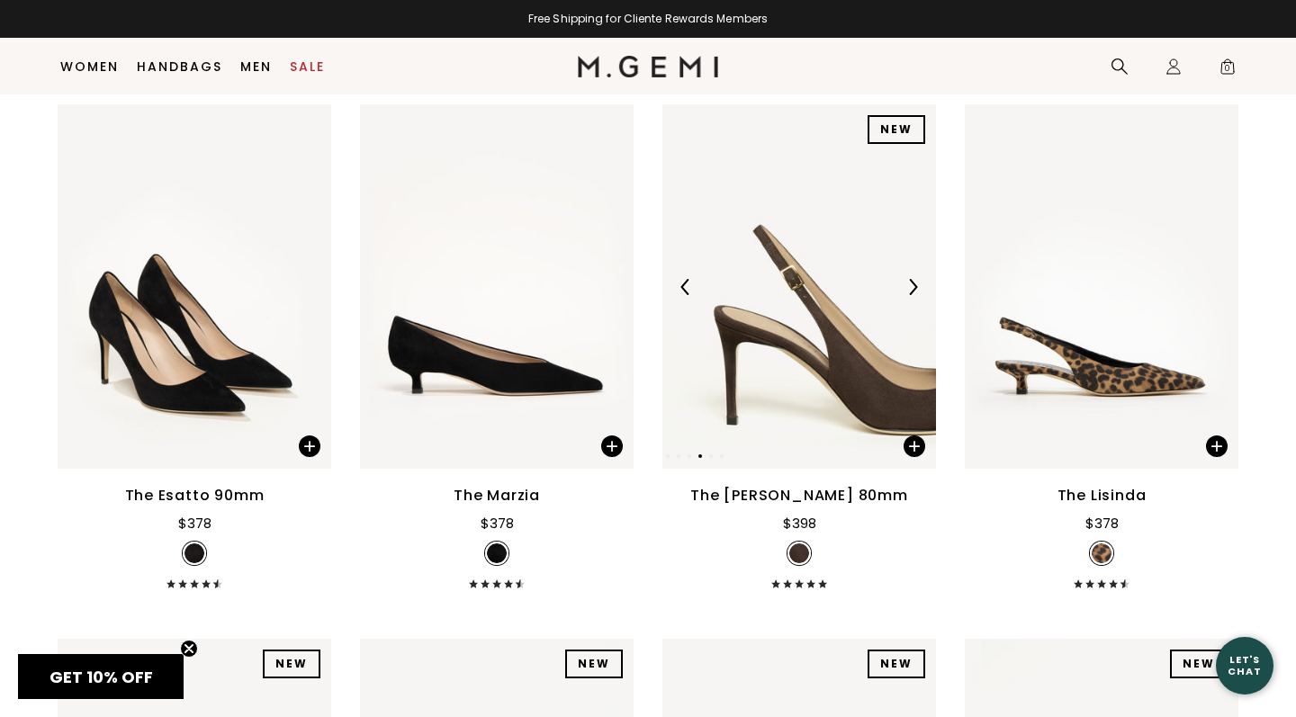
click at [914, 295] on img at bounding box center [912, 287] width 16 height 16
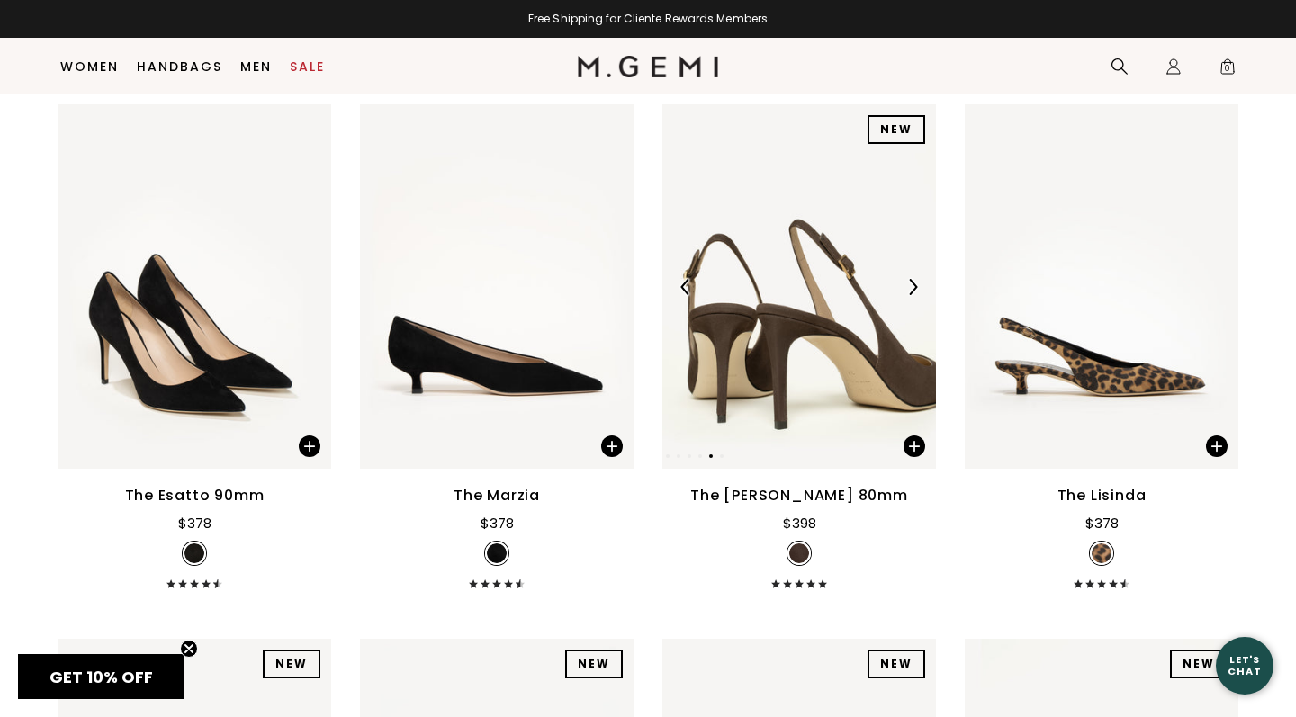
click at [914, 295] on img at bounding box center [912, 287] width 16 height 16
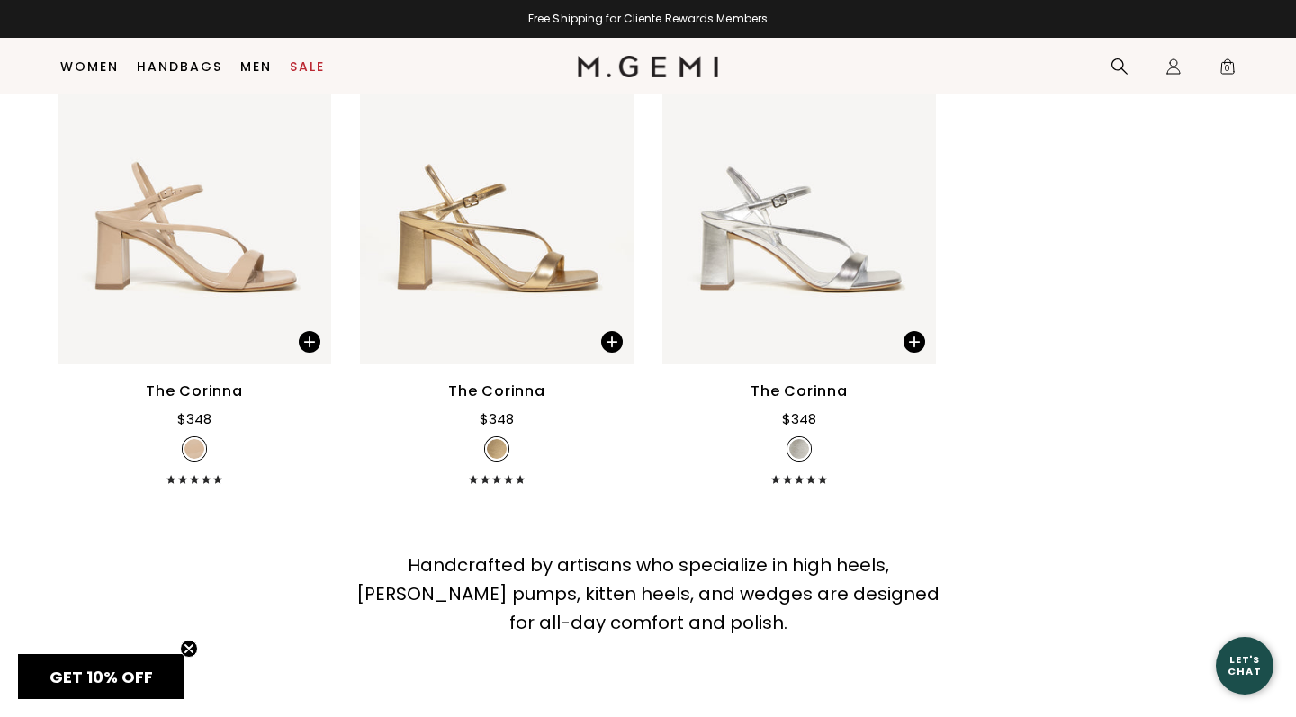
scroll to position [5129, 0]
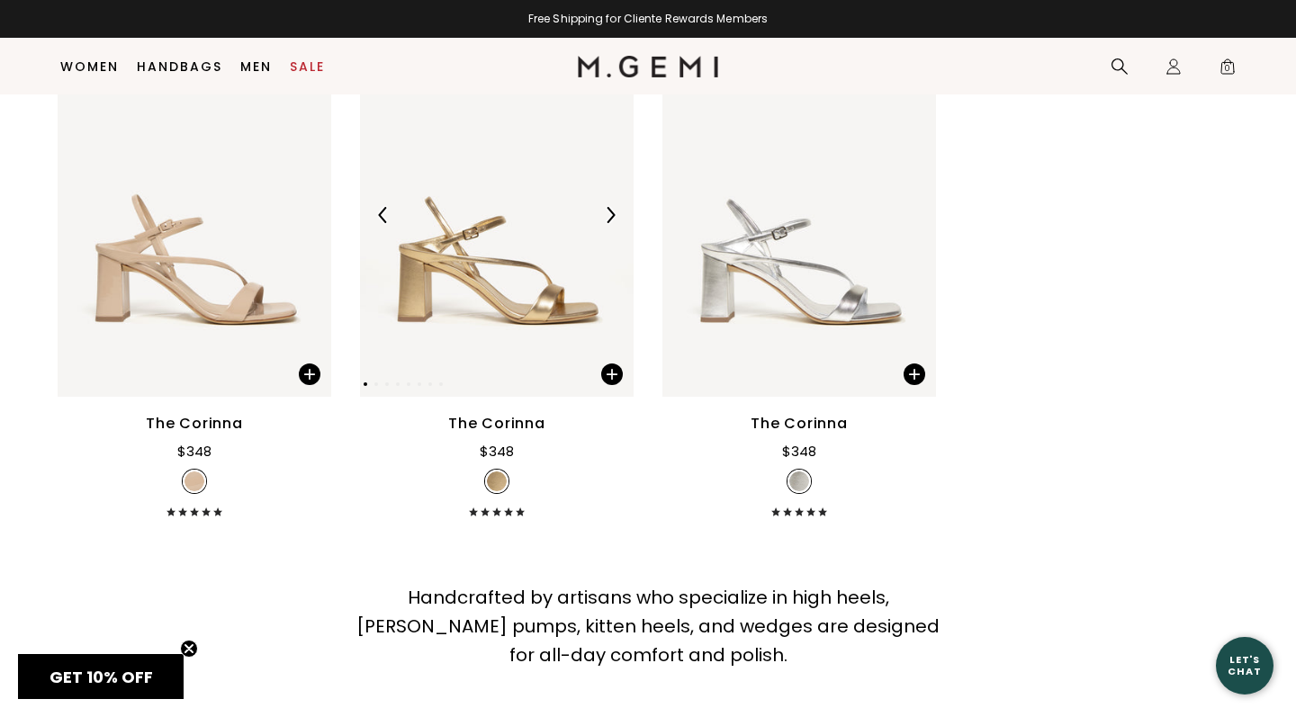
click at [610, 223] on img at bounding box center [610, 215] width 16 height 16
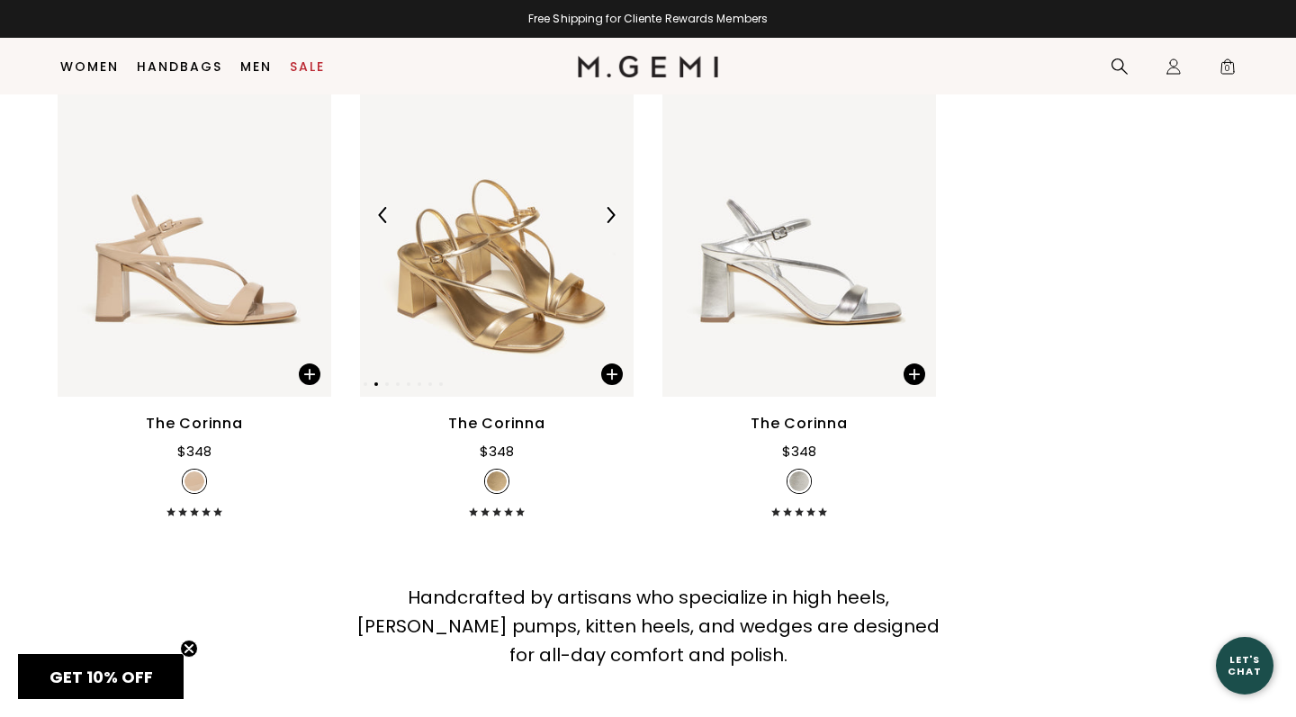
click at [610, 223] on img at bounding box center [610, 215] width 16 height 16
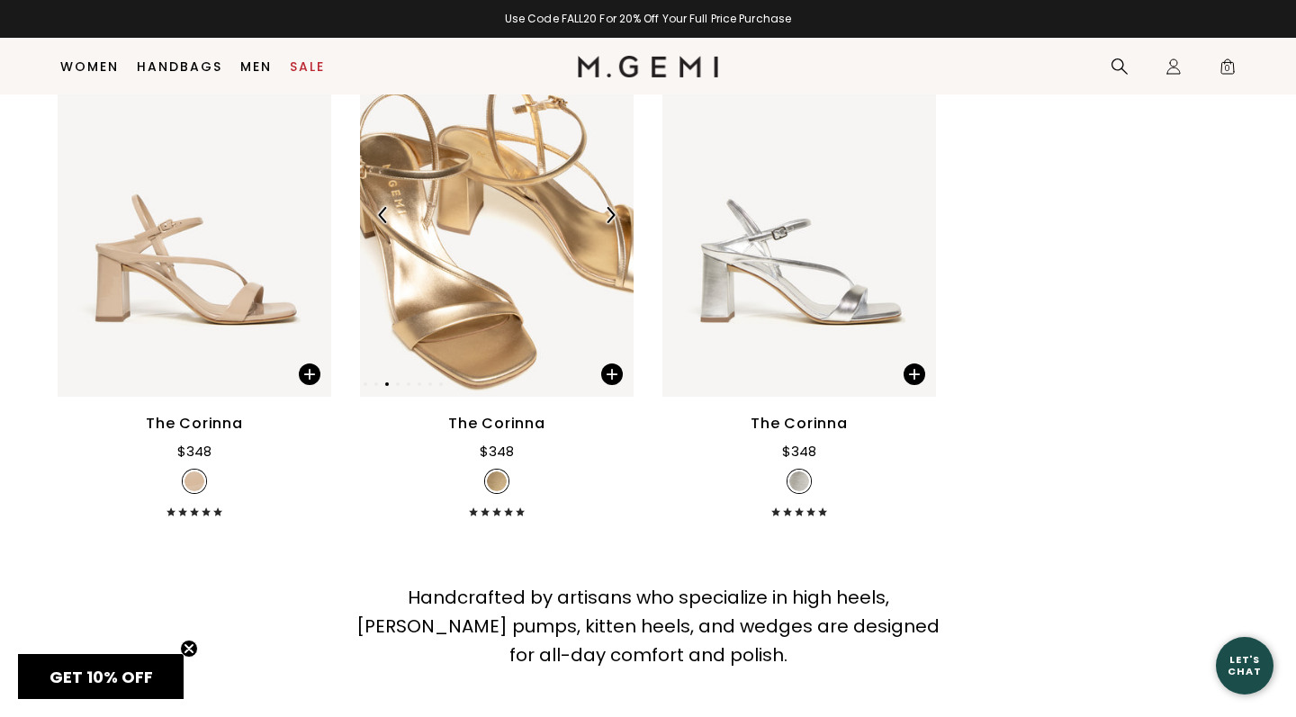
click at [610, 223] on img at bounding box center [610, 215] width 16 height 16
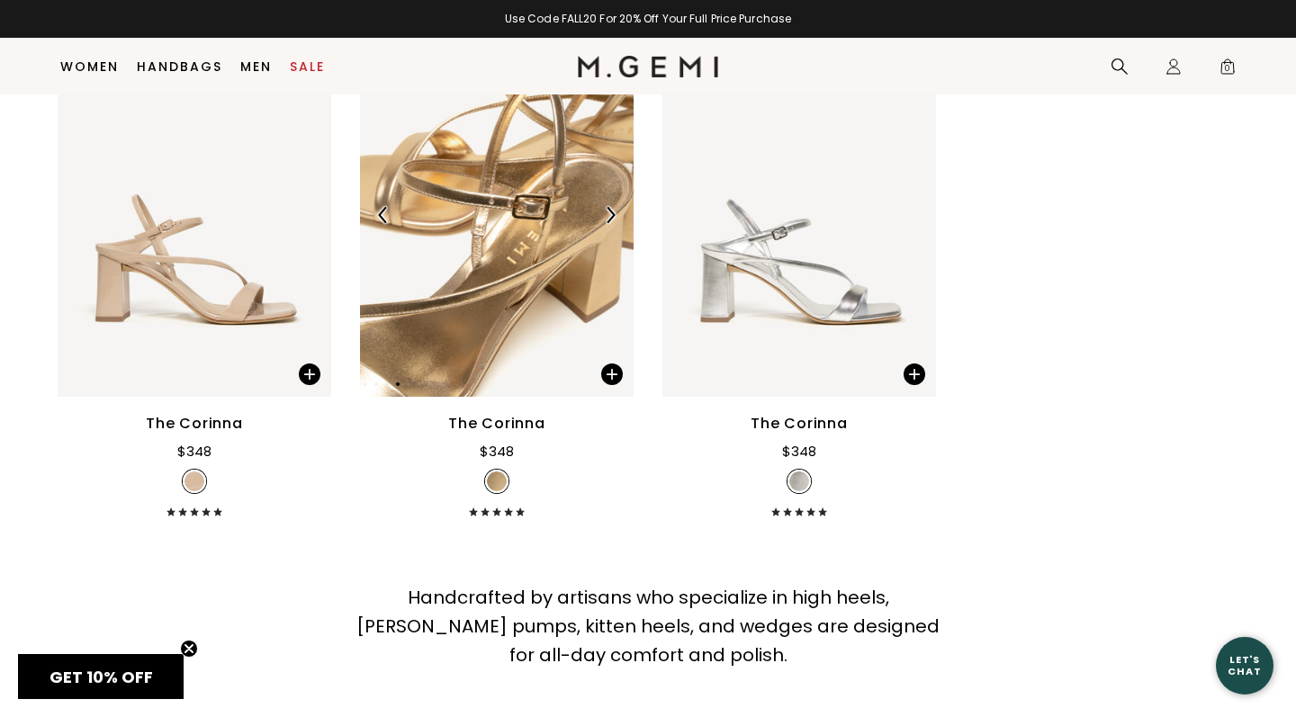
click at [610, 223] on img at bounding box center [610, 215] width 16 height 16
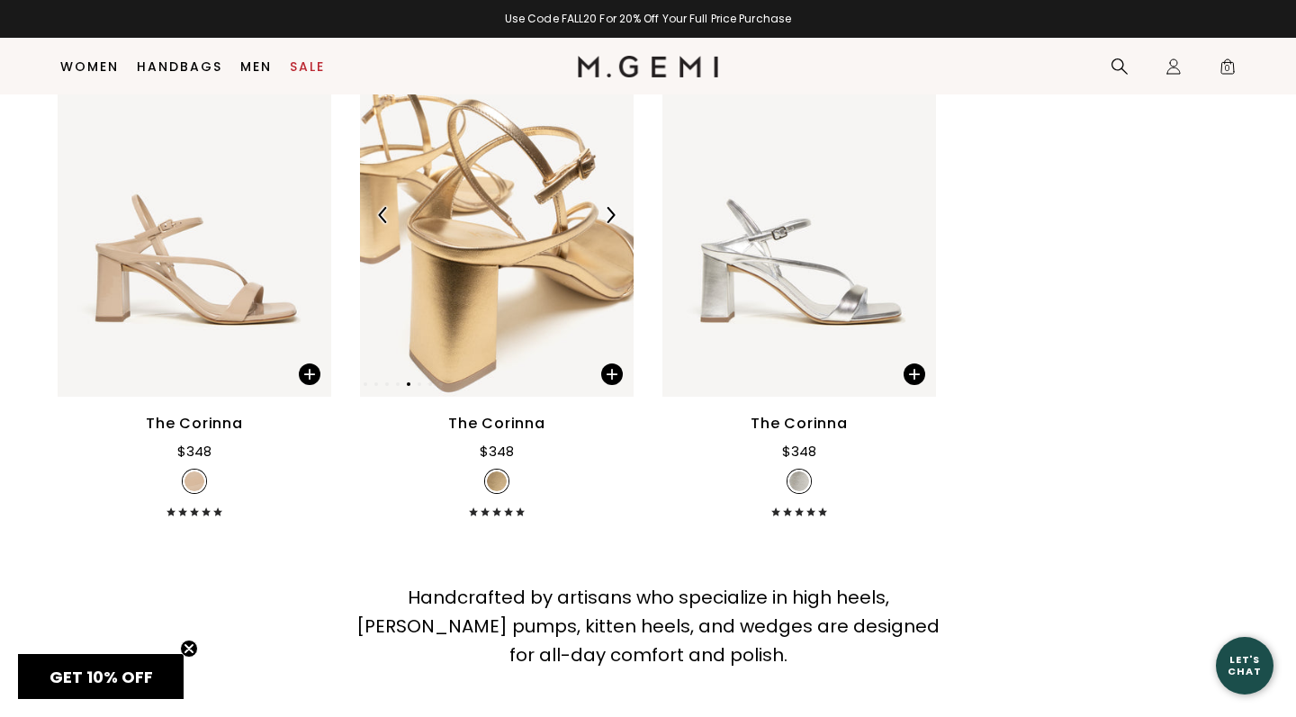
click at [610, 223] on img at bounding box center [610, 215] width 16 height 16
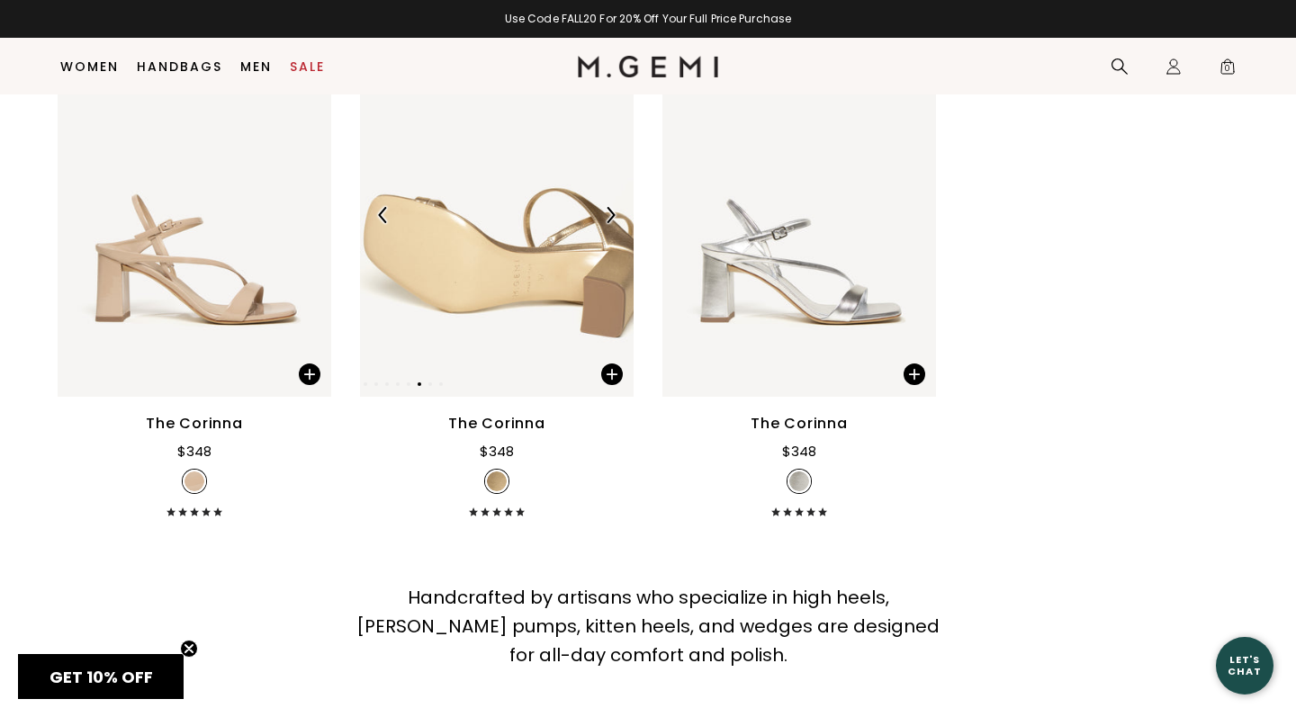
click at [610, 223] on img at bounding box center [610, 215] width 16 height 16
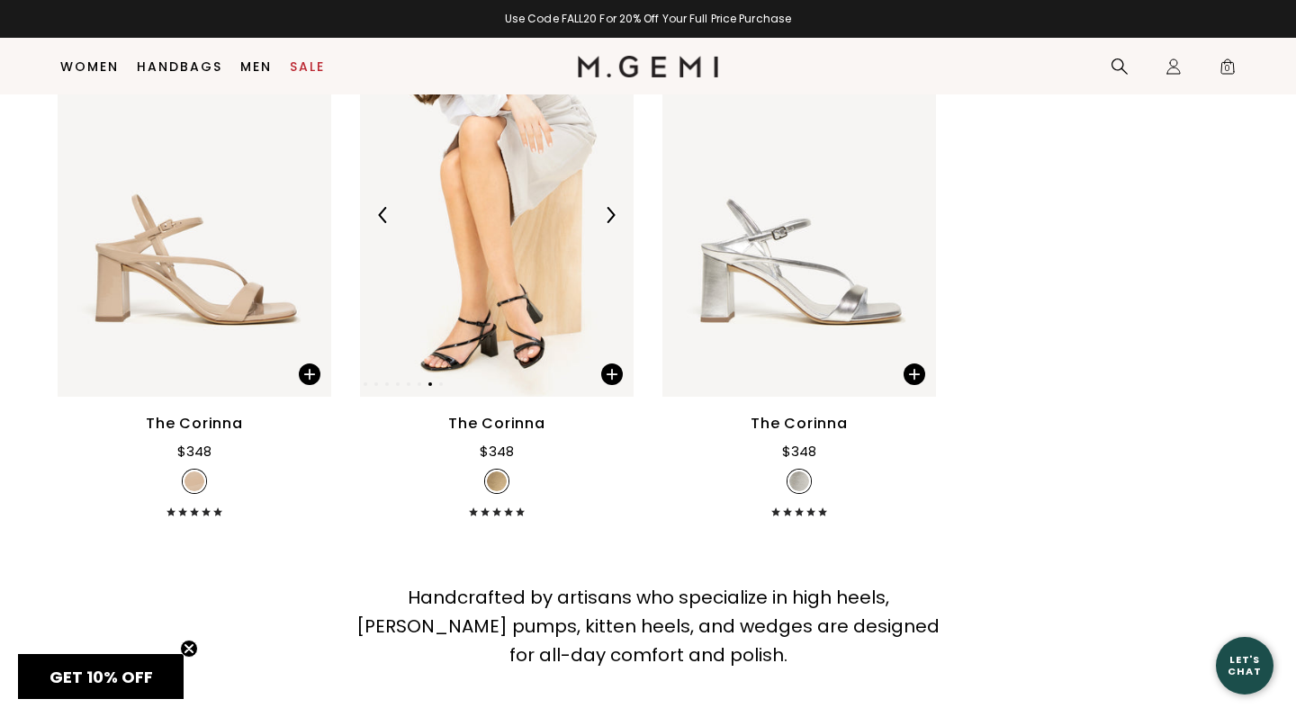
click at [610, 223] on img at bounding box center [610, 215] width 16 height 16
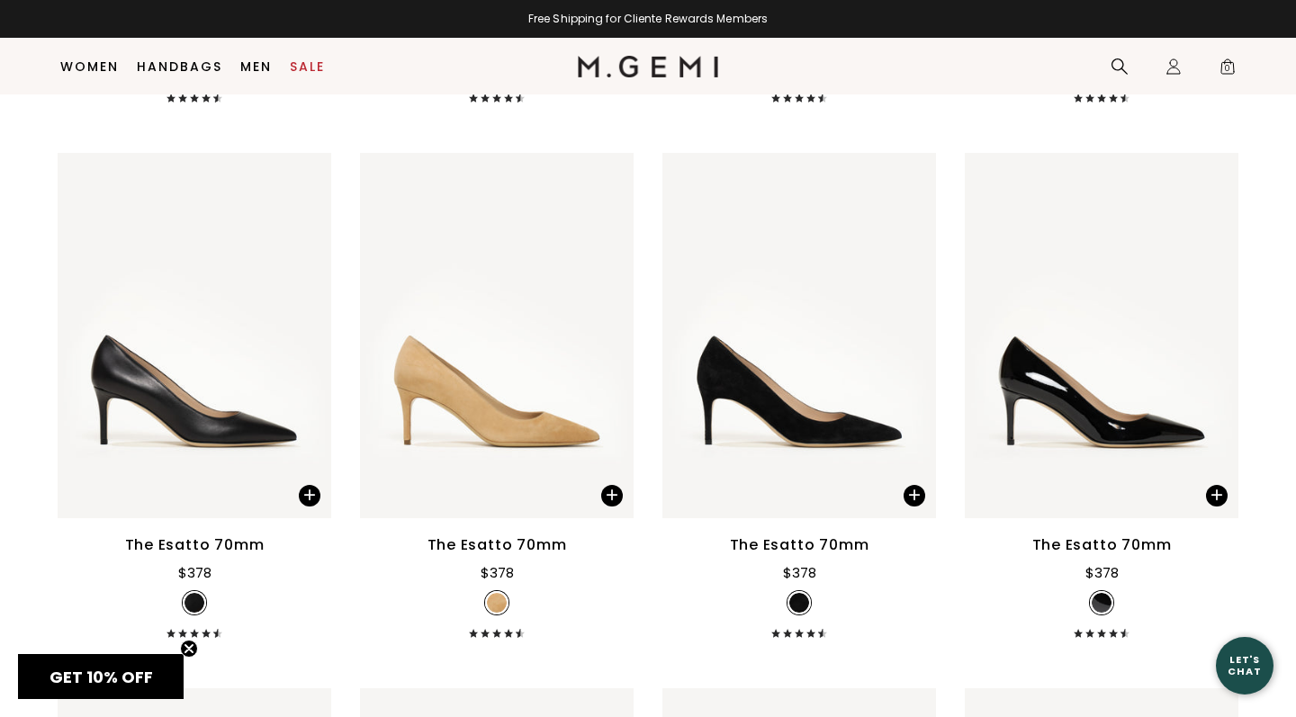
scroll to position [3410, 0]
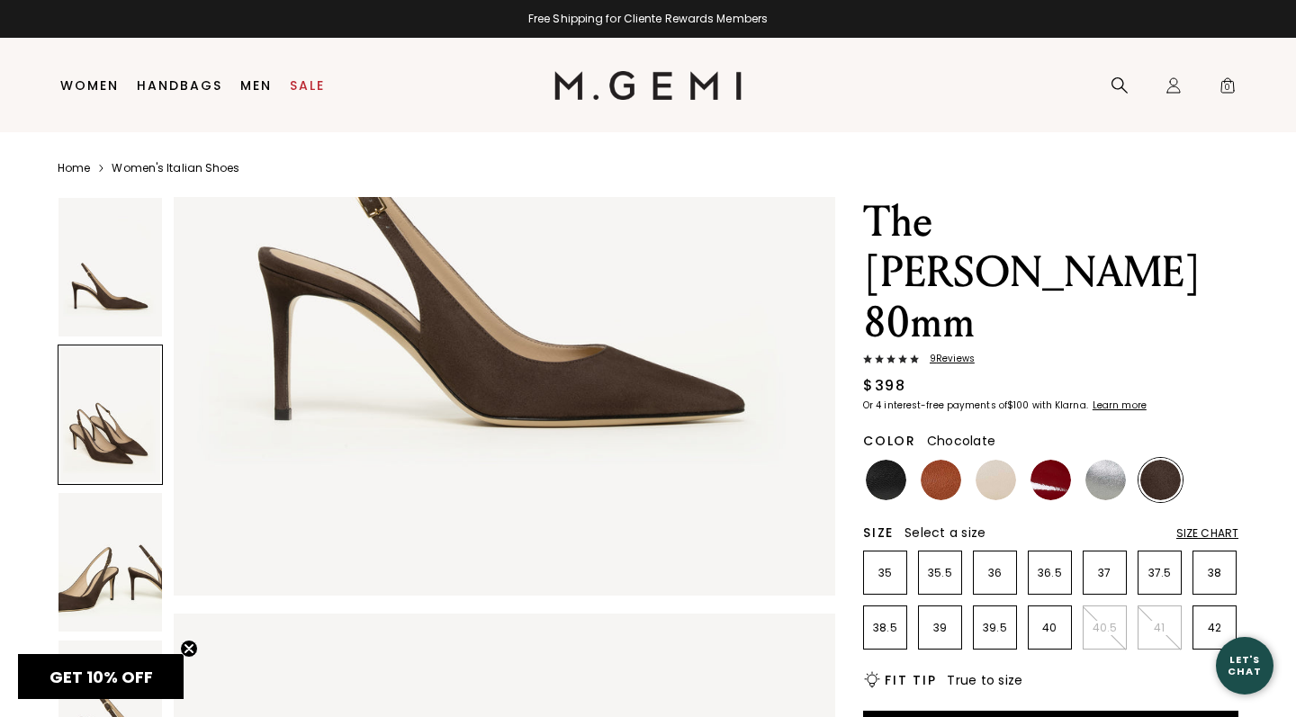
scroll to position [484, 0]
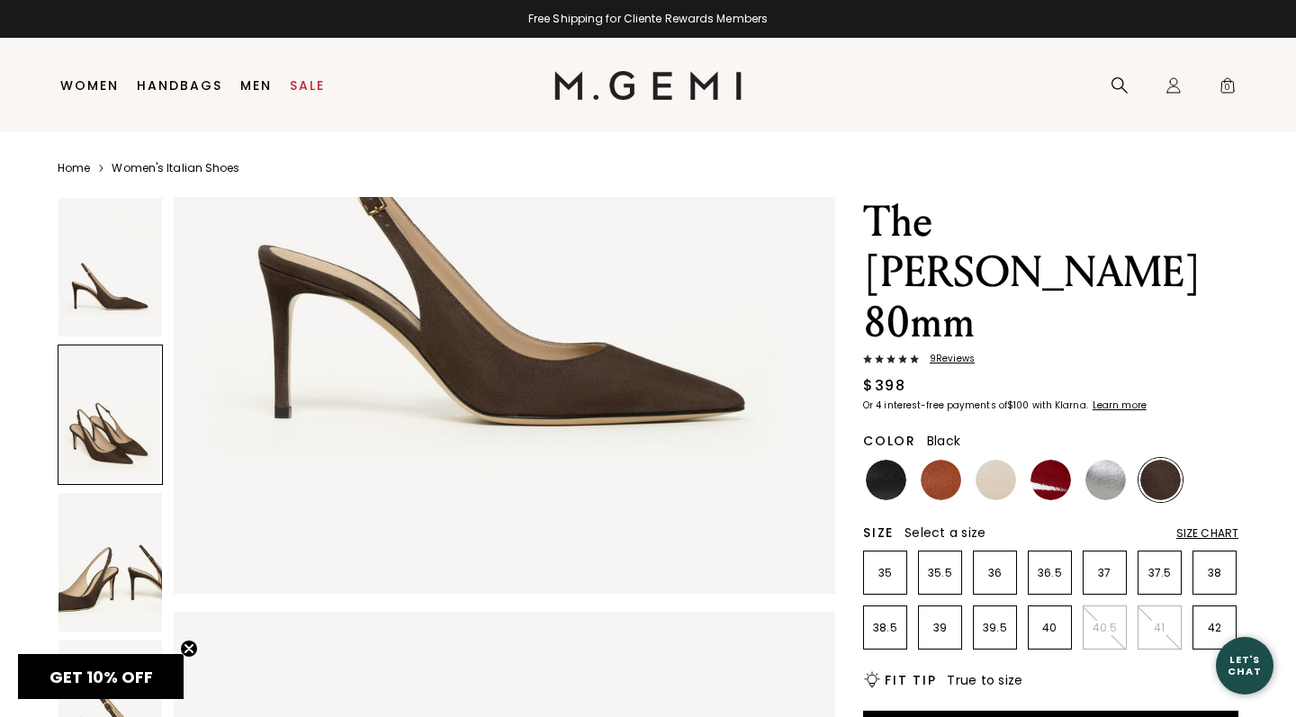
click at [879, 460] on img at bounding box center [886, 480] width 40 height 40
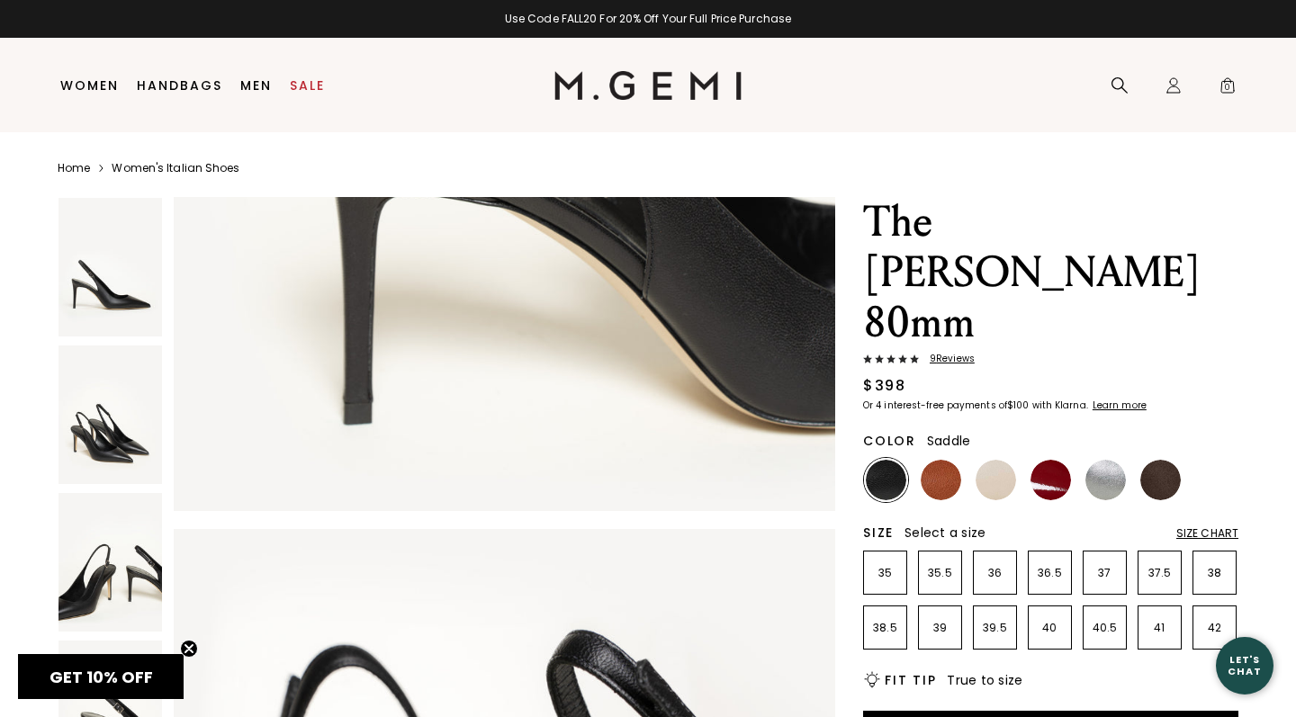
click at [947, 460] on img at bounding box center [941, 480] width 40 height 40
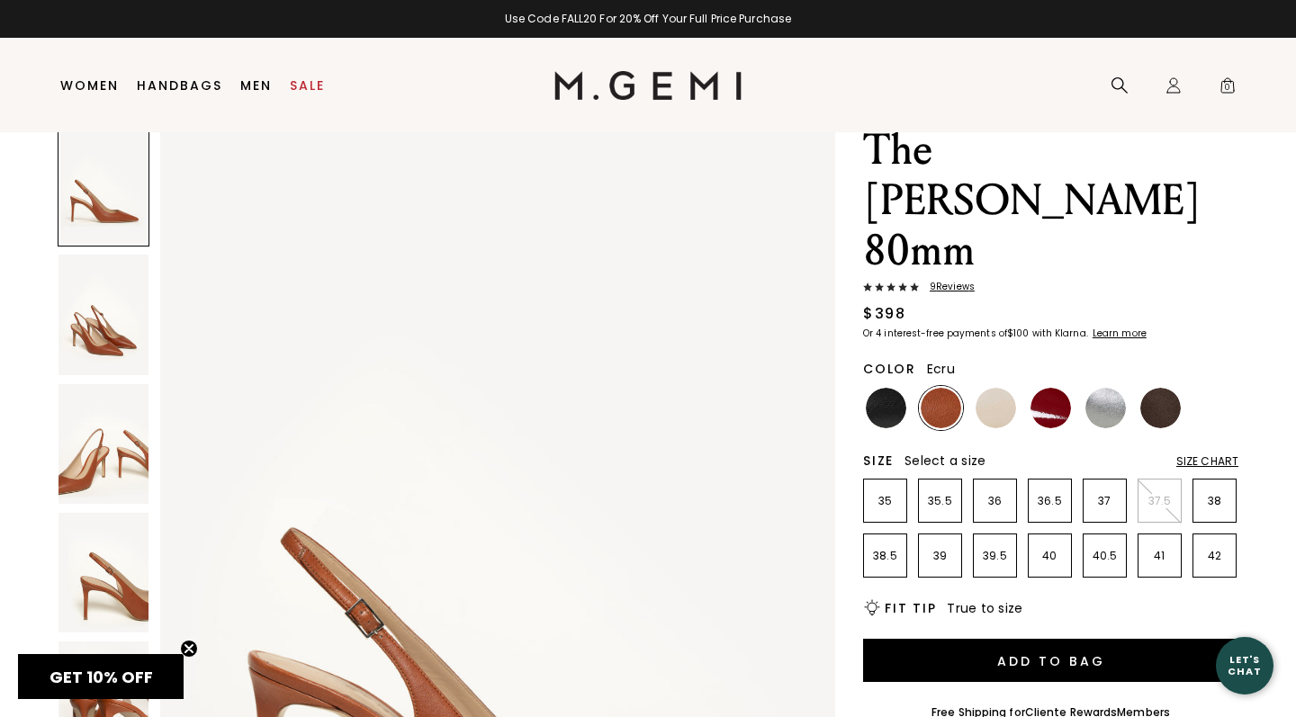
scroll to position [183, 0]
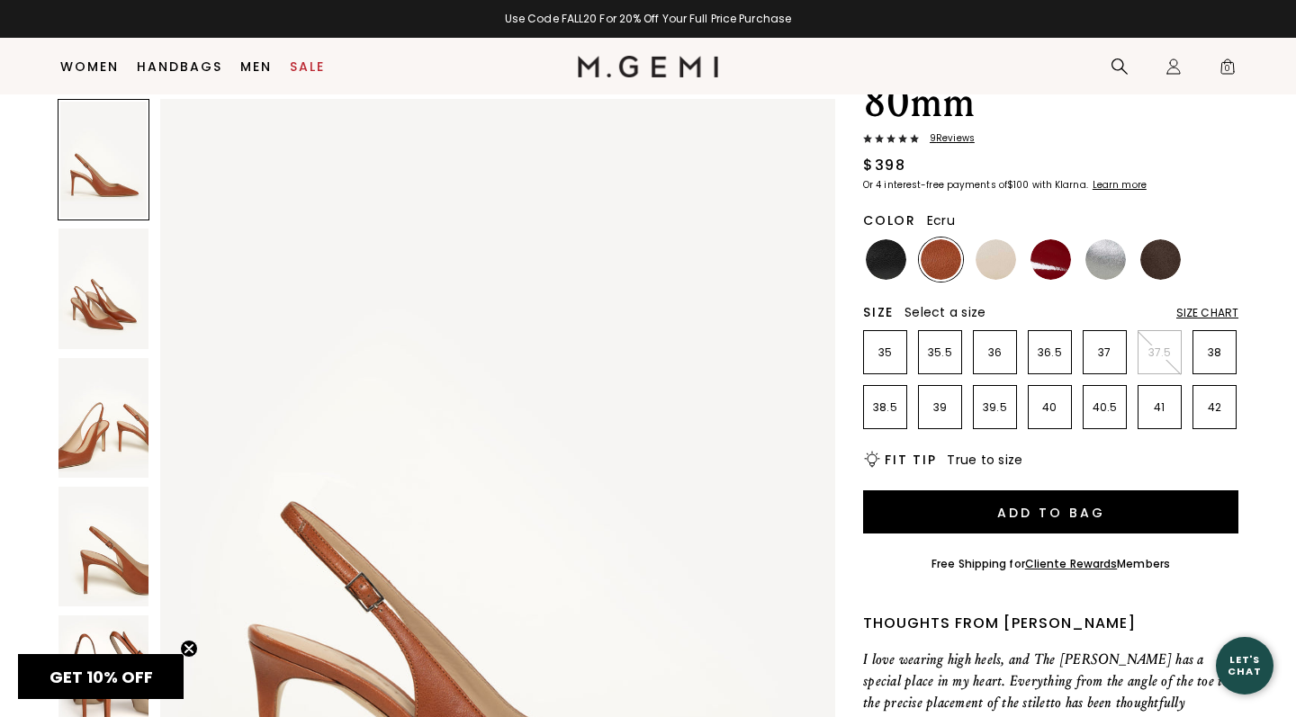
click at [1004, 239] on img at bounding box center [996, 259] width 40 height 40
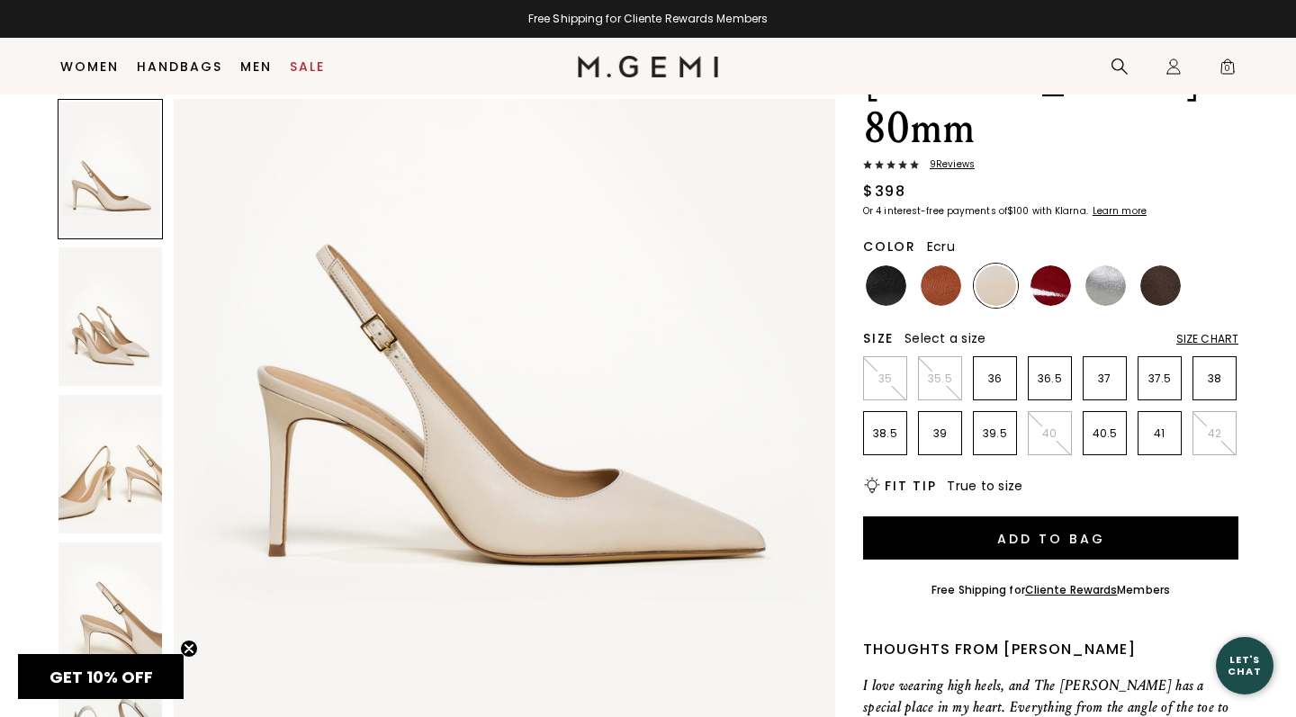
scroll to position [209, 0]
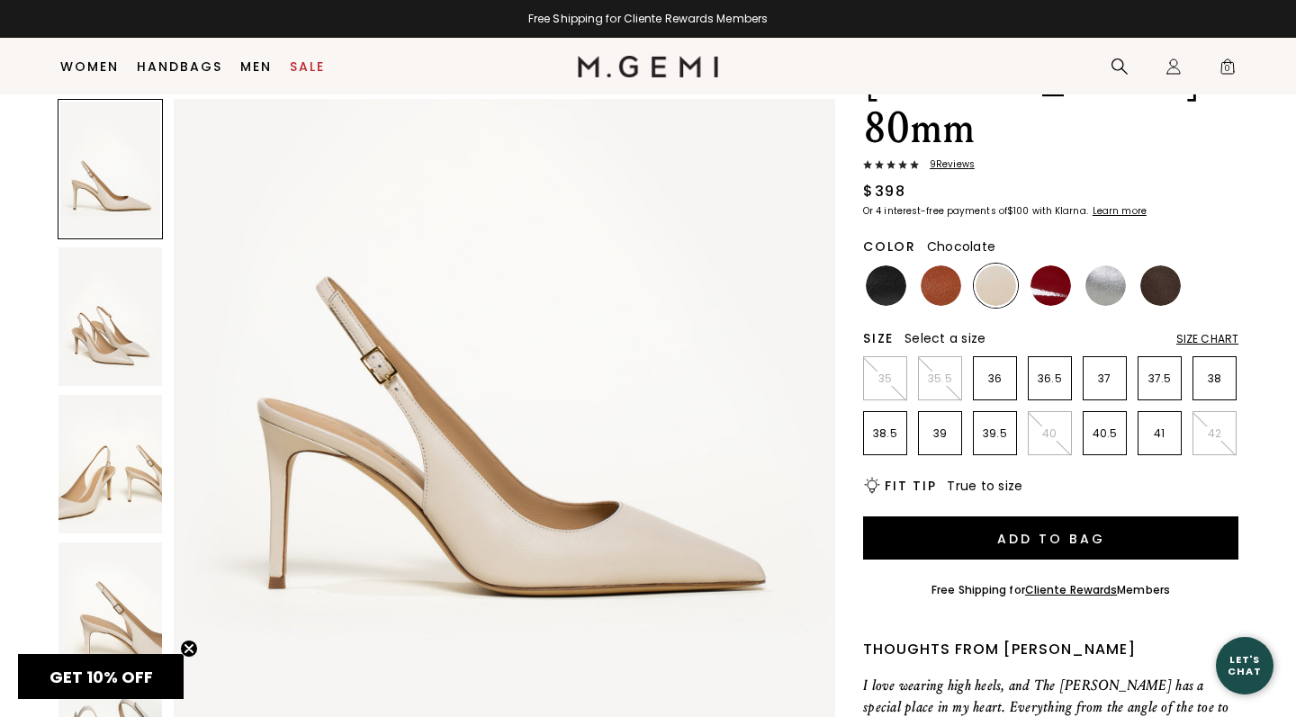
click at [1153, 265] on img at bounding box center [1160, 285] width 40 height 40
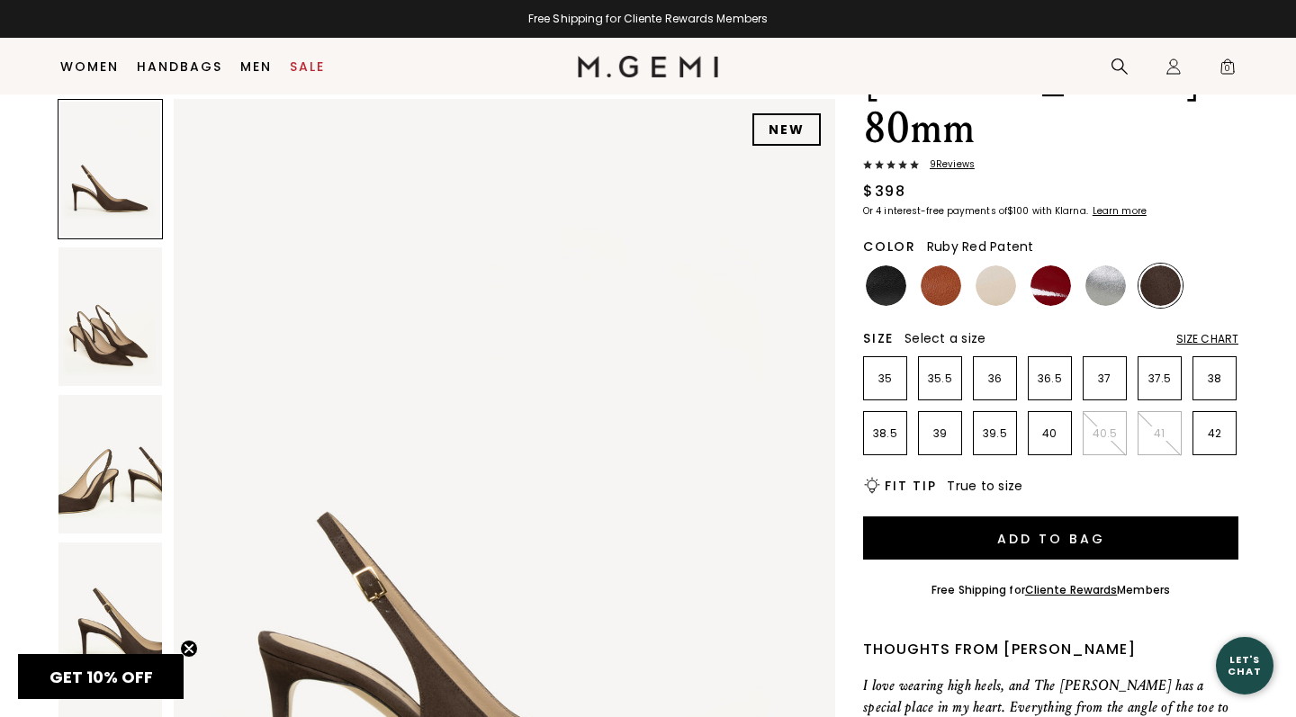
click at [1050, 265] on img at bounding box center [1050, 285] width 40 height 40
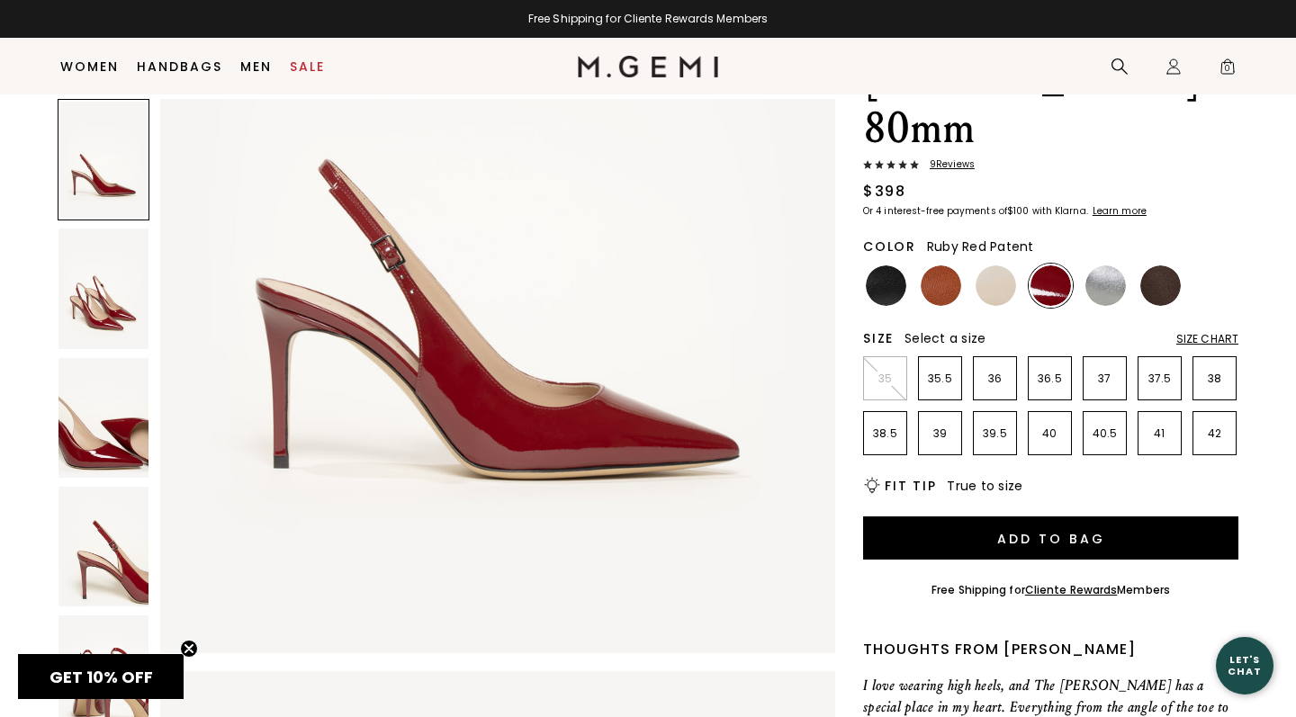
scroll to position [255, 0]
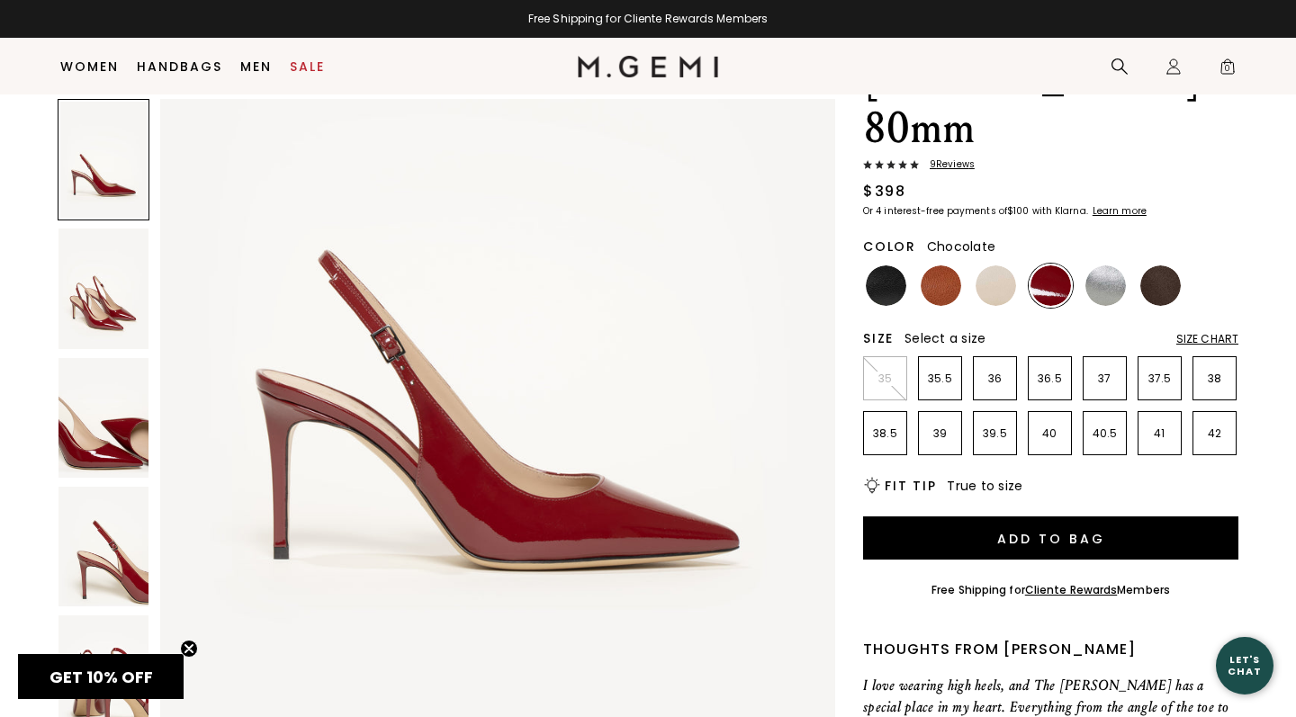
click at [1158, 265] on img at bounding box center [1160, 285] width 40 height 40
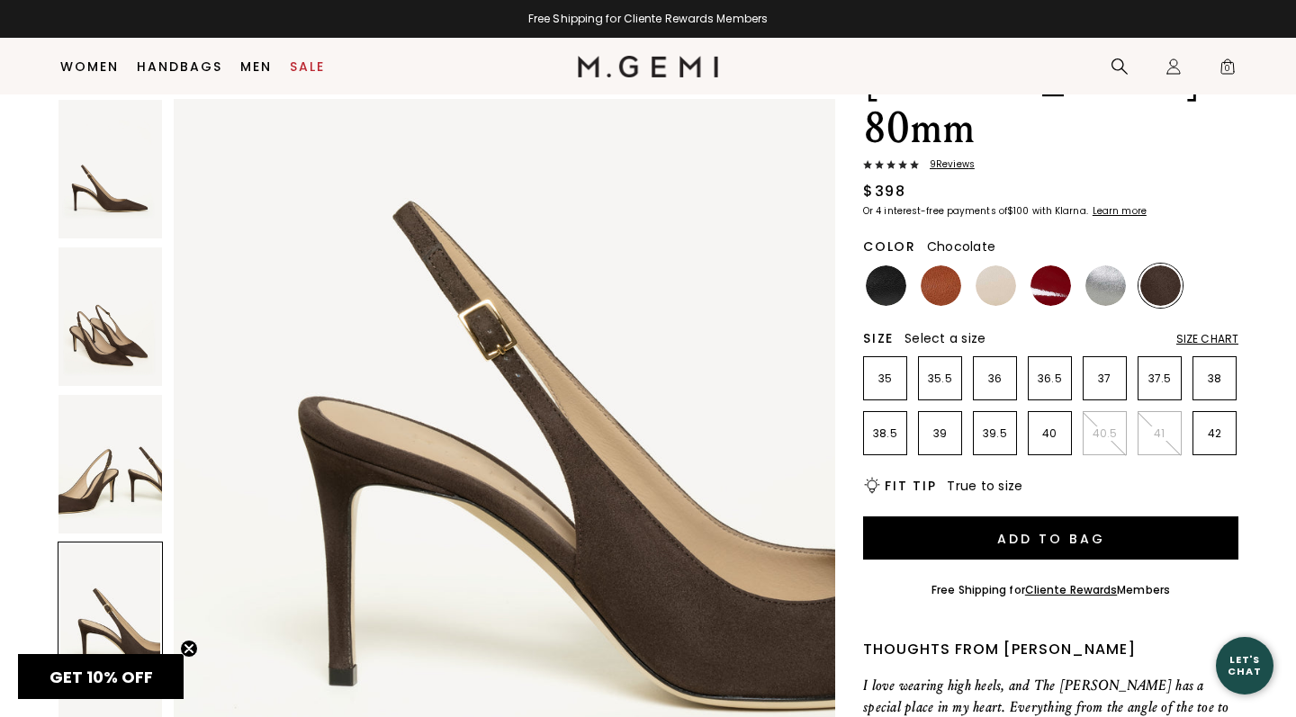
scroll to position [3121, 0]
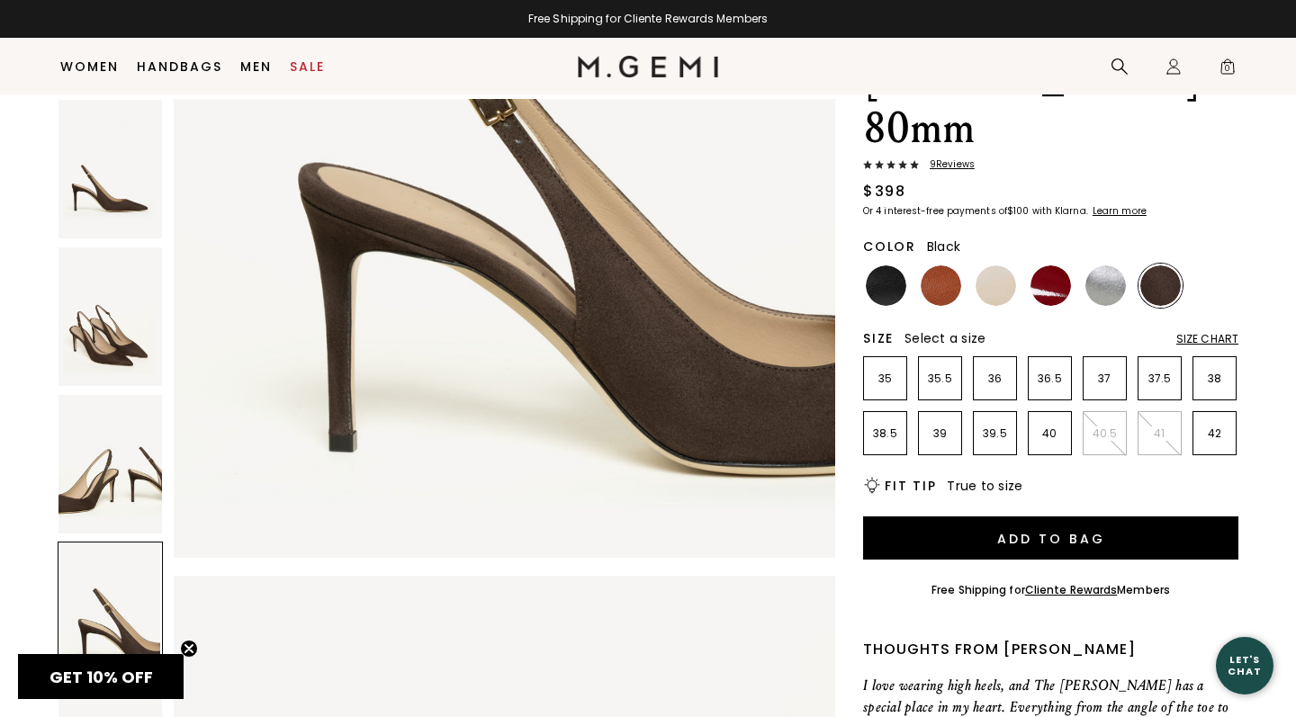
click at [883, 265] on img at bounding box center [886, 285] width 40 height 40
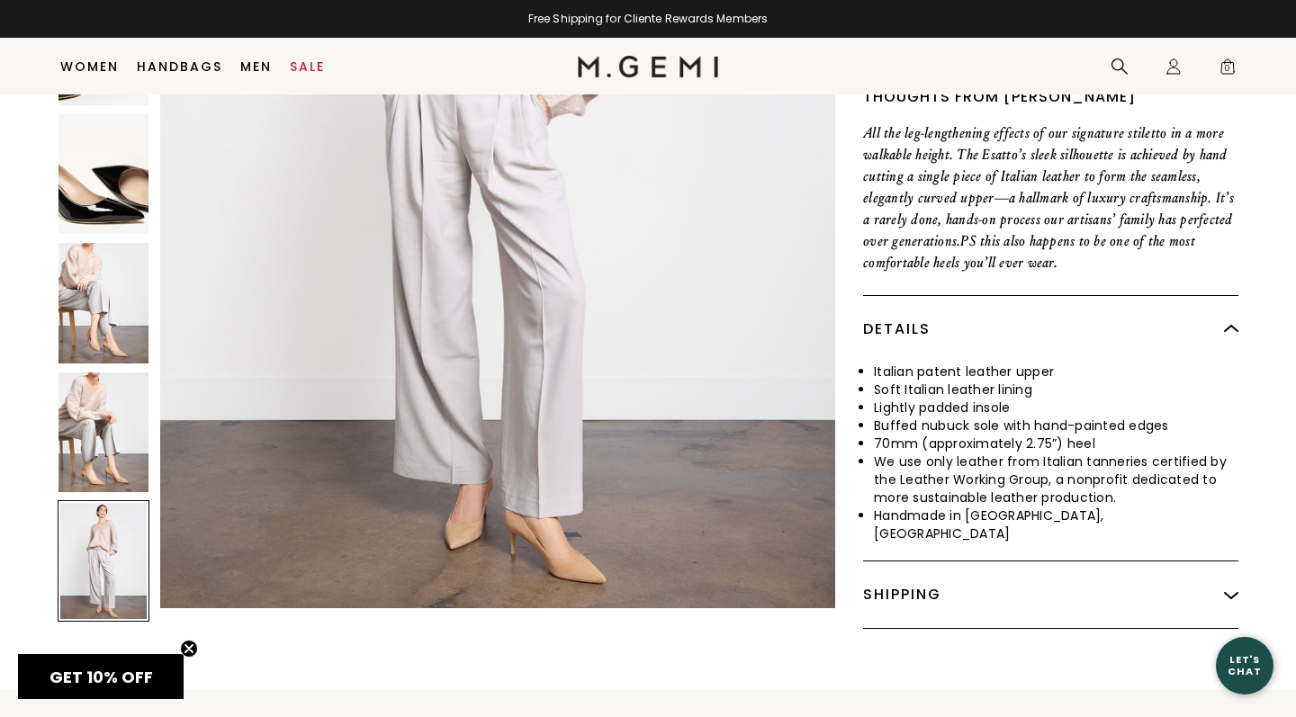
scroll to position [635, 0]
